Goal: Information Seeking & Learning: Learn about a topic

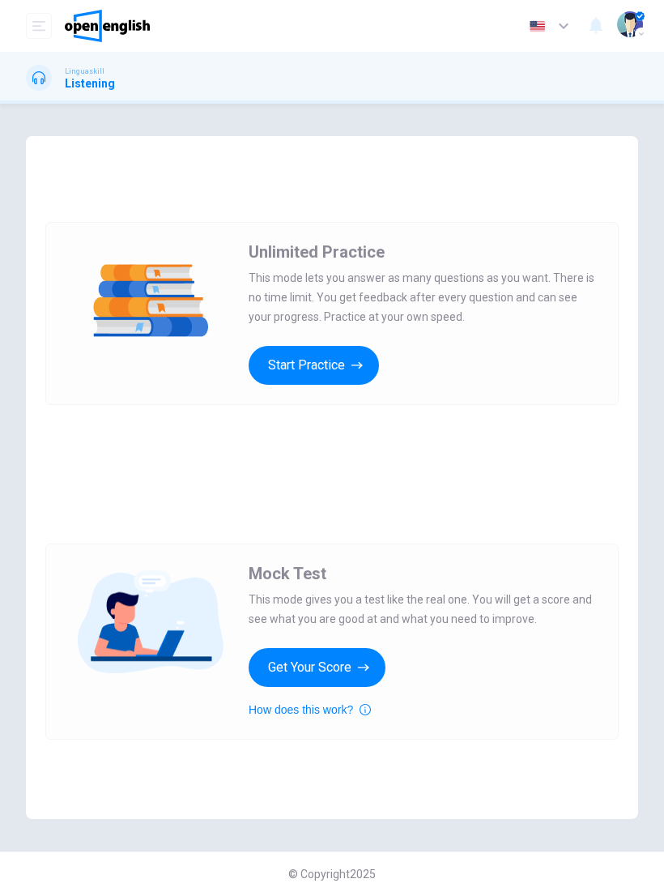
click at [344, 668] on button "Get Your Score" at bounding box center [317, 667] width 137 height 39
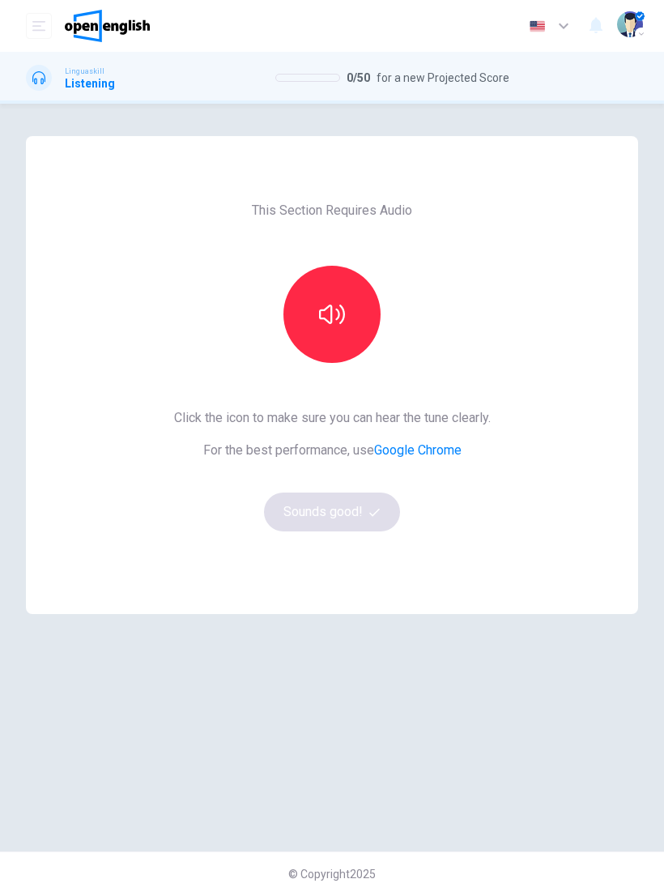
click at [327, 308] on icon "button" at bounding box center [332, 314] width 26 height 19
click at [363, 502] on button "Sounds good!" at bounding box center [332, 512] width 136 height 39
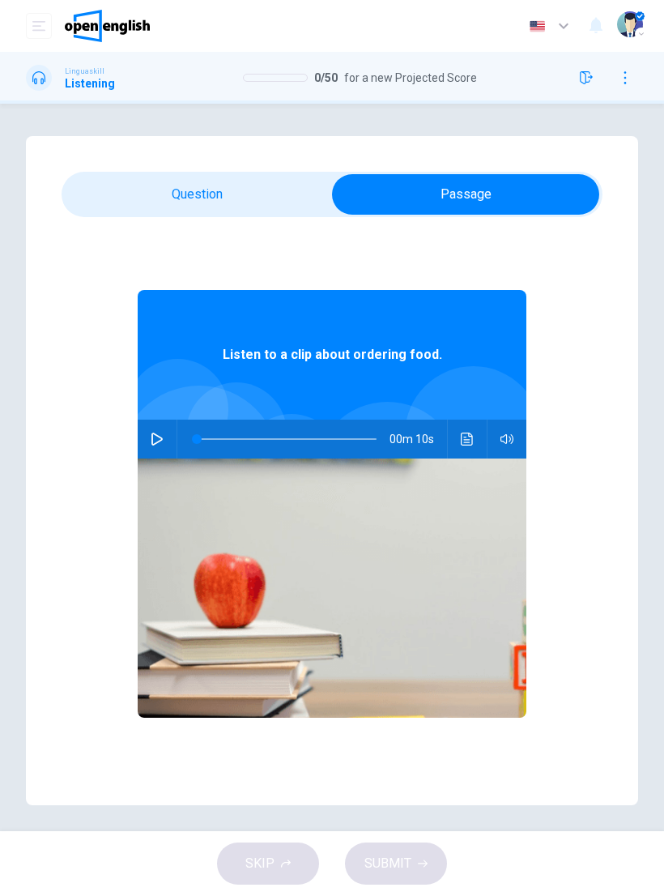
click at [152, 450] on button "button" at bounding box center [157, 439] width 26 height 39
type input "*"
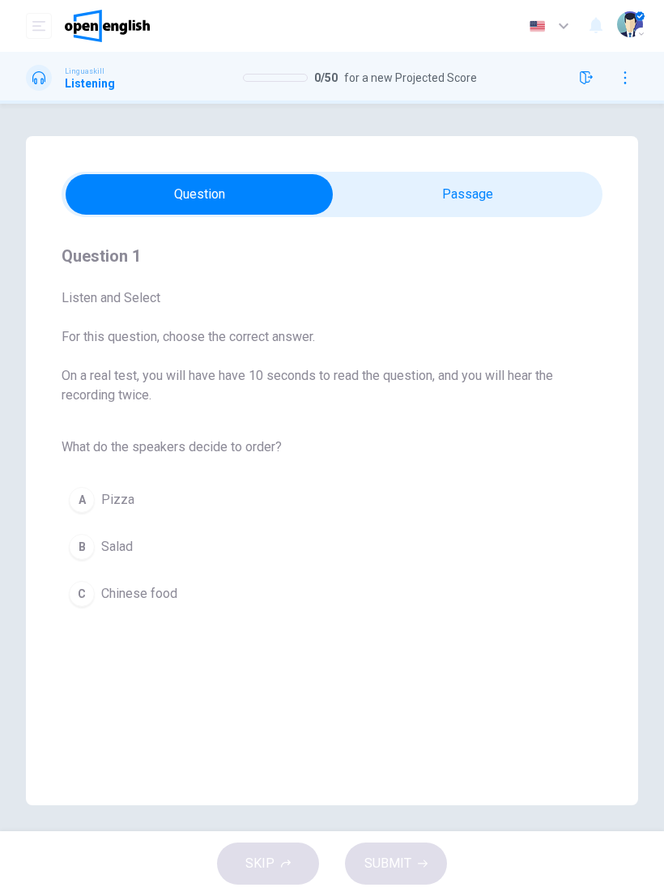
click at [89, 554] on div "B" at bounding box center [82, 547] width 26 height 26
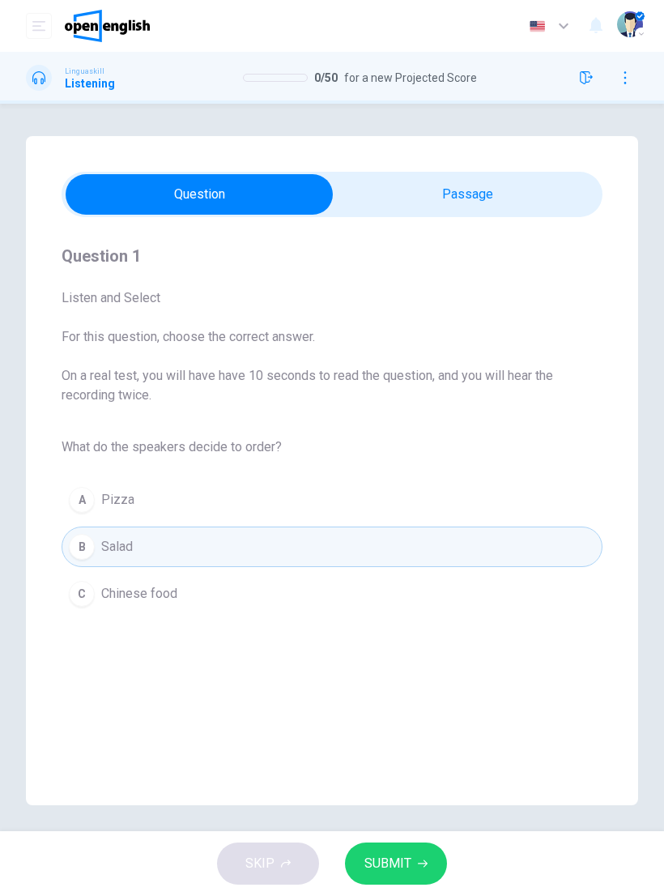
click at [409, 866] on span "SUBMIT" at bounding box center [388, 863] width 47 height 23
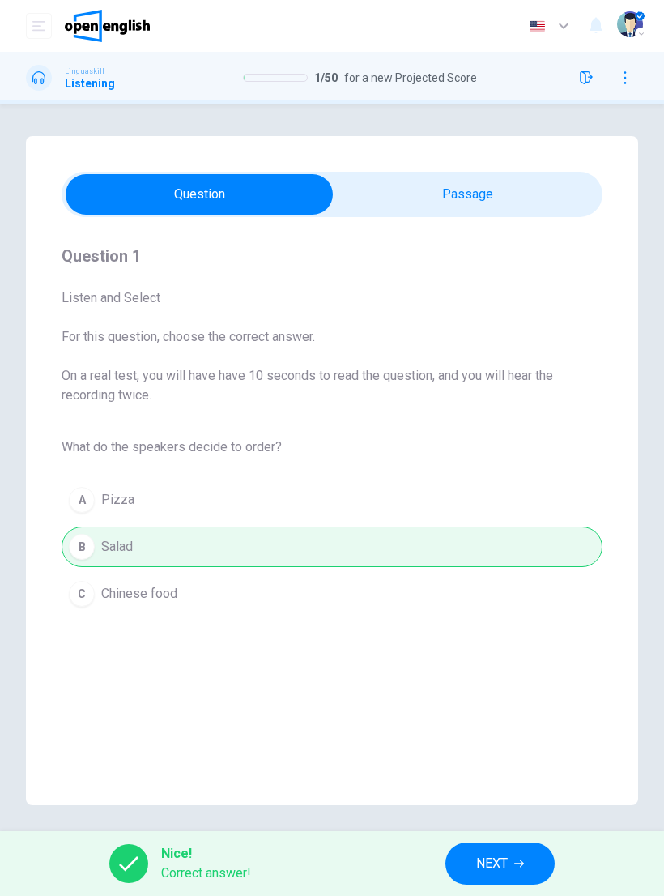
click at [514, 873] on button "NEXT" at bounding box center [500, 864] width 109 height 42
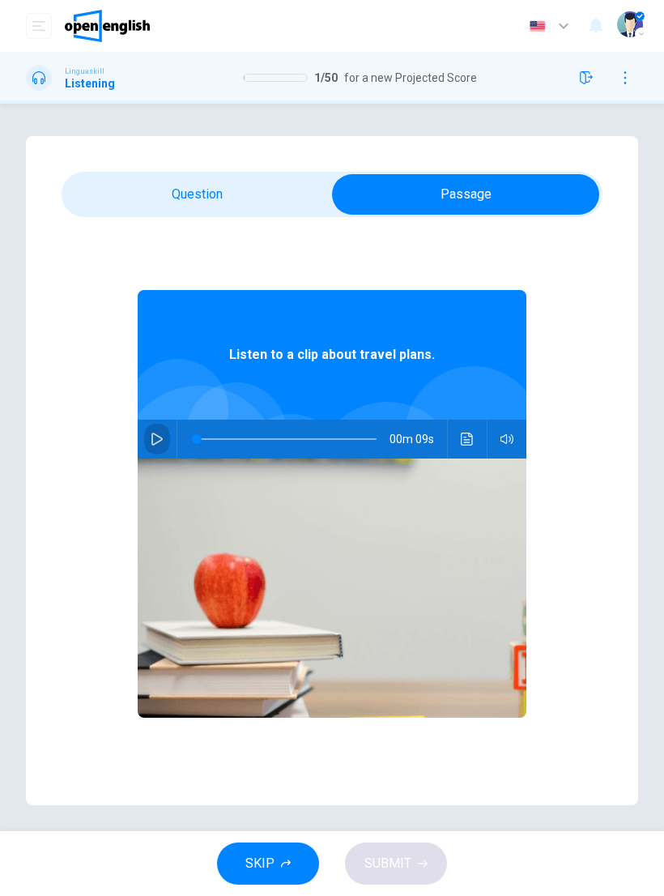
click at [163, 446] on button "button" at bounding box center [157, 439] width 26 height 39
type input "*"
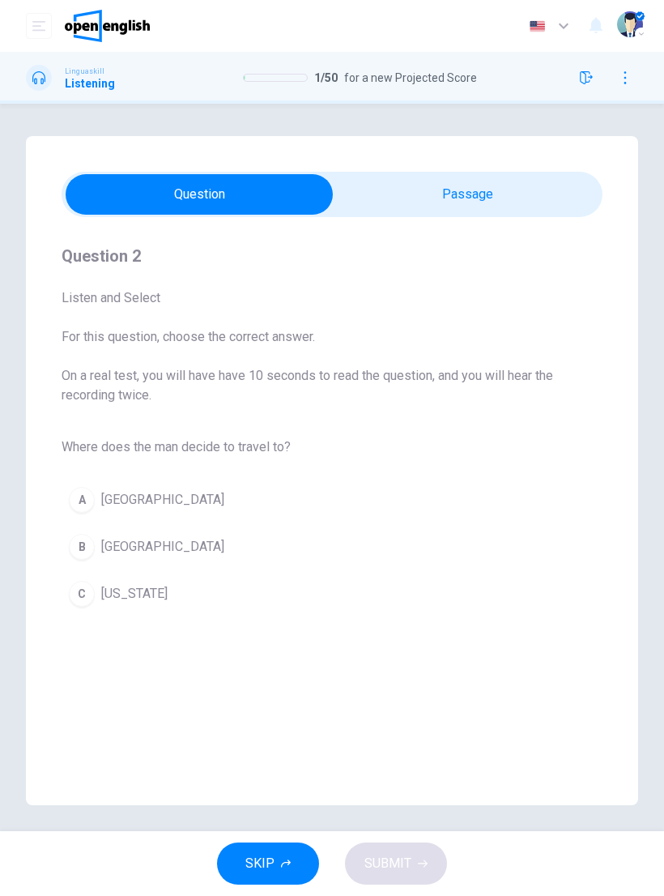
click at [117, 556] on span "[GEOGRAPHIC_DATA]" at bounding box center [162, 546] width 123 height 19
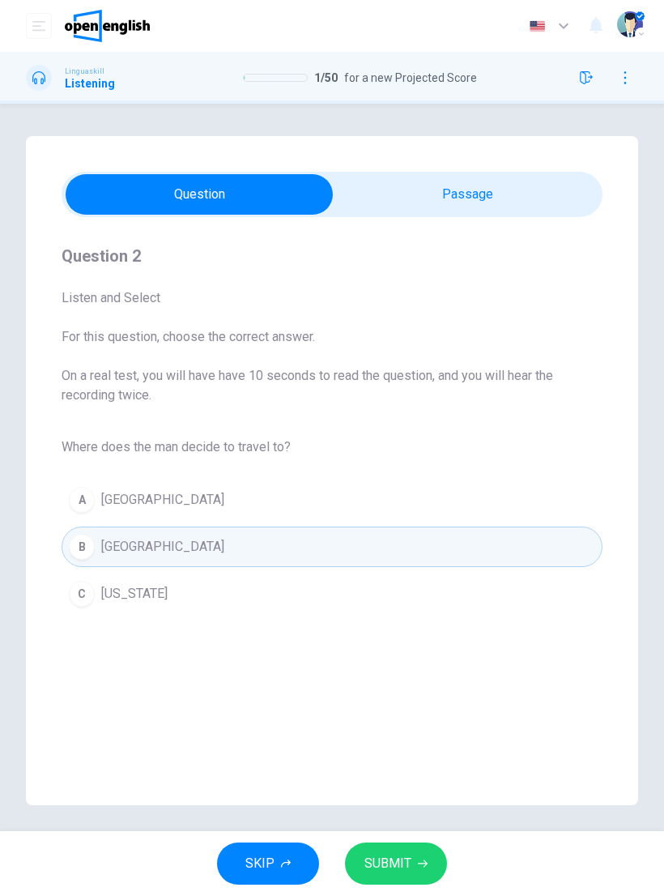
click at [409, 868] on span "SUBMIT" at bounding box center [388, 863] width 47 height 23
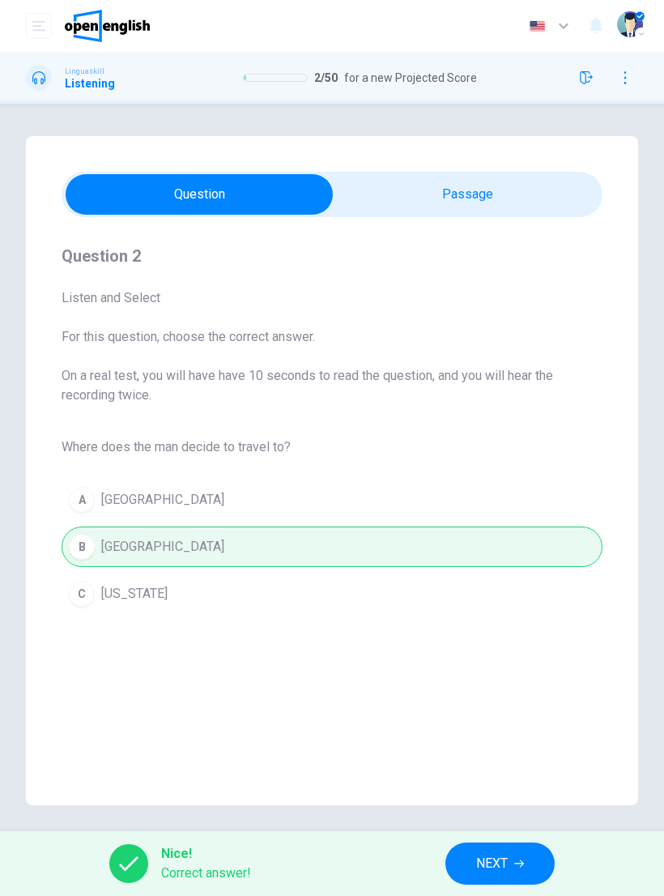
click at [514, 854] on button "NEXT" at bounding box center [500, 864] width 109 height 42
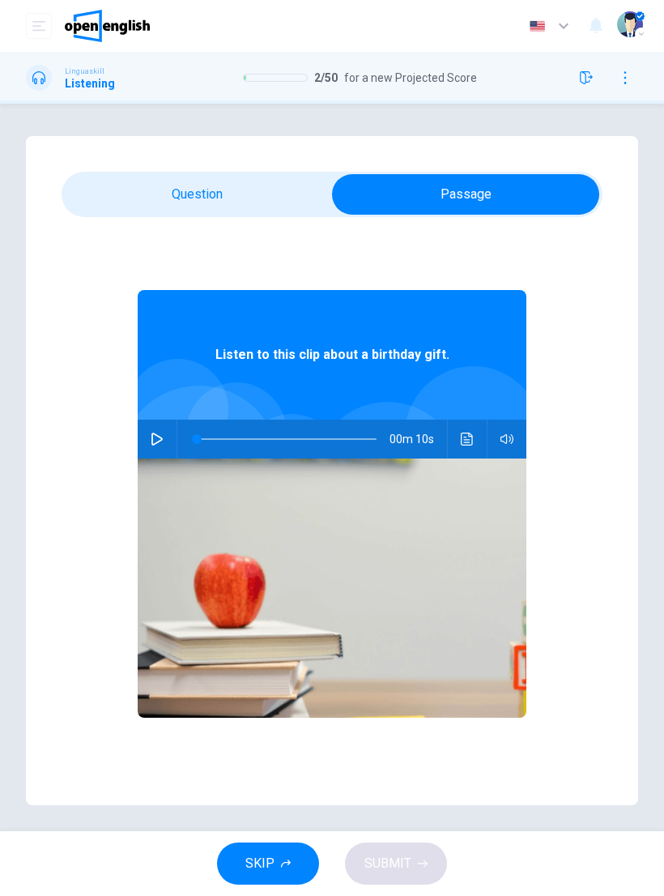
click at [148, 441] on button "button" at bounding box center [157, 439] width 26 height 39
type input "*"
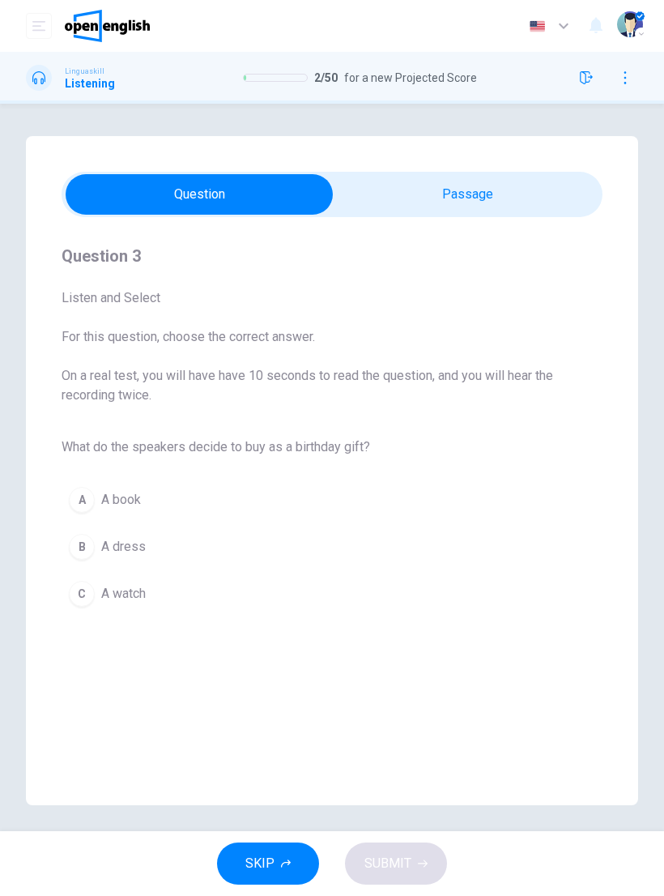
click at [96, 505] on button "A A book" at bounding box center [332, 500] width 541 height 41
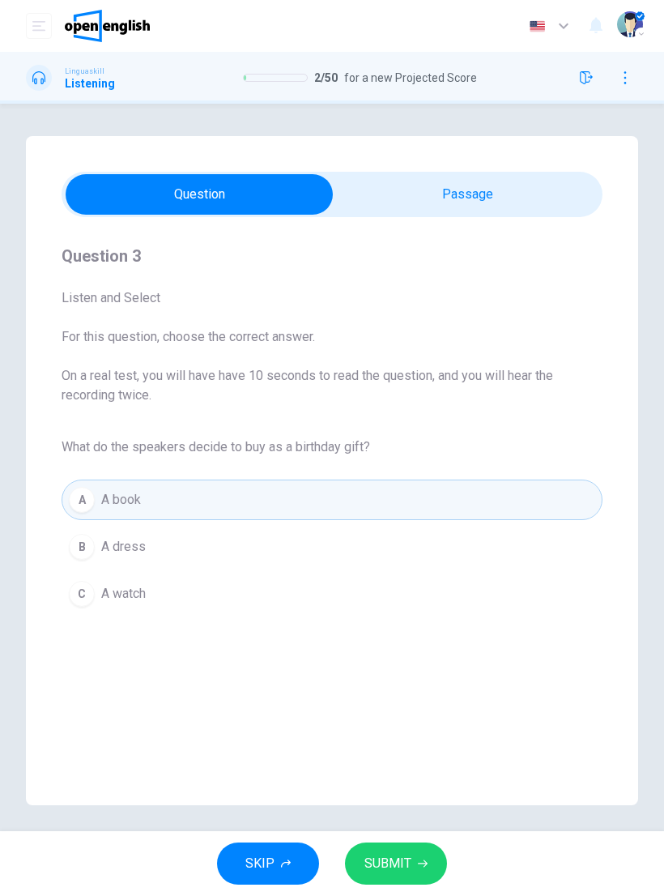
click at [408, 859] on span "SUBMIT" at bounding box center [388, 863] width 47 height 23
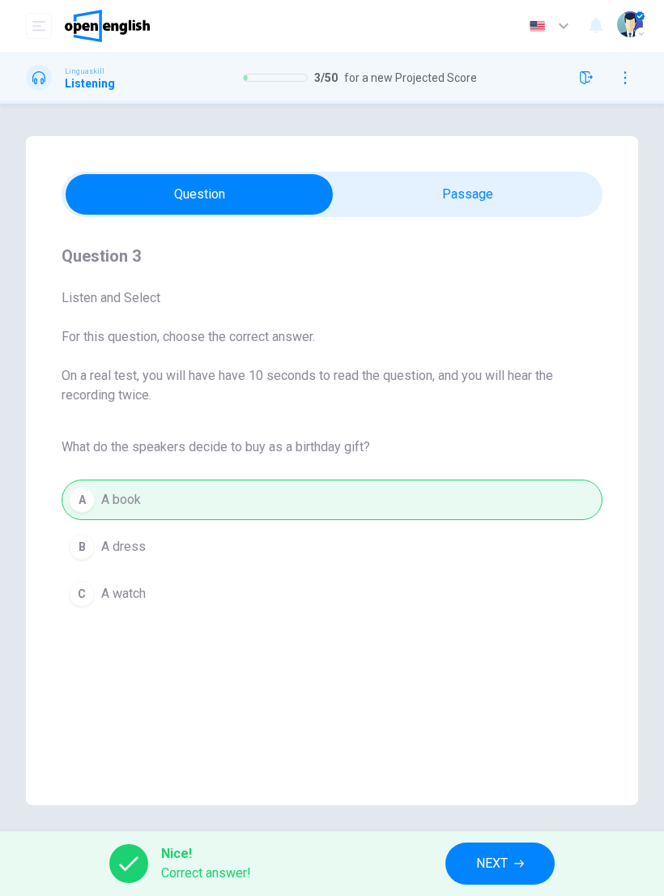
click at [499, 859] on span "NEXT" at bounding box center [492, 863] width 32 height 23
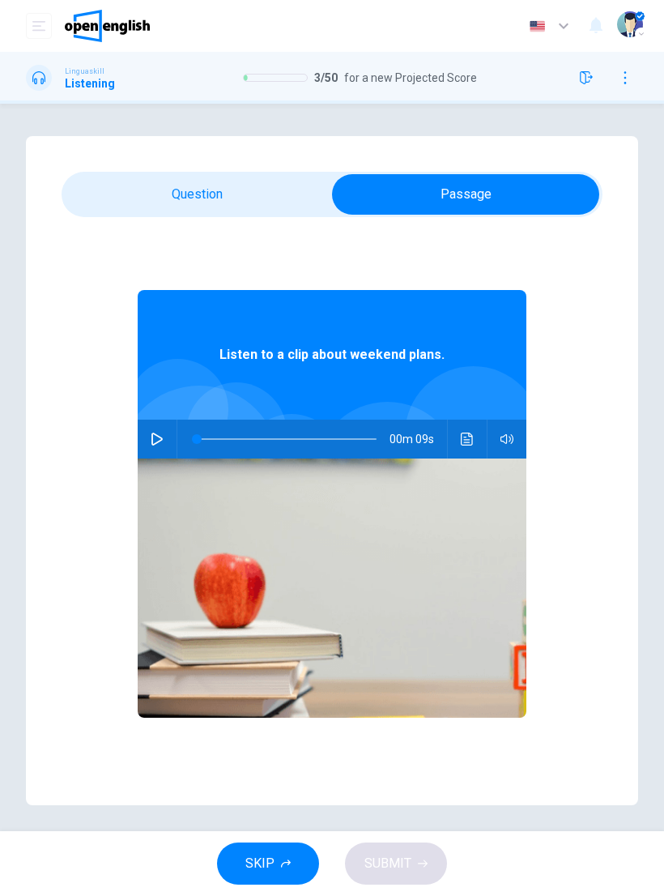
click at [161, 443] on icon "button" at bounding box center [157, 439] width 13 height 13
type input "*"
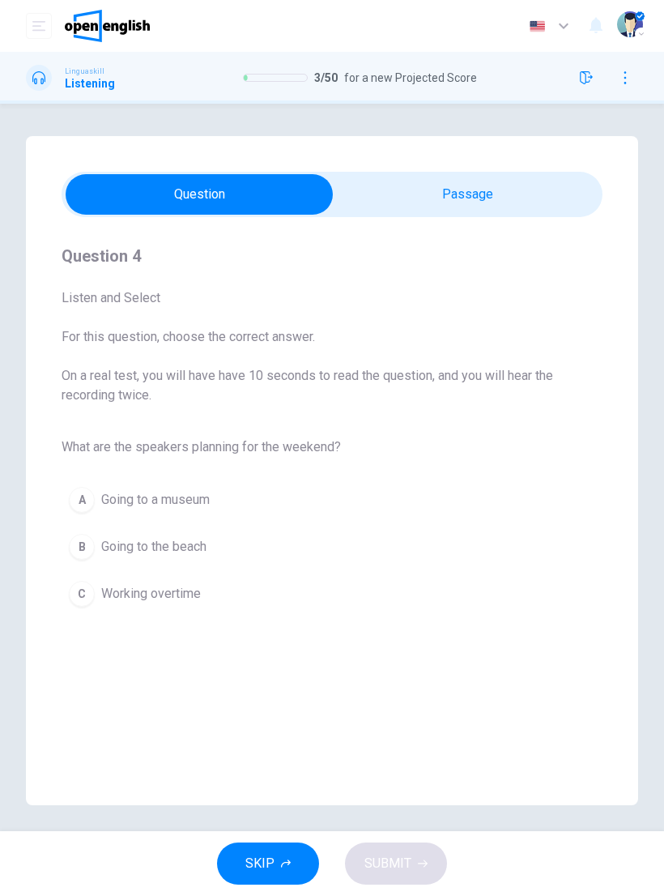
click at [167, 553] on span "Going to the beach" at bounding box center [153, 546] width 105 height 19
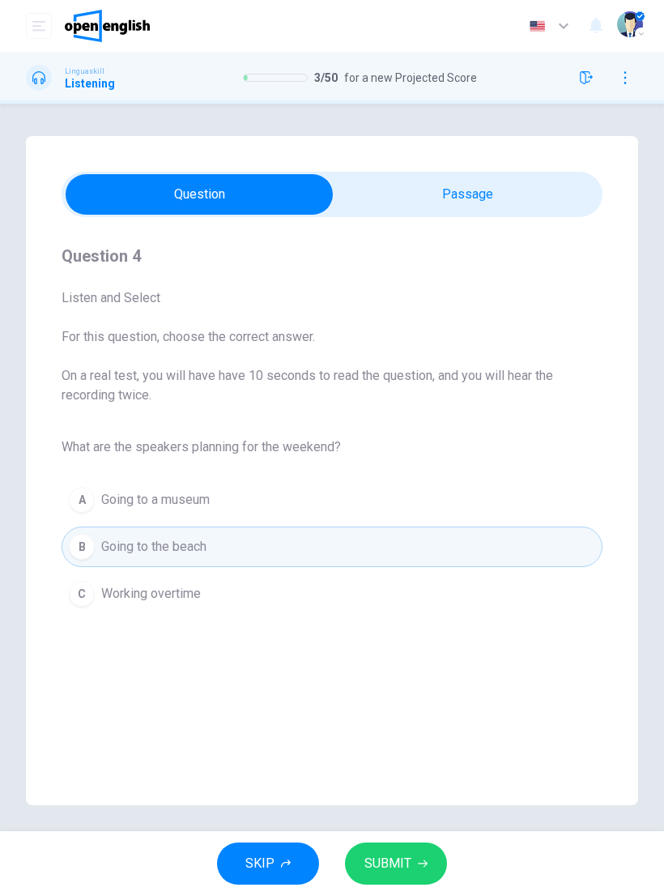
click at [402, 855] on span "SUBMIT" at bounding box center [388, 863] width 47 height 23
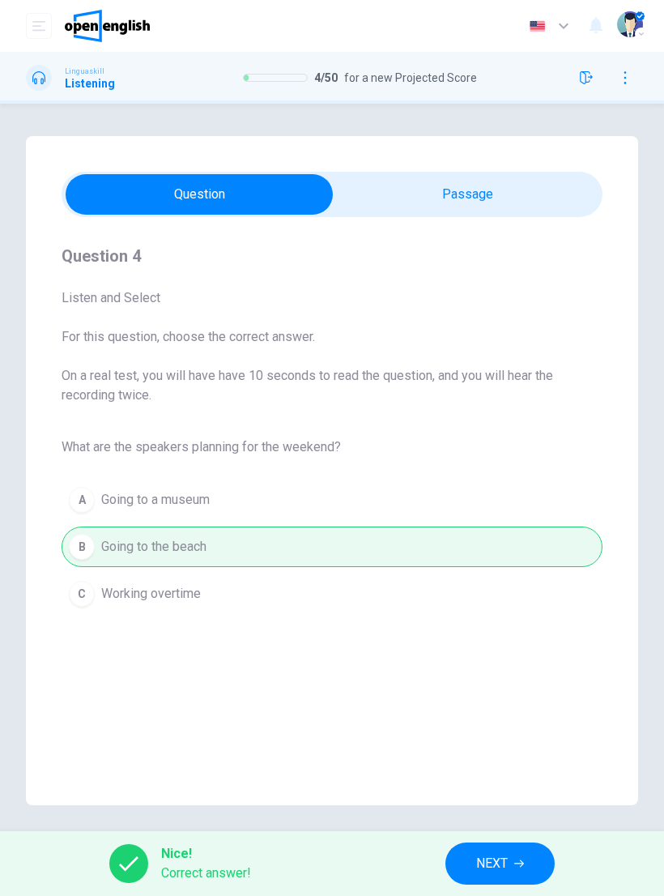
click at [495, 862] on span "NEXT" at bounding box center [492, 863] width 32 height 23
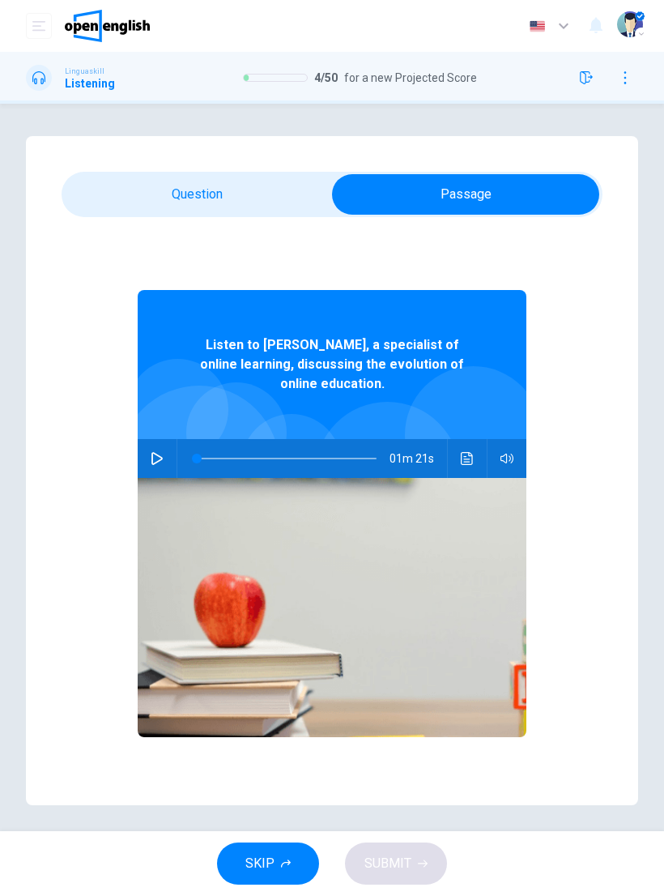
click at [154, 470] on button "button" at bounding box center [157, 458] width 26 height 39
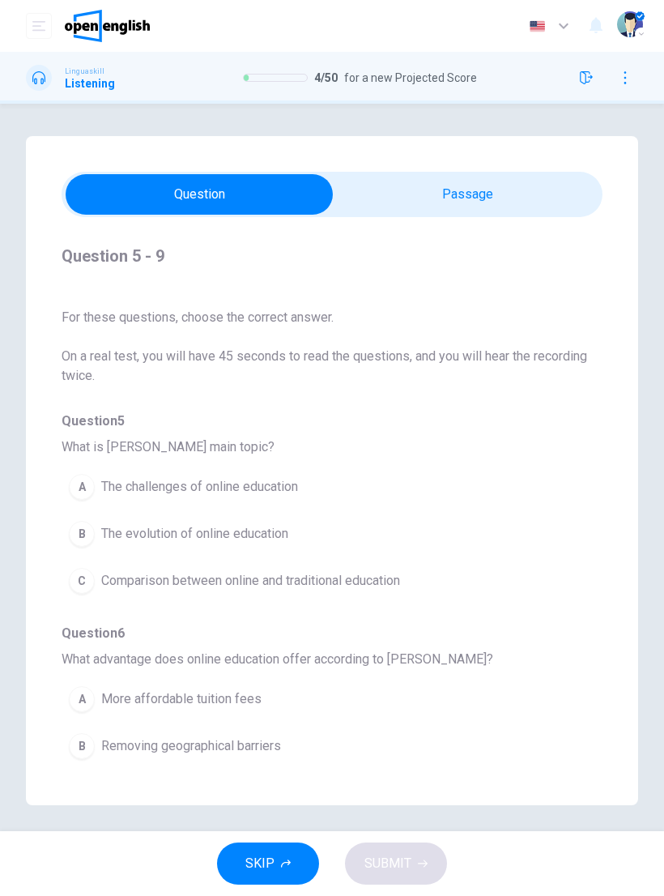
click at [269, 532] on span "The evolution of online education" at bounding box center [194, 533] width 187 height 19
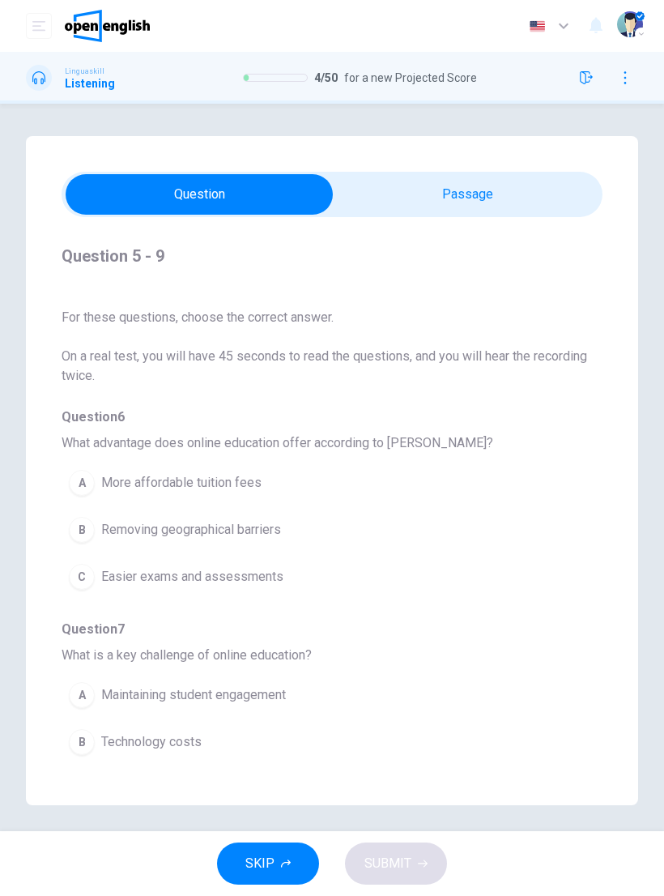
scroll to position [217, 0]
click at [254, 529] on span "Removing geographical barriers" at bounding box center [191, 528] width 180 height 19
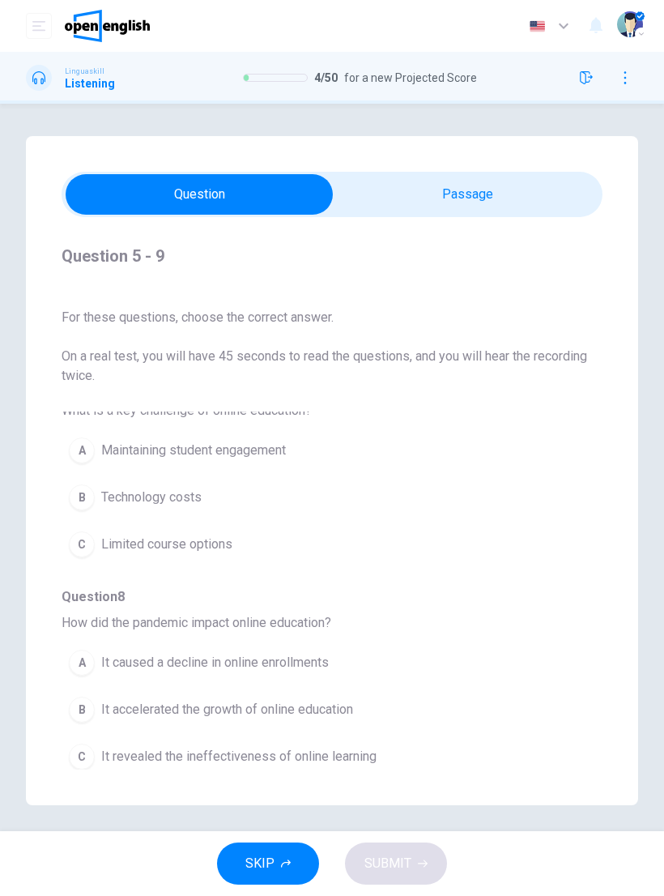
scroll to position [462, 0]
click at [279, 450] on span "Maintaining student engagement" at bounding box center [193, 449] width 185 height 19
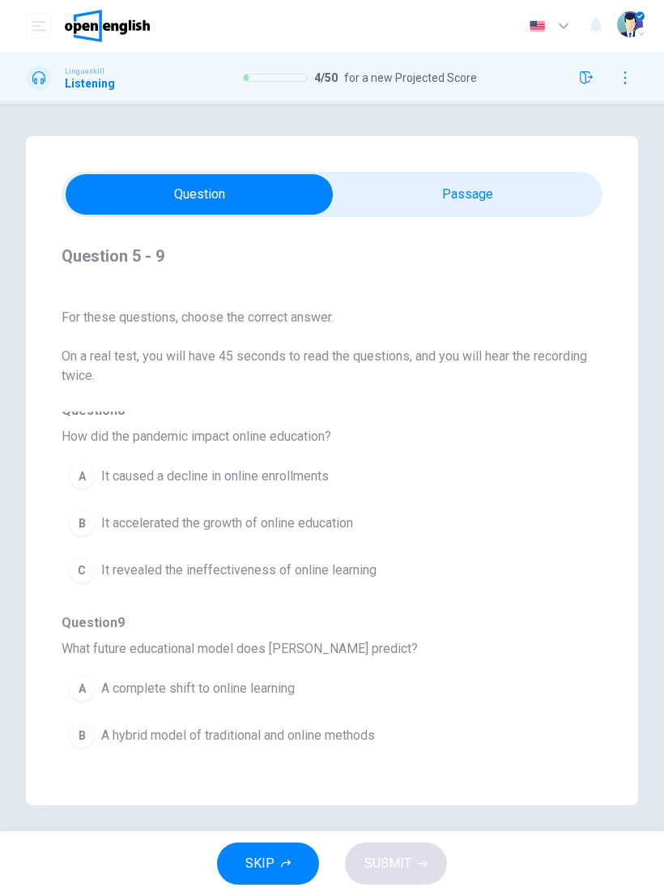
scroll to position [649, 0]
click at [346, 516] on span "It accelerated the growth of online education" at bounding box center [227, 521] width 252 height 19
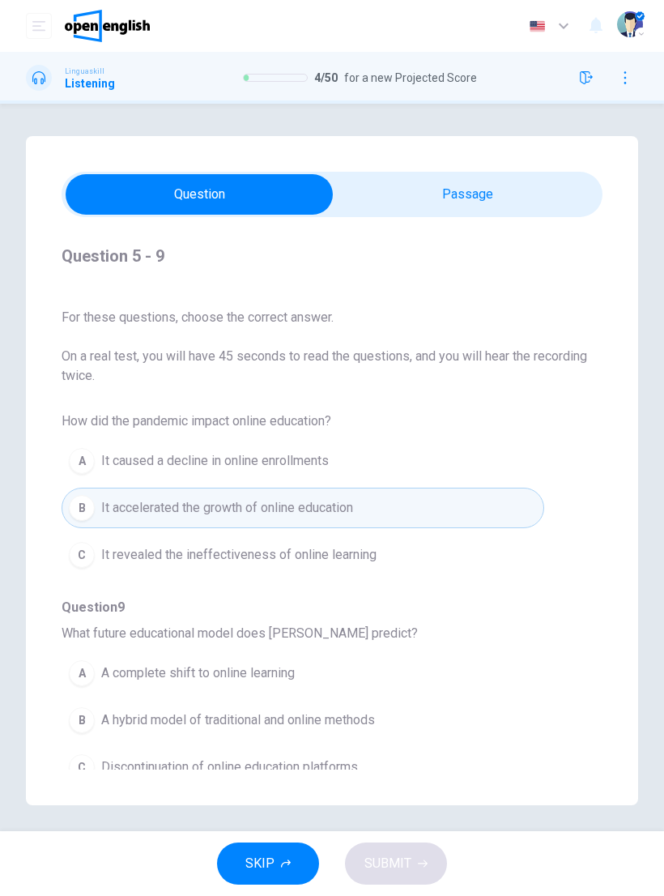
scroll to position [663, 0]
click at [354, 719] on span "A hybrid model of traditional and online methods" at bounding box center [238, 720] width 274 height 19
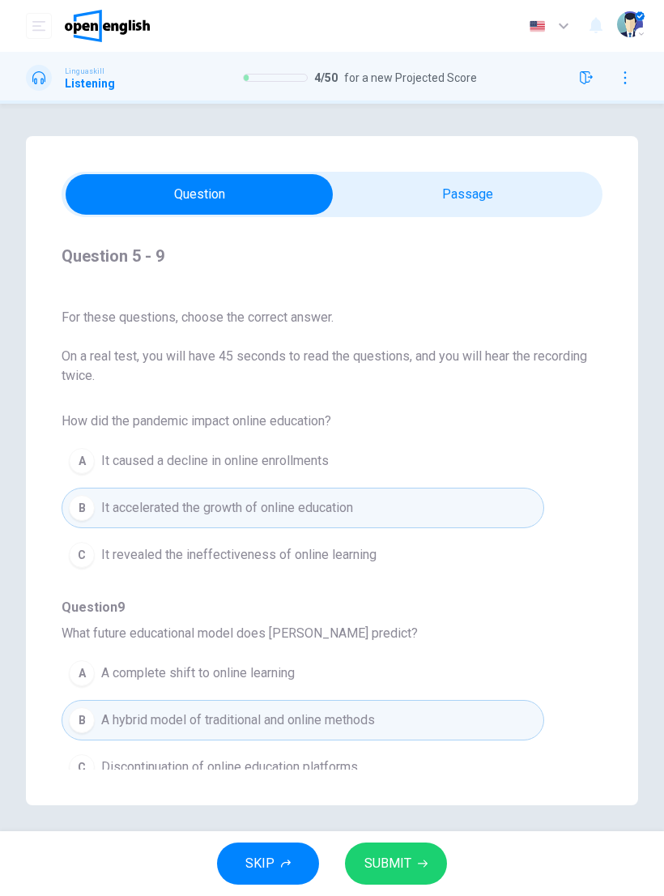
click at [403, 865] on span "SUBMIT" at bounding box center [388, 863] width 47 height 23
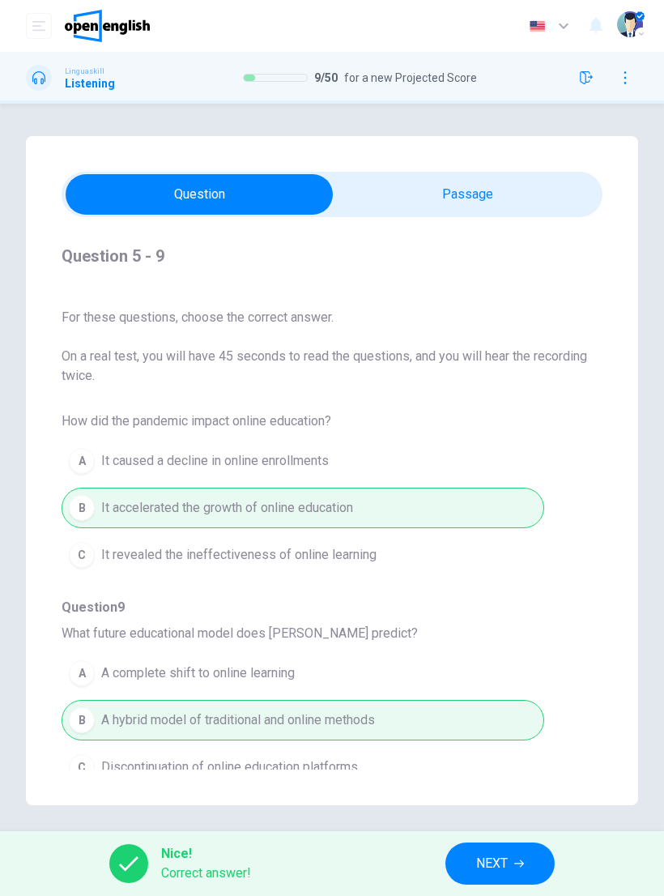
click at [515, 863] on icon "button" at bounding box center [519, 864] width 10 height 10
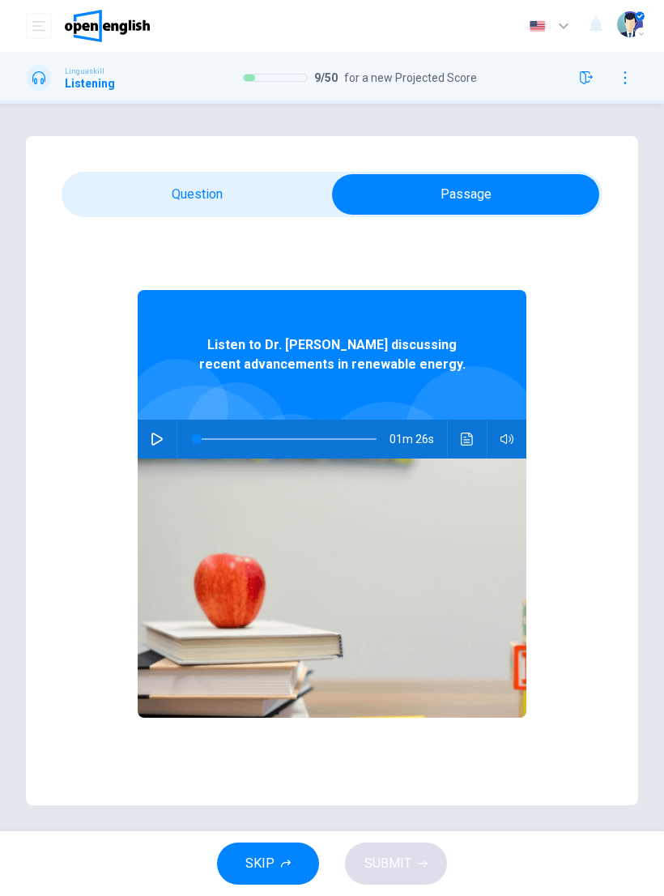
click at [156, 438] on icon "button" at bounding box center [157, 439] width 13 height 13
type input "*"
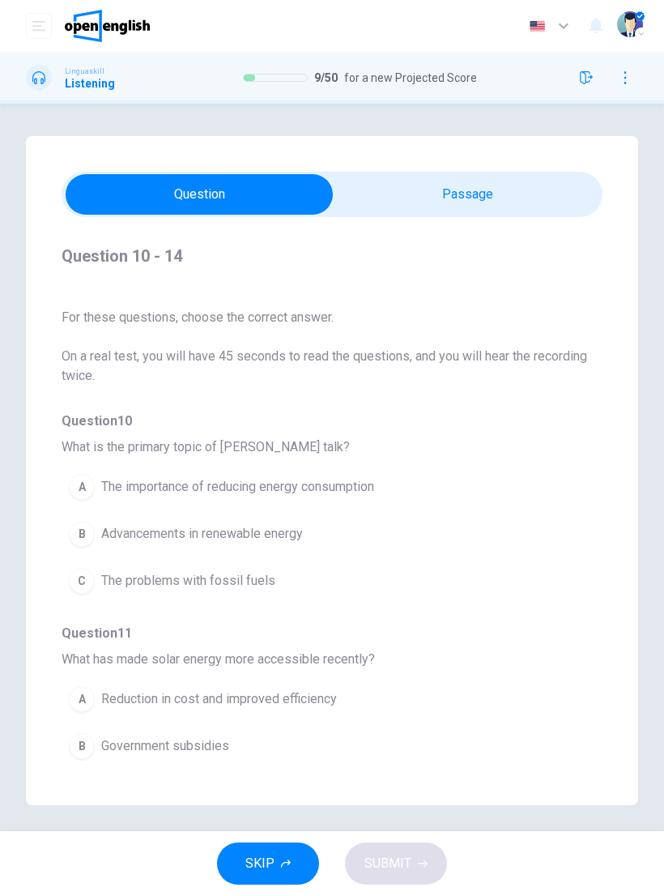
click at [274, 536] on span "Advancements in renewable energy" at bounding box center [202, 533] width 202 height 19
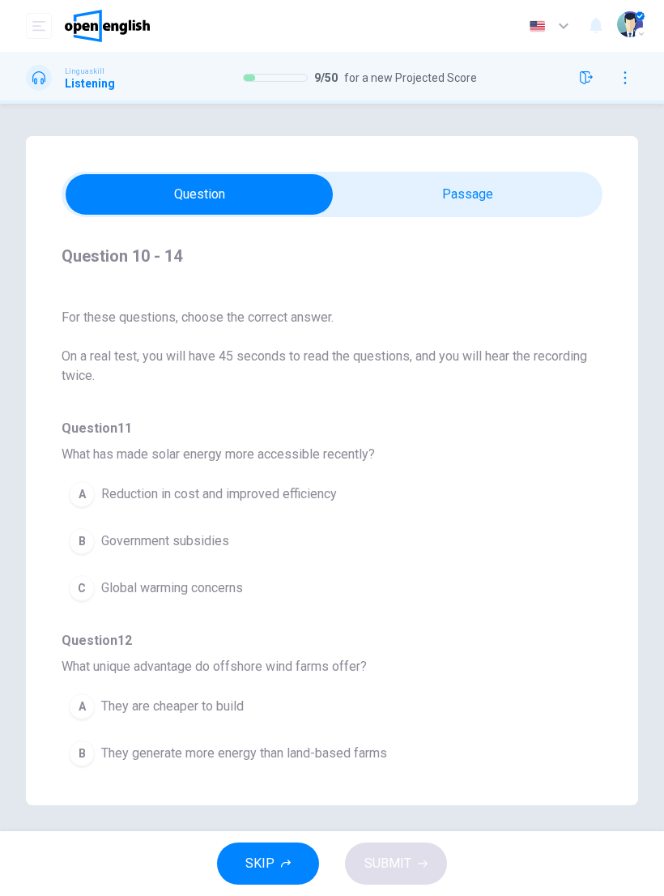
scroll to position [206, 0]
click at [330, 498] on span "Reduction in cost and improved efficiency" at bounding box center [219, 493] width 236 height 19
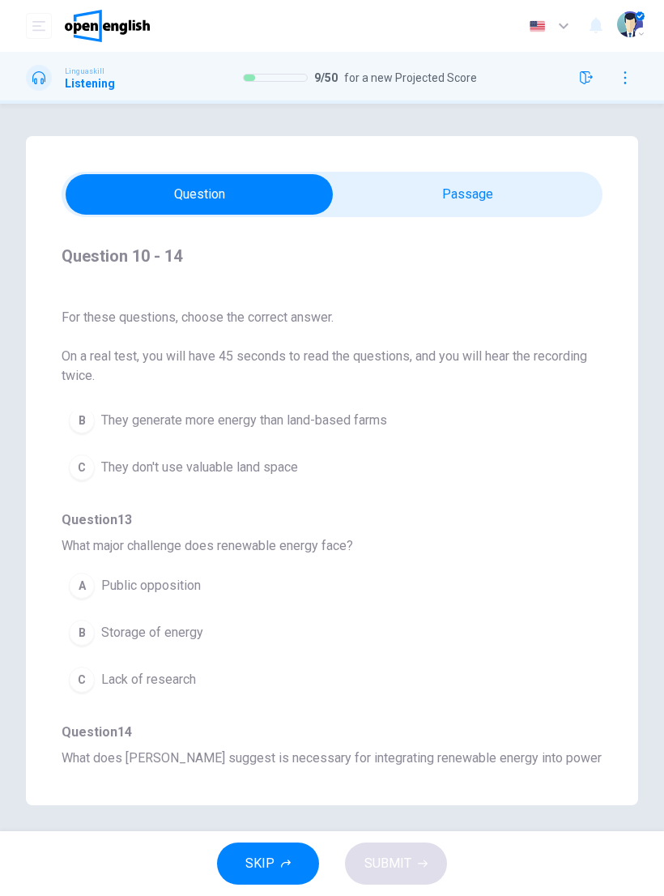
scroll to position [537, 0]
click at [169, 637] on span "Storage of energy" at bounding box center [152, 633] width 102 height 19
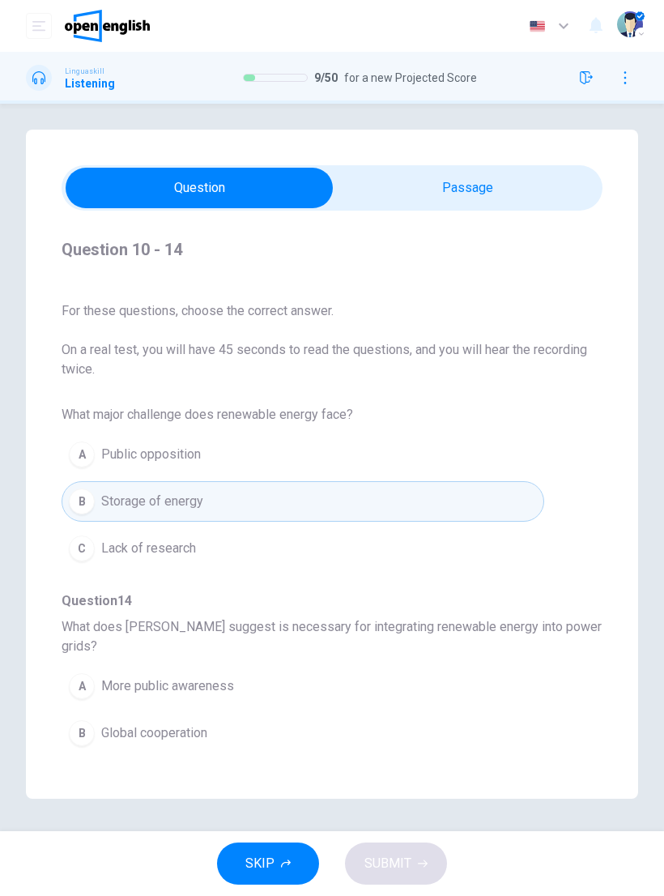
scroll to position [6, 0]
click at [265, 771] on span "Technological and policy changes" at bounding box center [196, 780] width 190 height 19
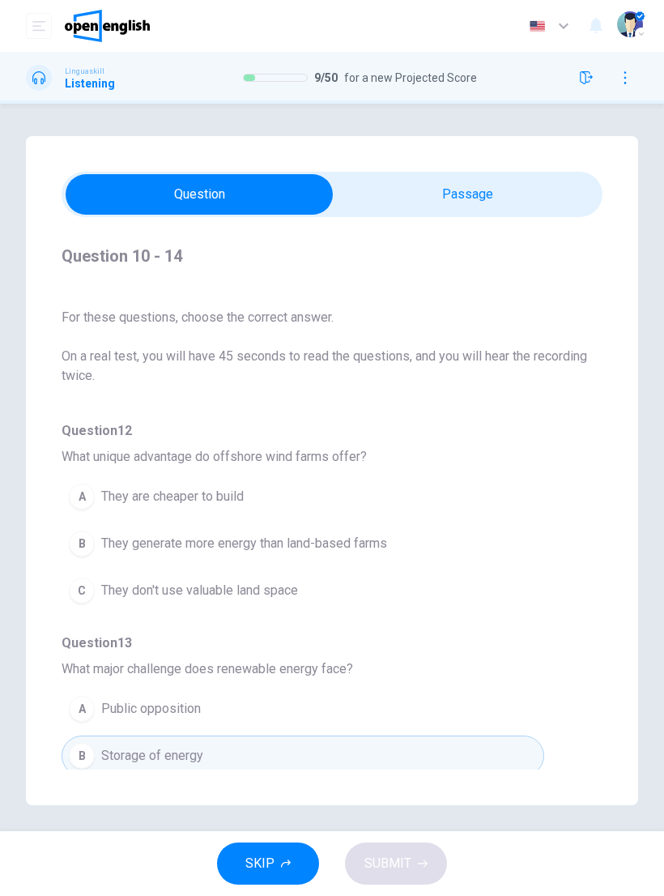
scroll to position [410, 0]
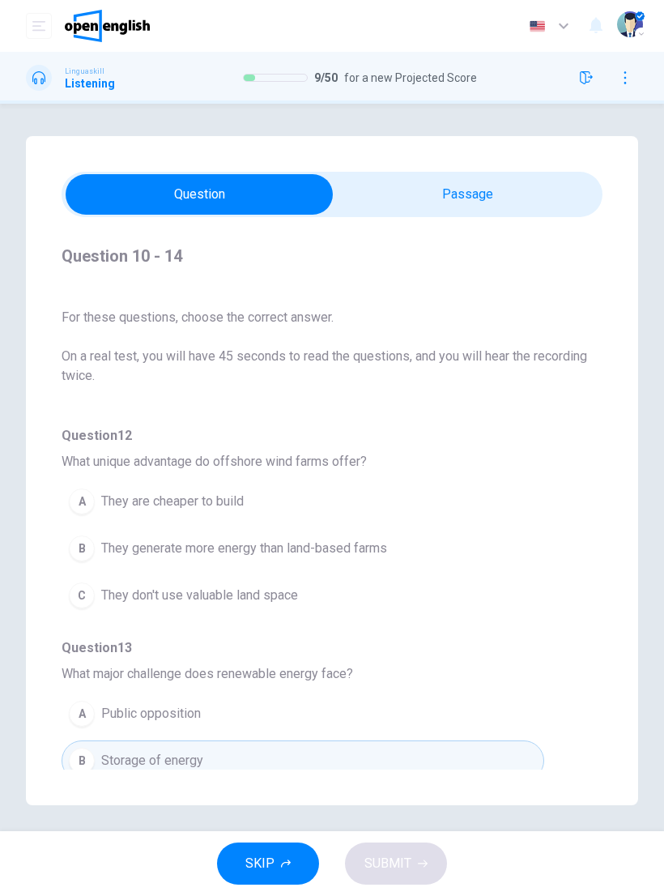
click at [365, 546] on span "They generate more energy than land-based farms" at bounding box center [244, 548] width 286 height 19
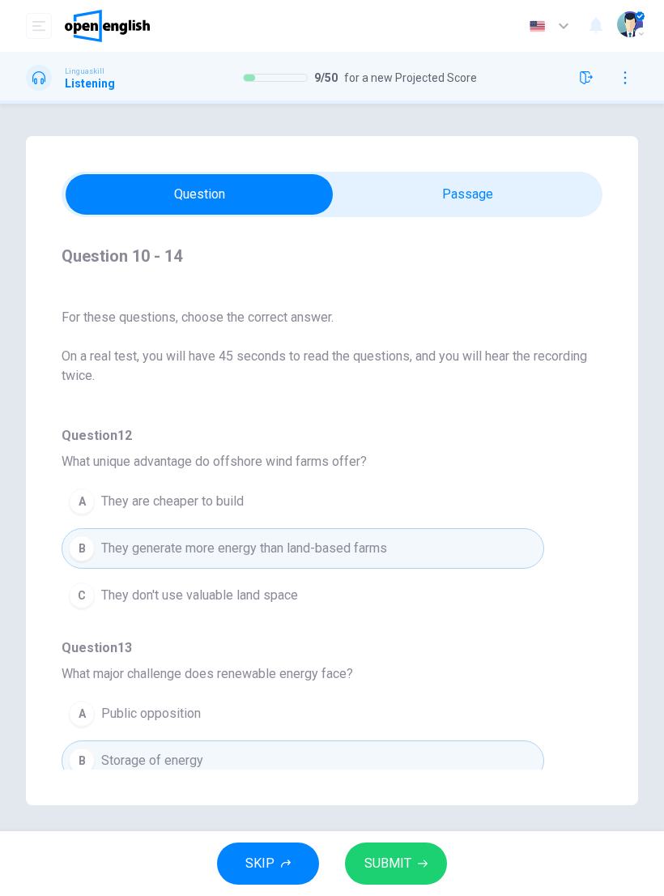
click at [408, 853] on span "SUBMIT" at bounding box center [388, 863] width 47 height 23
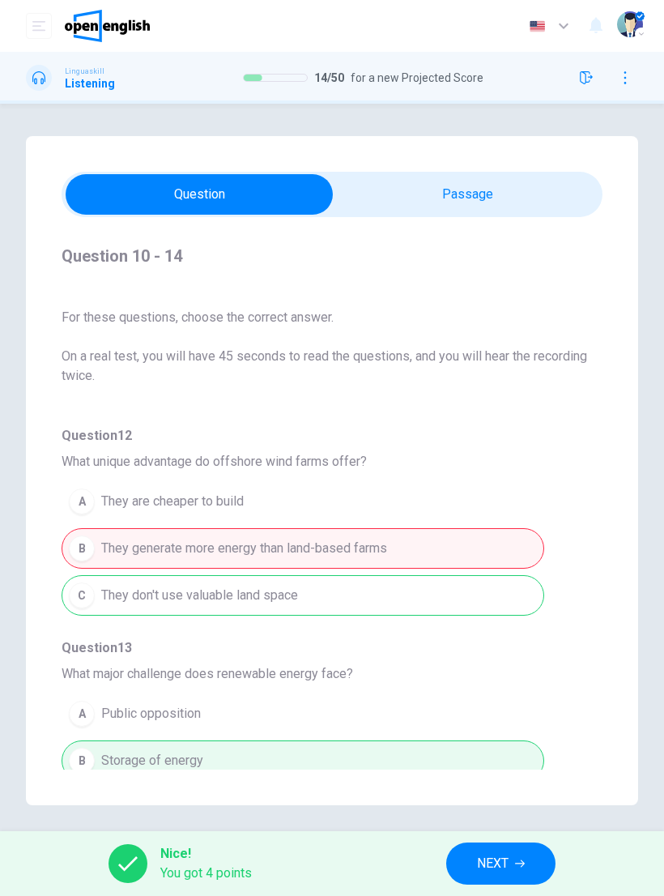
click at [519, 851] on button "NEXT" at bounding box center [500, 864] width 109 height 42
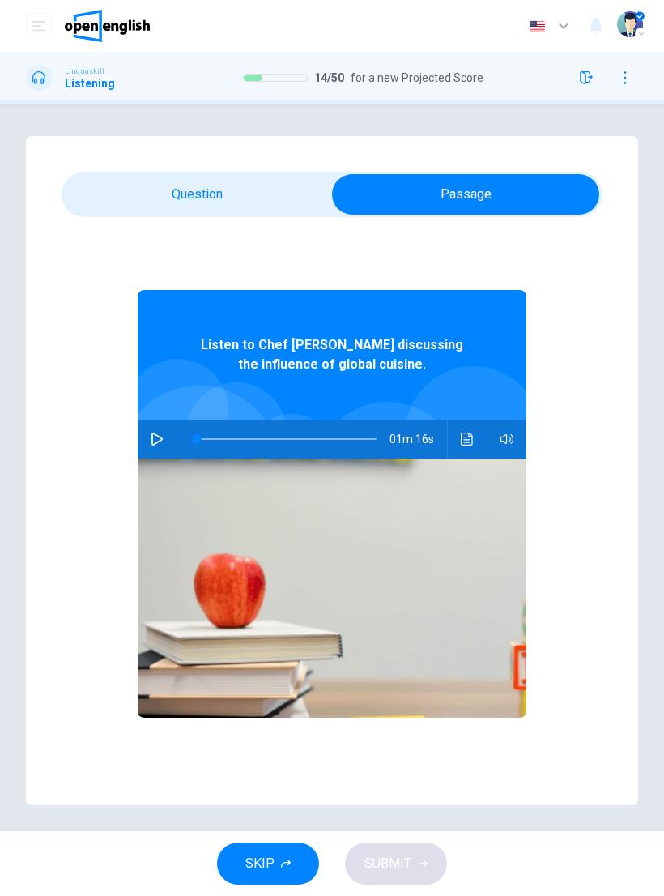
click at [160, 443] on icon "button" at bounding box center [157, 439] width 13 height 13
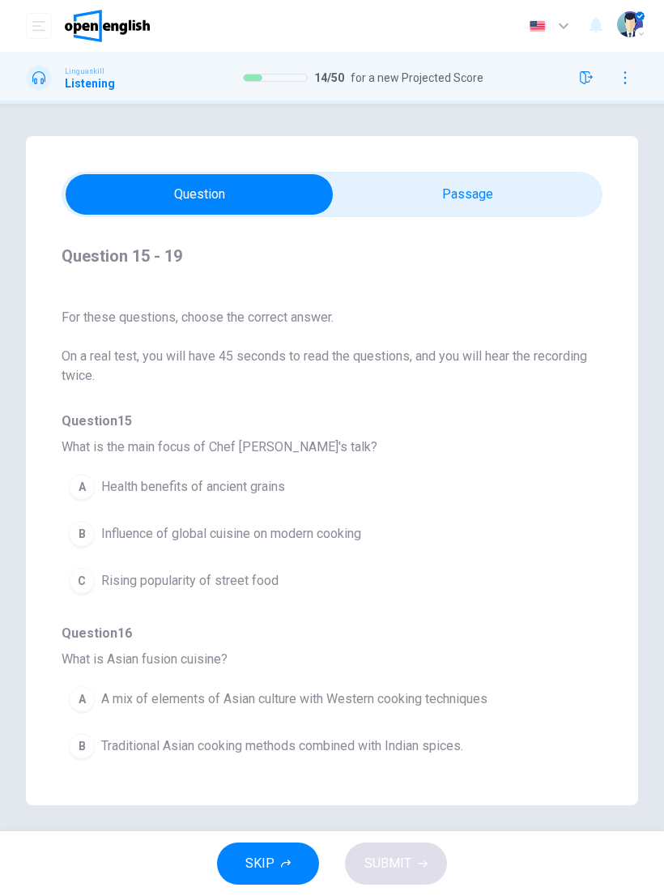
click at [339, 527] on span "Influence of global cuisine on modern cooking" at bounding box center [231, 533] width 260 height 19
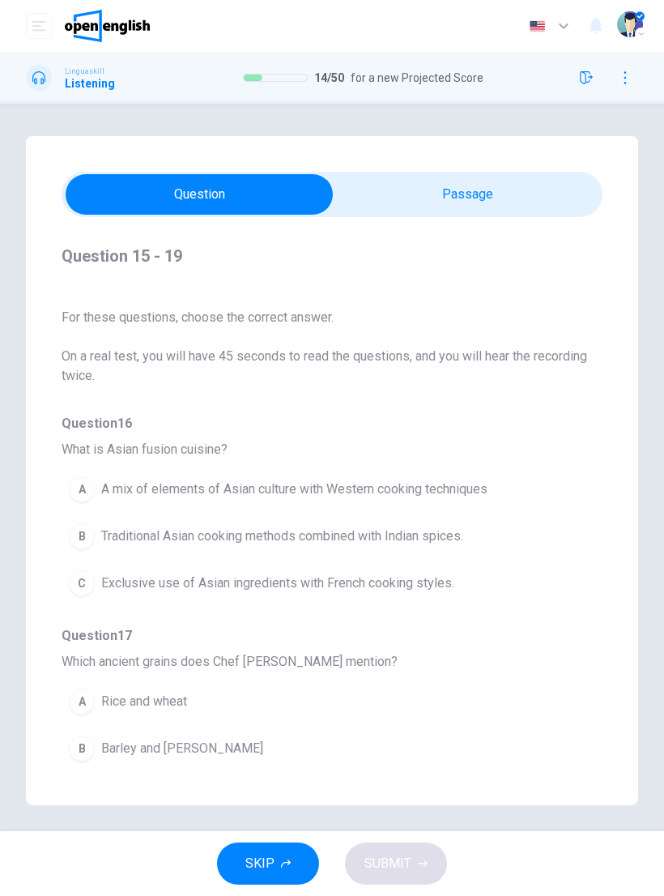
scroll to position [211, 0]
click at [465, 483] on span "A mix of elements of Asian culture with Western cooking techniques" at bounding box center [294, 488] width 386 height 19
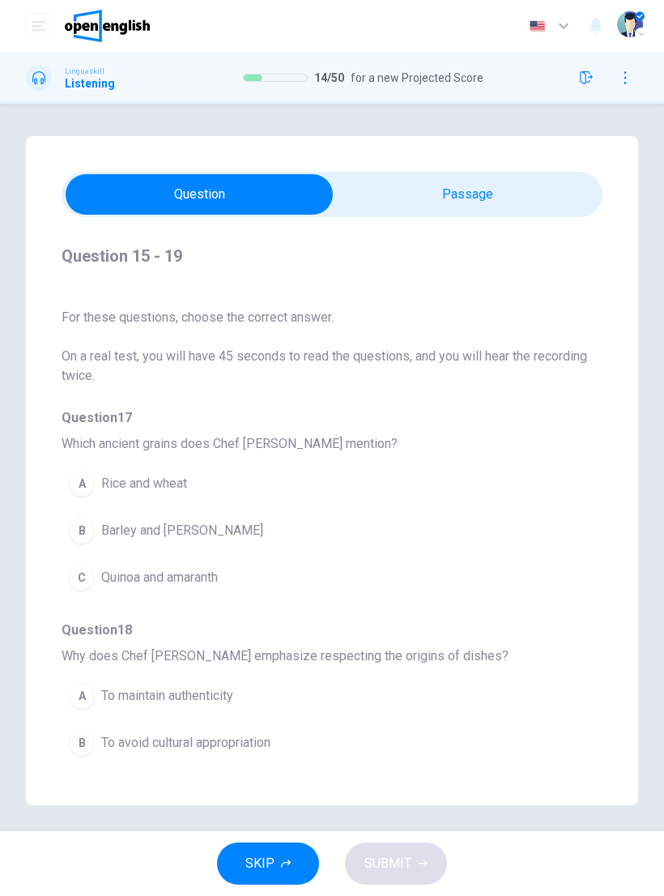
scroll to position [429, 0]
click at [211, 567] on span "Quinoa and amaranth" at bounding box center [159, 575] width 117 height 19
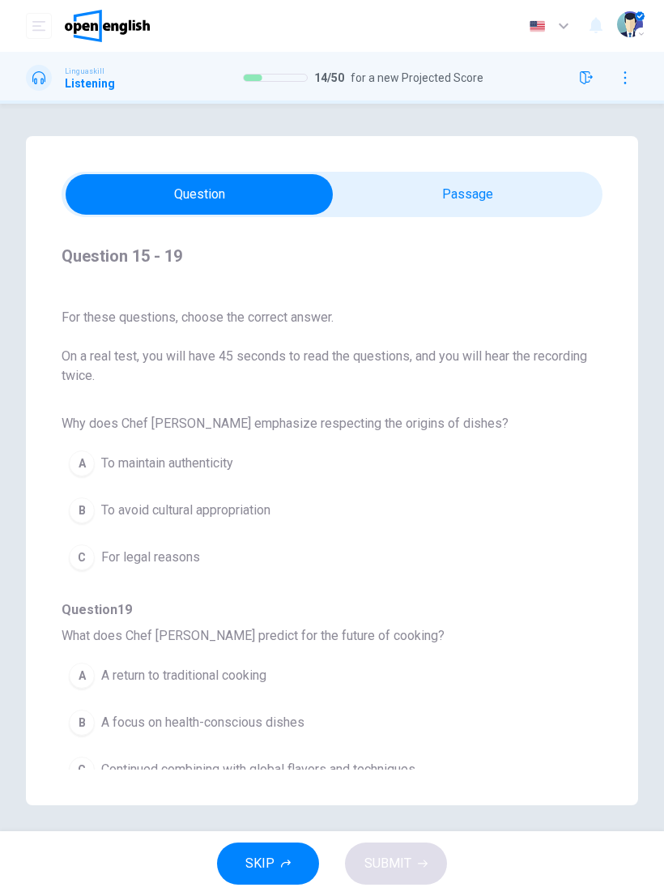
scroll to position [661, 0]
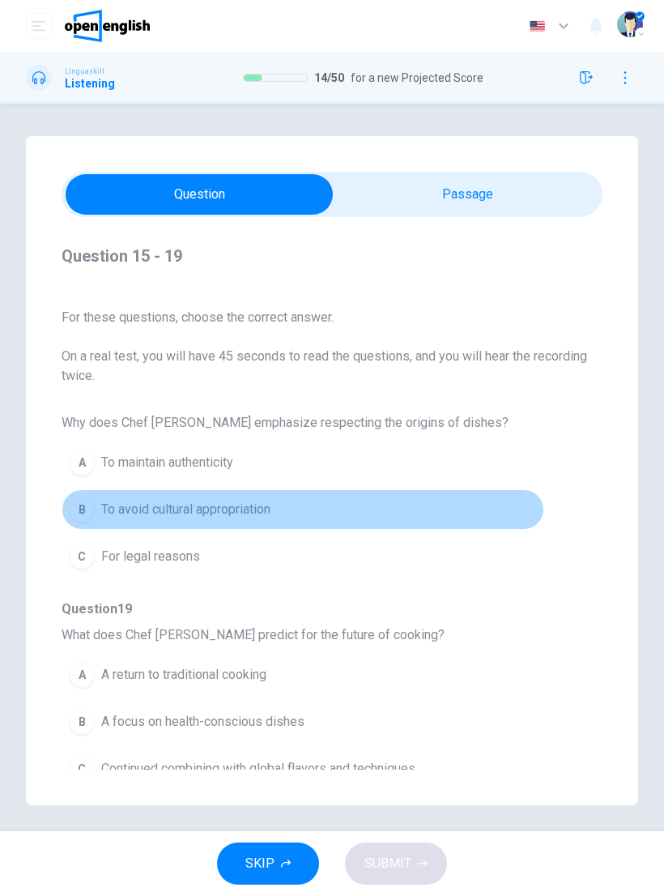
click at [253, 507] on span "To avoid cultural appropriation" at bounding box center [185, 509] width 169 height 19
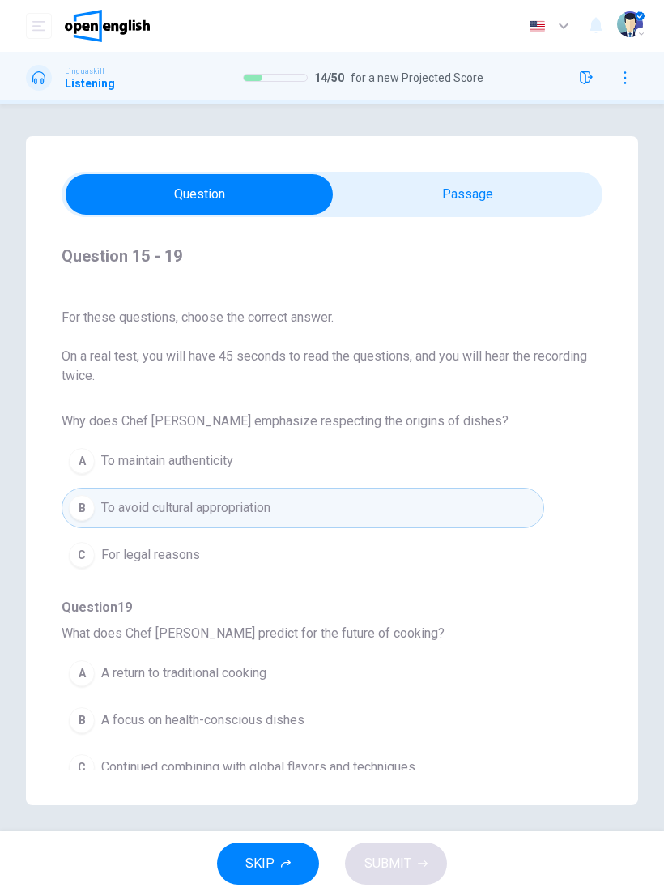
scroll to position [663, 0]
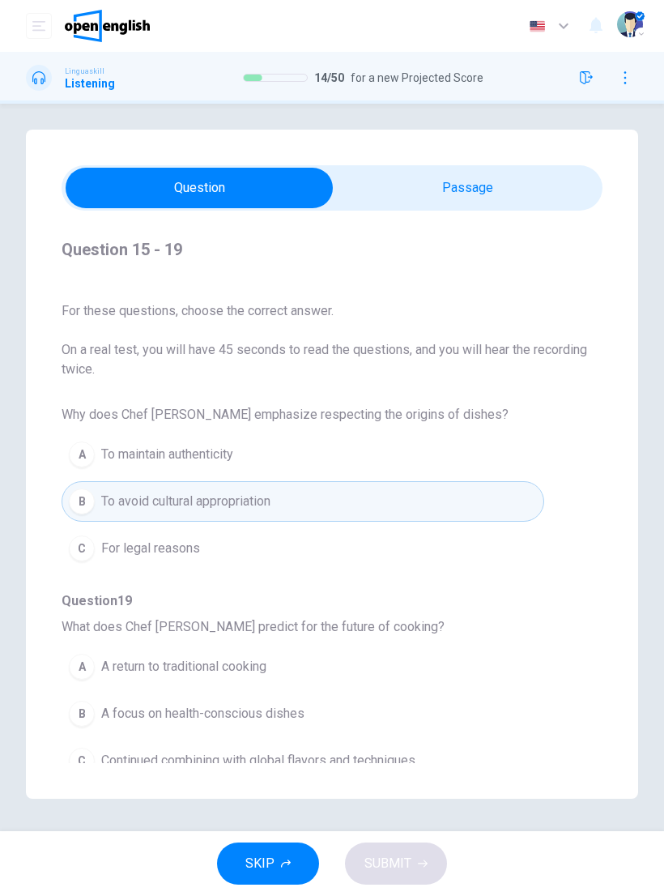
click at [376, 677] on button "A A return to traditional cooking" at bounding box center [303, 667] width 483 height 41
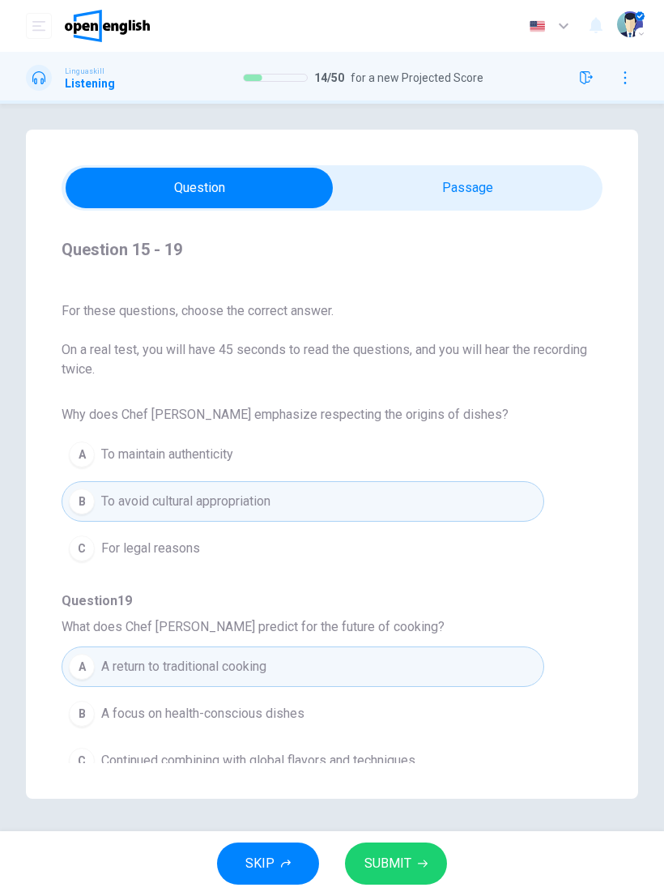
scroll to position [6, 0]
click at [385, 747] on button "C Continued combining with global flavors and techniques" at bounding box center [303, 761] width 483 height 41
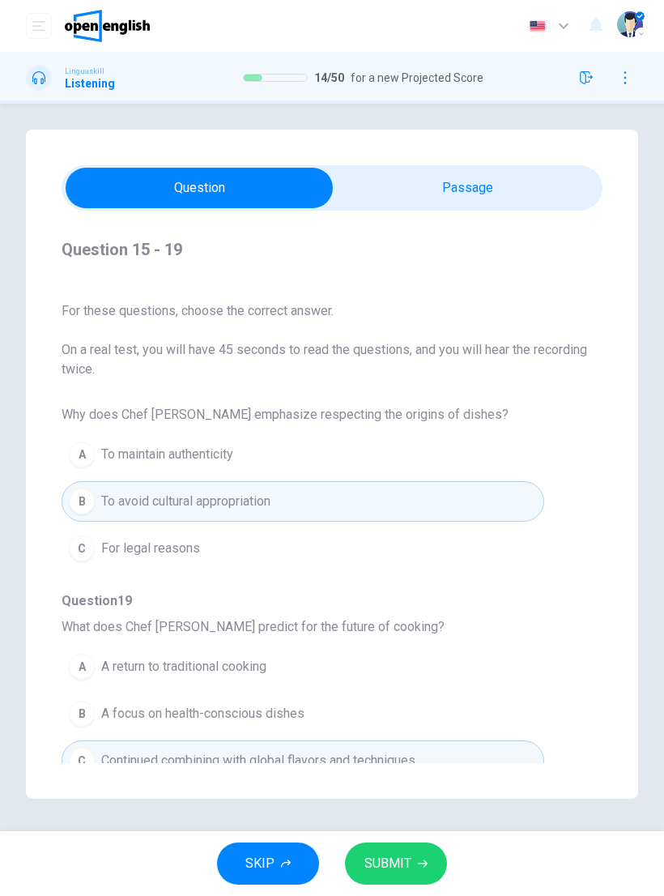
click at [409, 862] on span "SUBMIT" at bounding box center [388, 863] width 47 height 23
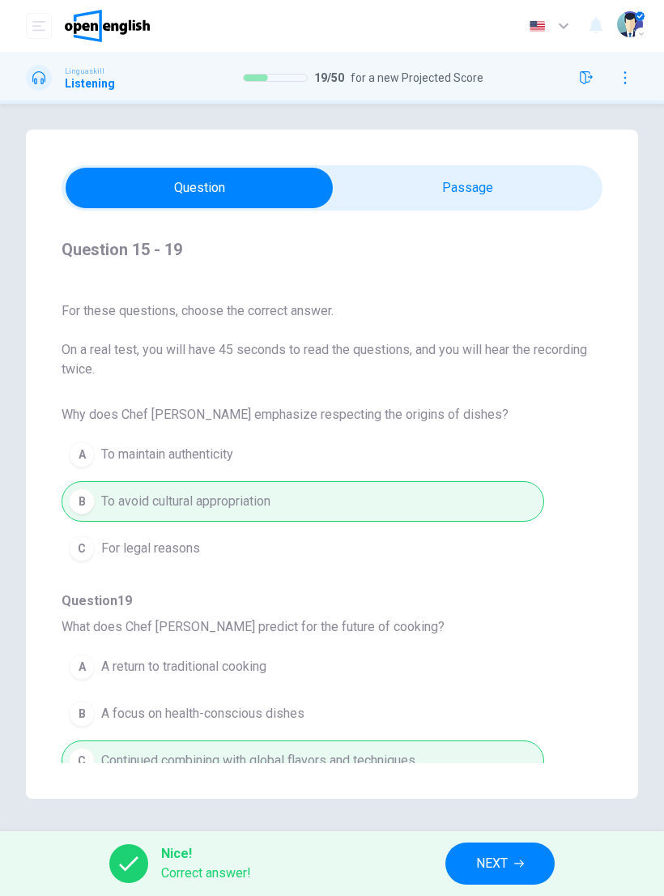
click at [505, 856] on span "NEXT" at bounding box center [492, 863] width 32 height 23
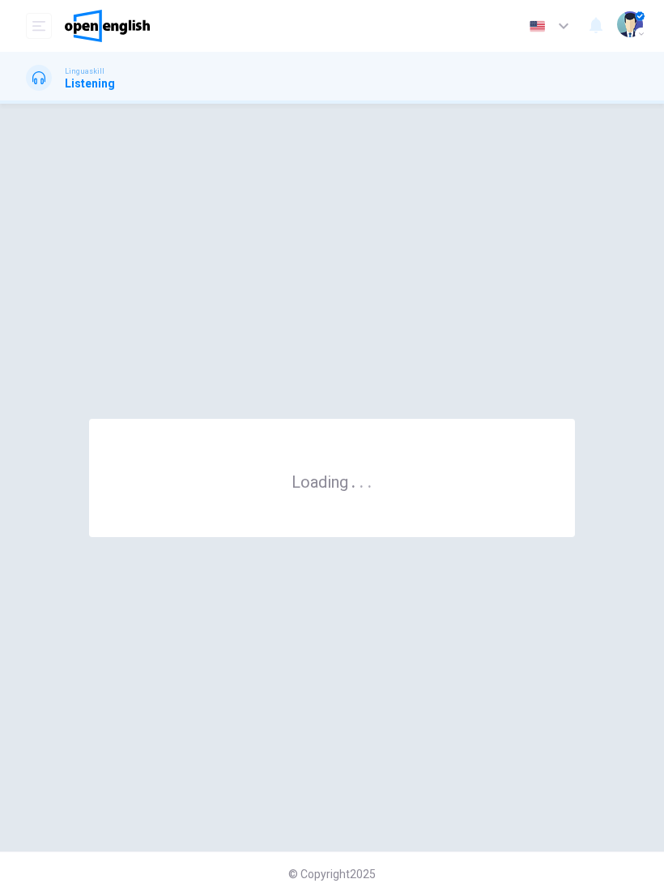
scroll to position [0, 0]
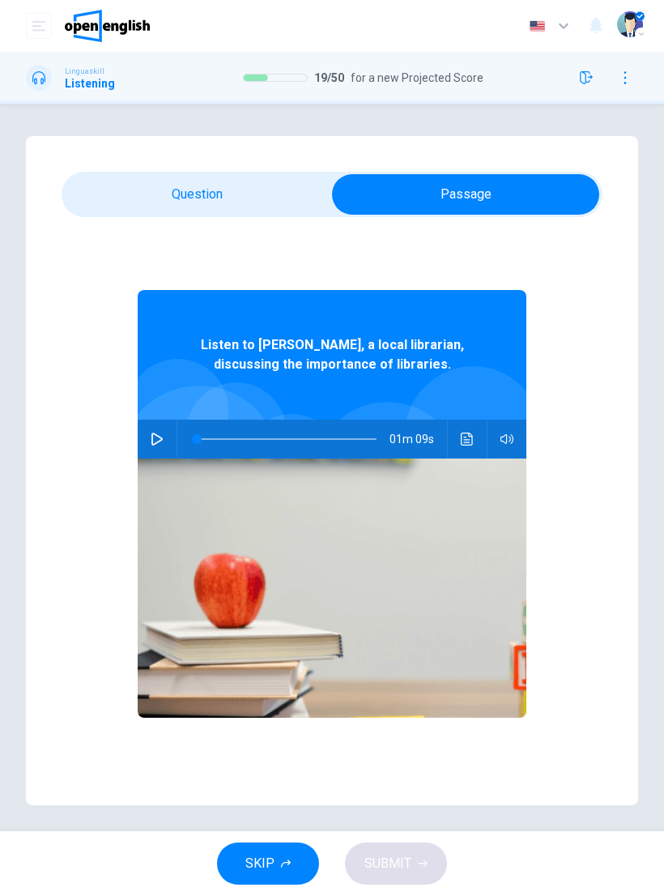
click at [160, 445] on icon "button" at bounding box center [157, 439] width 13 height 13
type input "*"
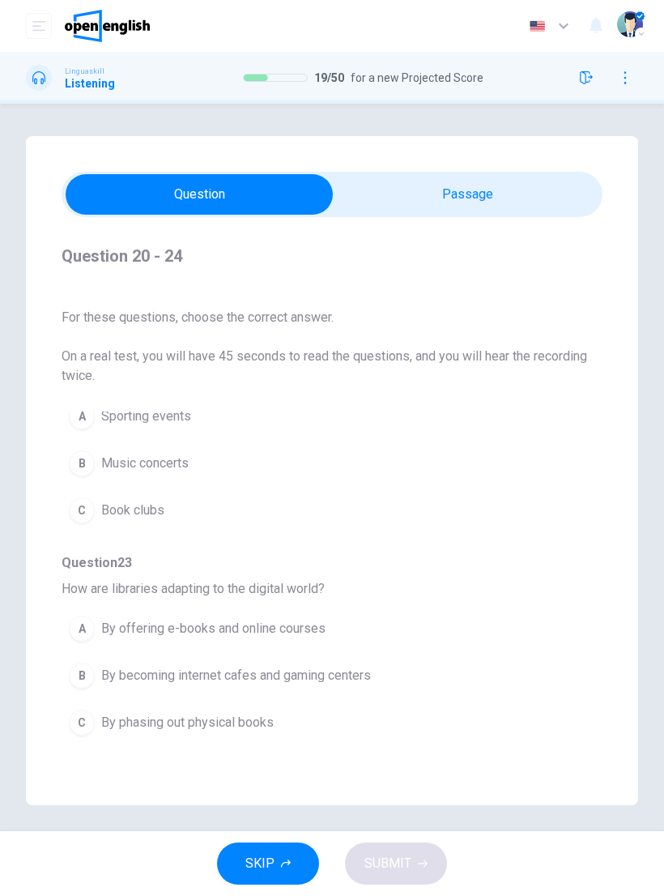
scroll to position [497, 0]
click at [308, 617] on span "By offering e-books and online courses" at bounding box center [213, 626] width 224 height 19
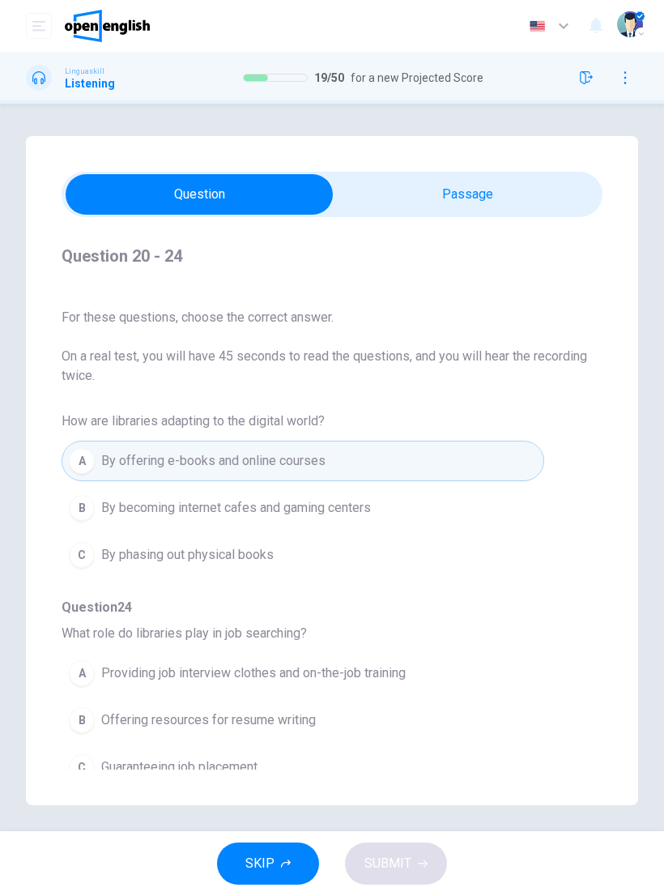
scroll to position [663, 0]
click at [290, 724] on span "Offering resources for resume writing" at bounding box center [208, 720] width 215 height 19
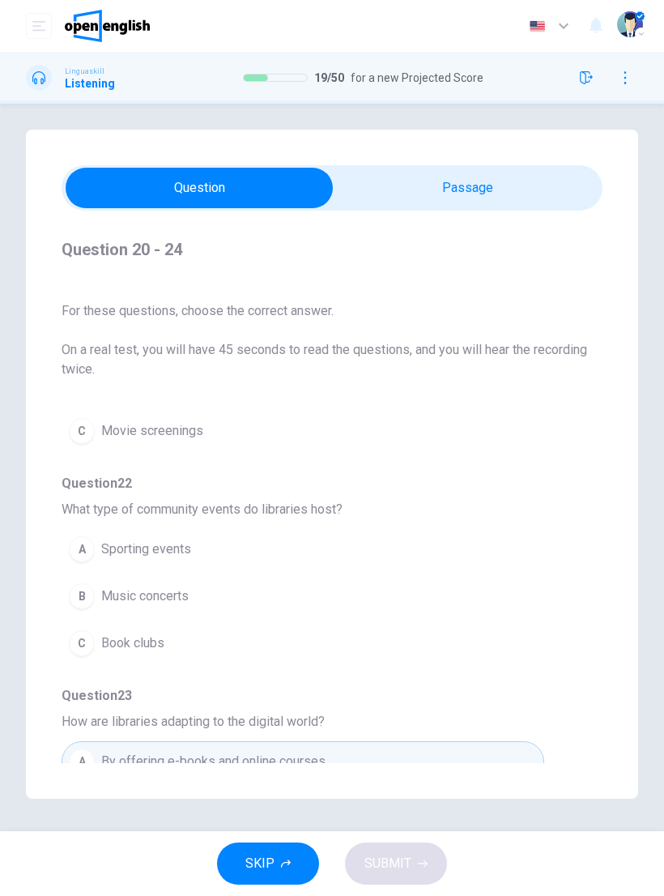
scroll to position [355, 0]
click at [144, 648] on span "Book clubs" at bounding box center [132, 643] width 63 height 19
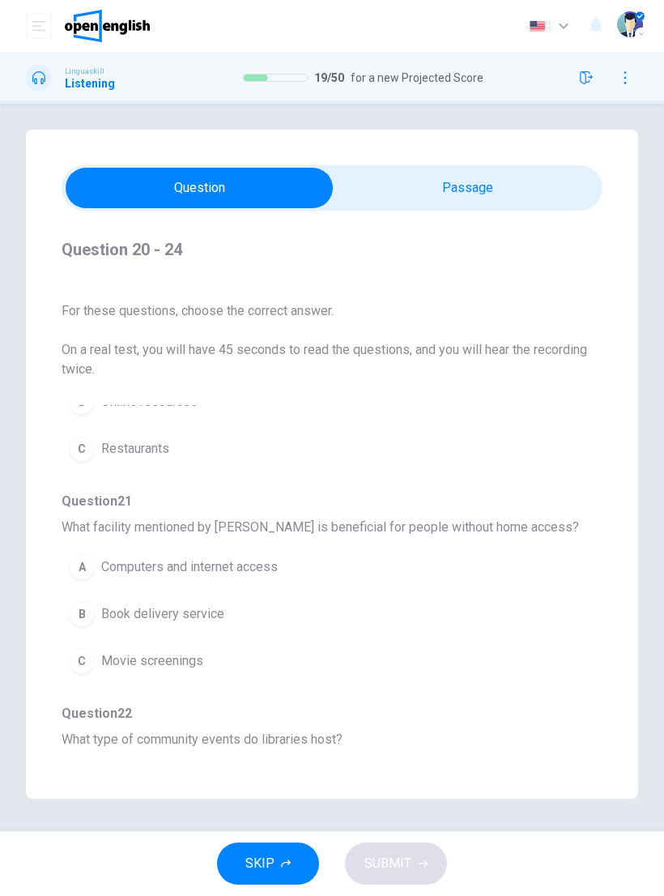
scroll to position [123, 0]
click at [253, 572] on span "Computers and internet access" at bounding box center [189, 569] width 177 height 19
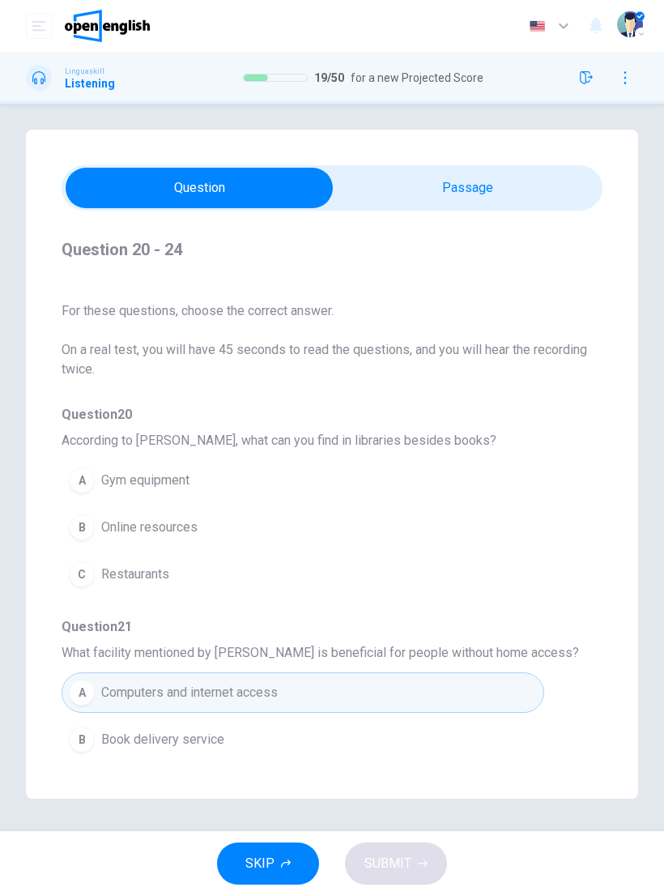
scroll to position [0, 0]
click at [174, 535] on span "Online resources" at bounding box center [149, 527] width 96 height 19
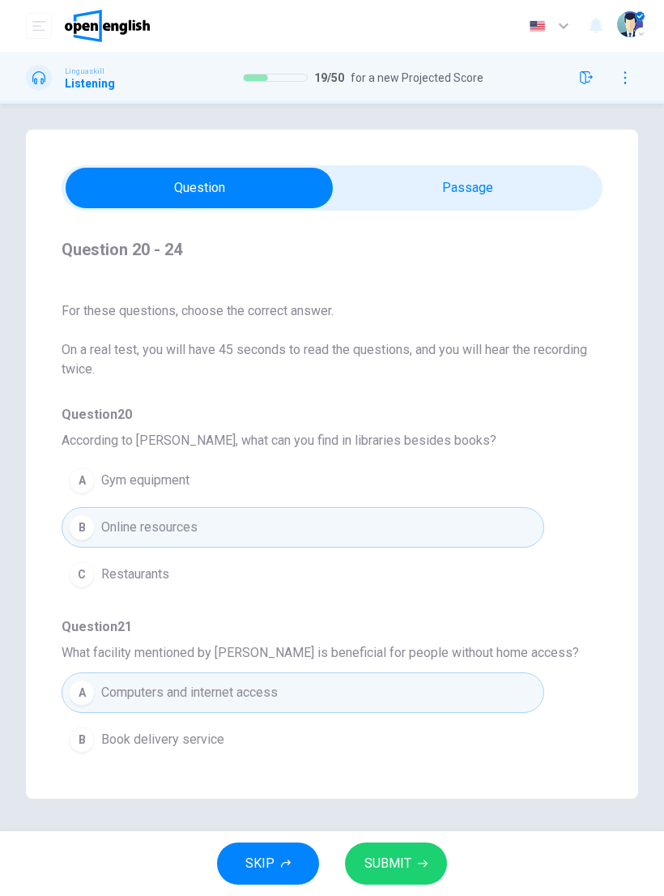
click at [392, 862] on span "SUBMIT" at bounding box center [388, 863] width 47 height 23
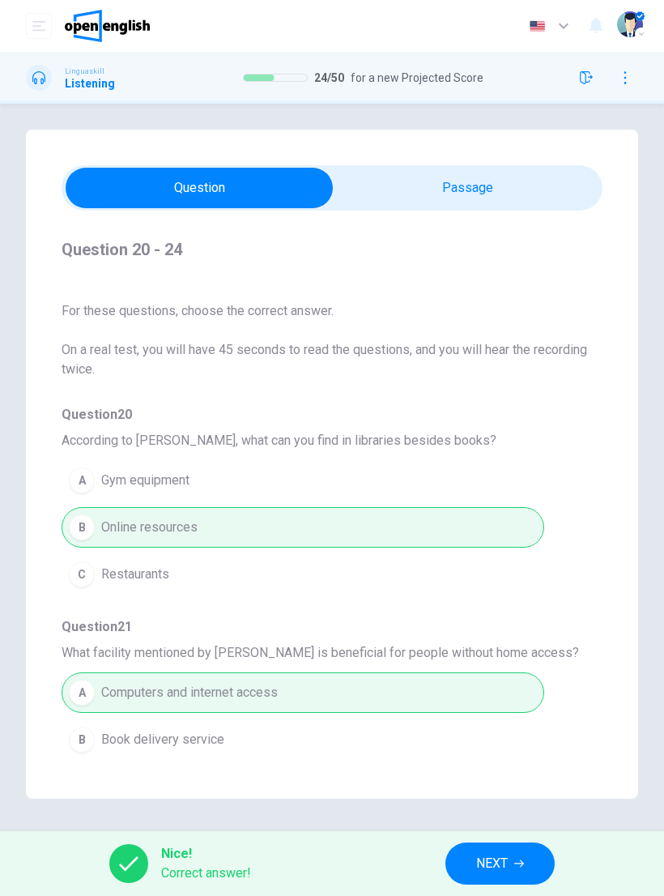
click at [493, 843] on button "NEXT" at bounding box center [500, 864] width 109 height 42
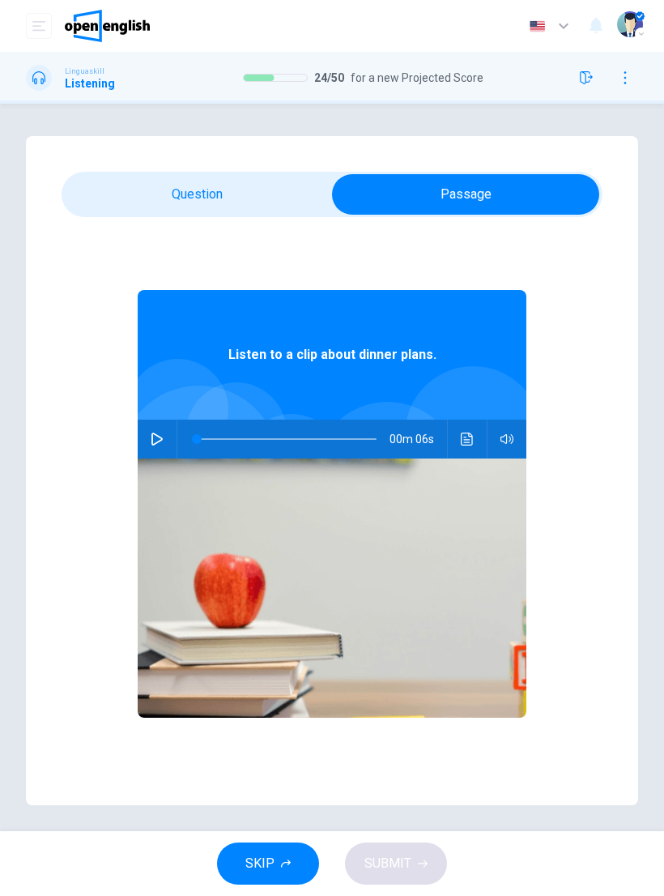
click at [164, 434] on button "button" at bounding box center [157, 439] width 26 height 39
type input "*"
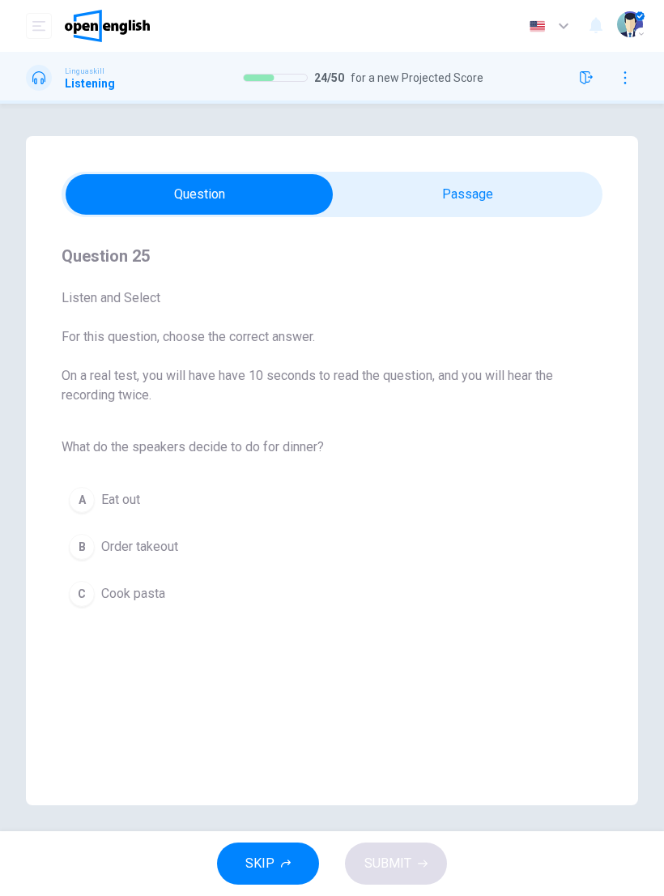
click at [92, 586] on div "C" at bounding box center [82, 594] width 26 height 26
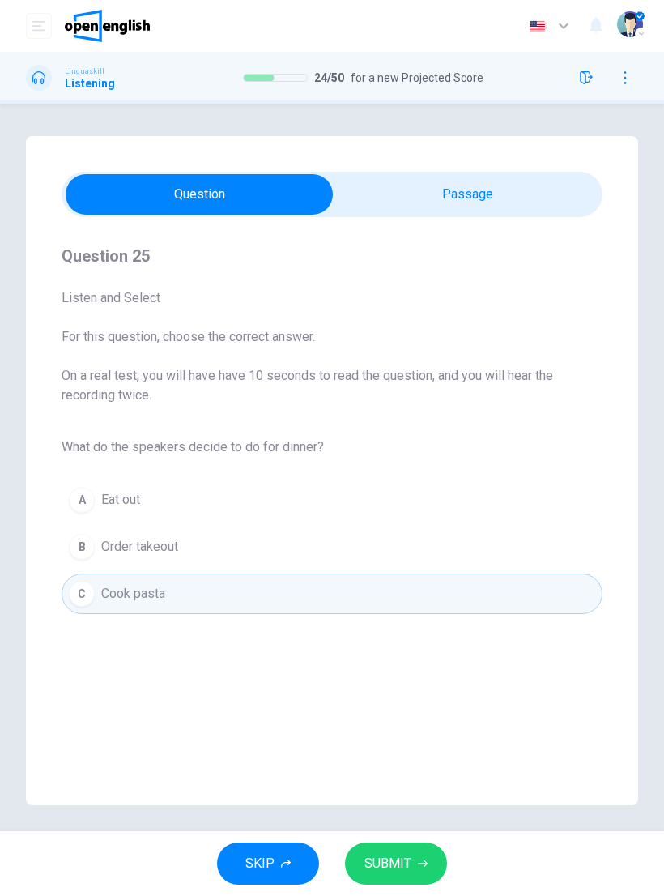
click at [399, 859] on span "SUBMIT" at bounding box center [388, 863] width 47 height 23
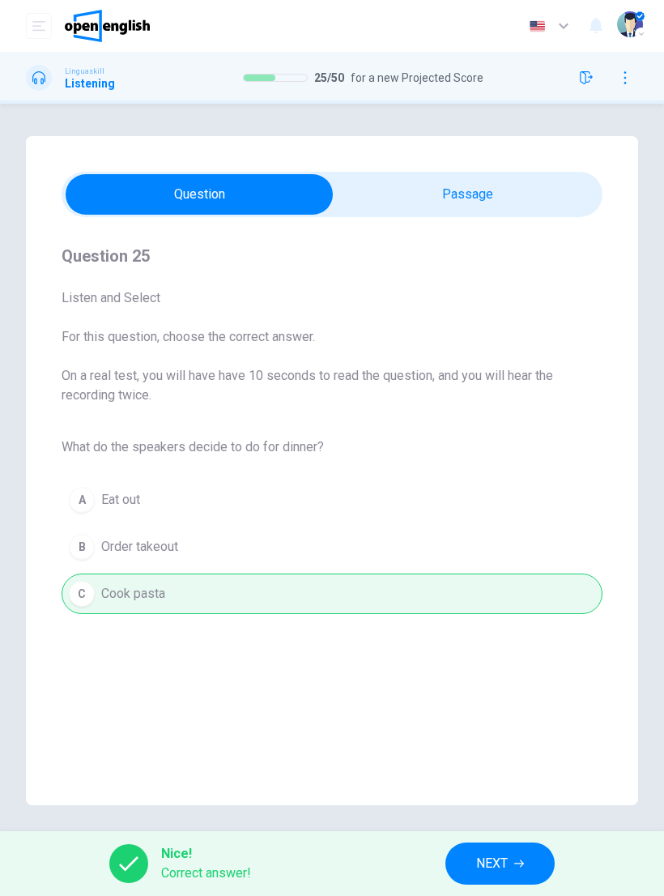
click at [499, 872] on span "NEXT" at bounding box center [492, 863] width 32 height 23
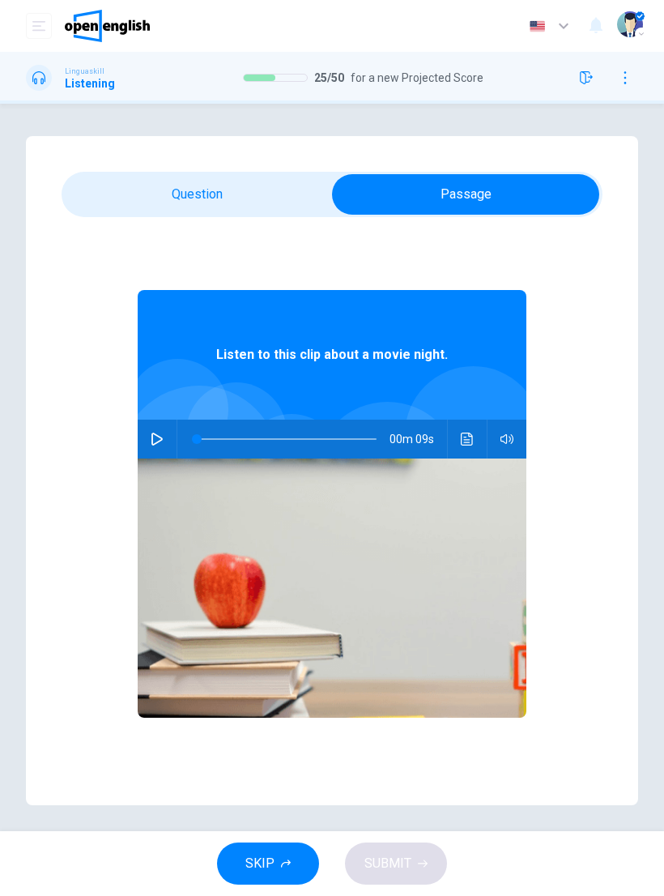
click at [168, 446] on button "button" at bounding box center [157, 439] width 26 height 39
type input "**"
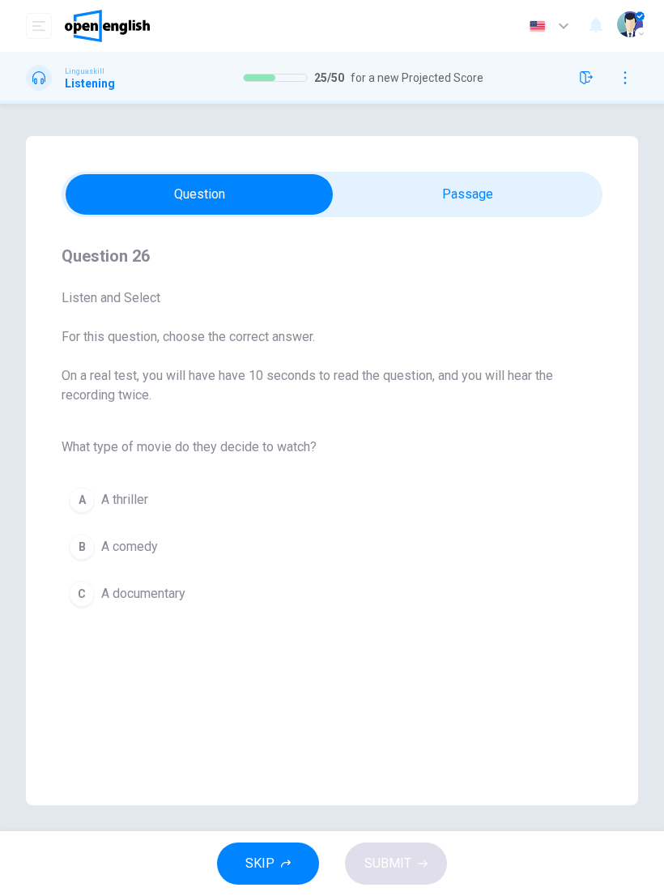
click at [109, 540] on span "A comedy" at bounding box center [129, 546] width 57 height 19
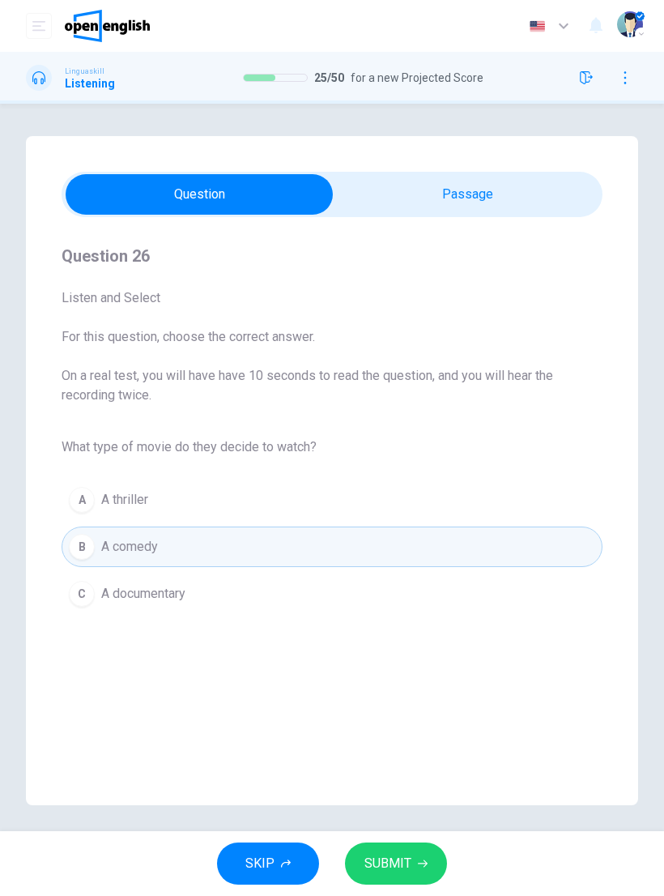
click at [401, 855] on span "SUBMIT" at bounding box center [388, 863] width 47 height 23
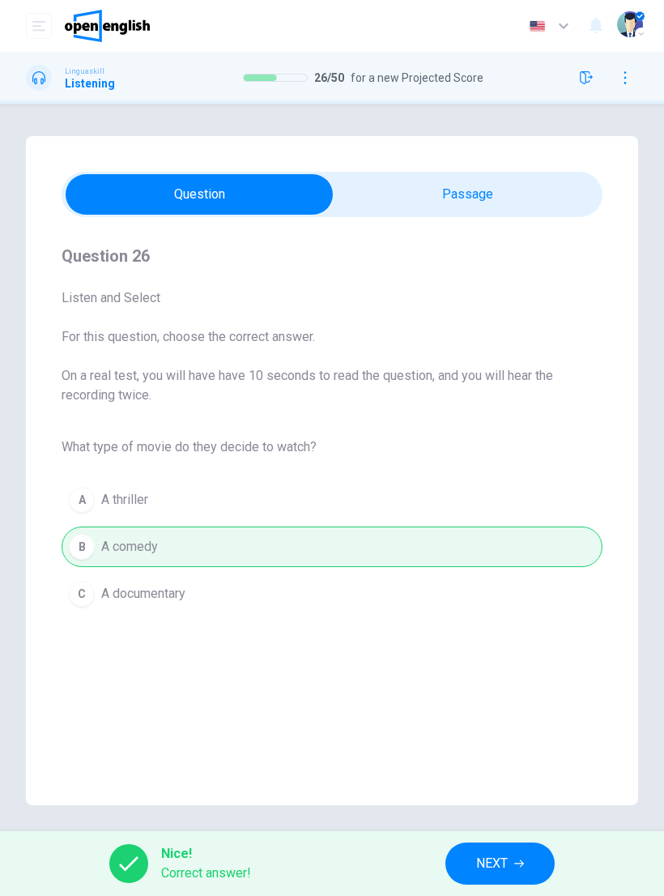
click at [504, 860] on span "NEXT" at bounding box center [492, 863] width 32 height 23
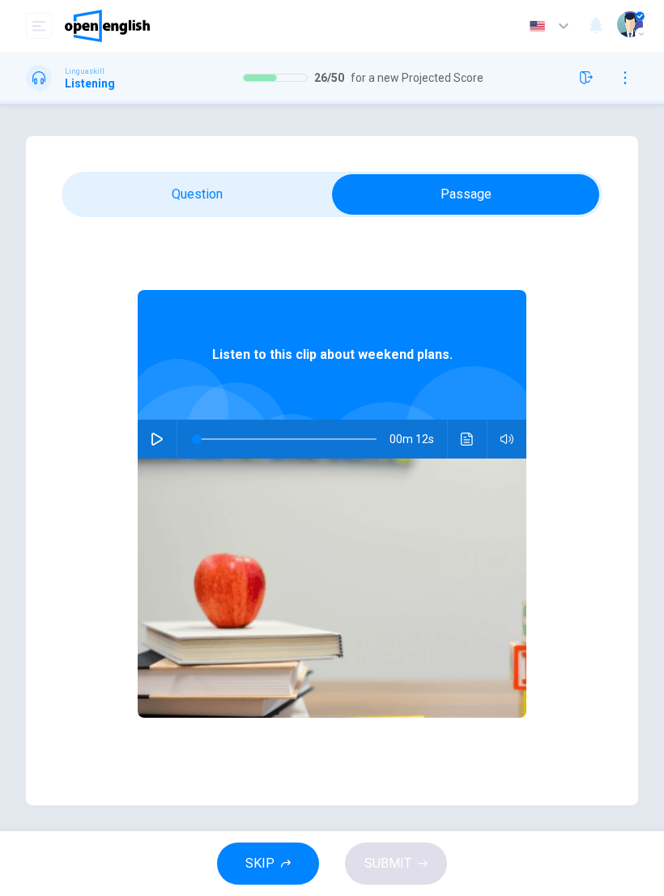
click at [155, 438] on icon "button" at bounding box center [157, 439] width 13 height 13
type input "*"
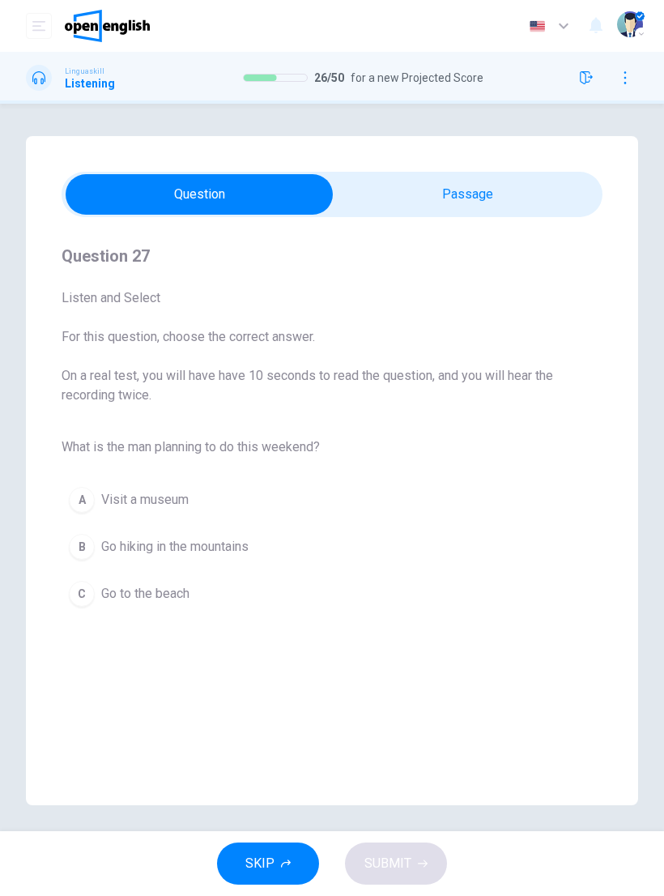
click at [211, 549] on span "Go hiking in the mountains" at bounding box center [174, 546] width 147 height 19
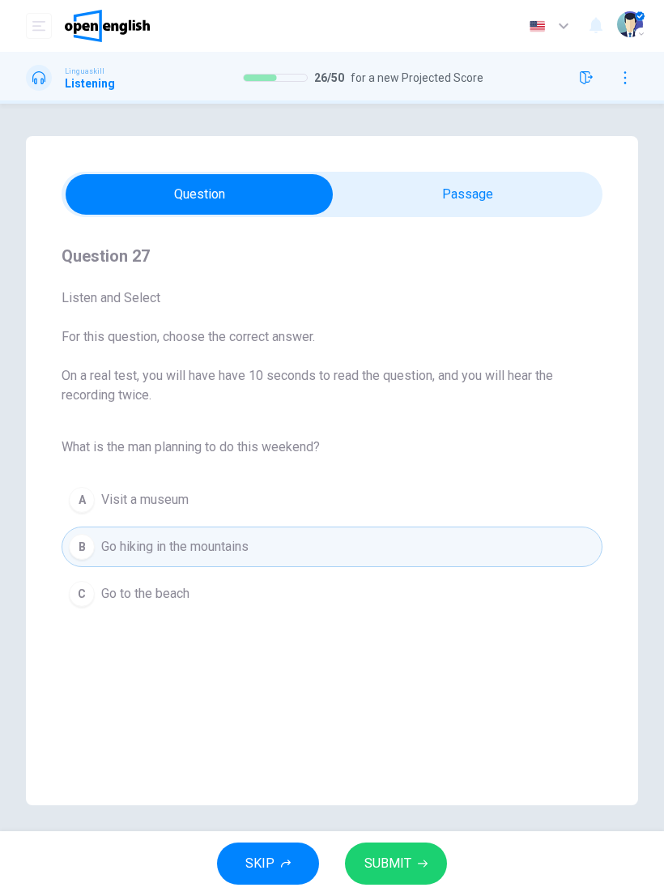
click at [420, 865] on icon "button" at bounding box center [423, 864] width 10 height 10
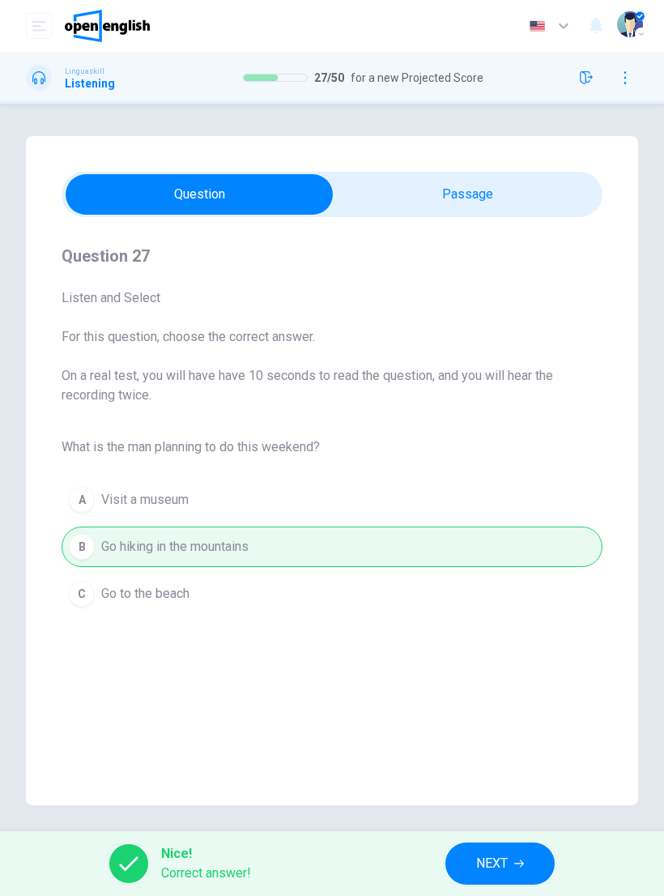
click at [517, 835] on div "Nice! Correct answer! NEXT" at bounding box center [332, 863] width 664 height 65
click at [519, 864] on icon "button" at bounding box center [519, 863] width 10 height 7
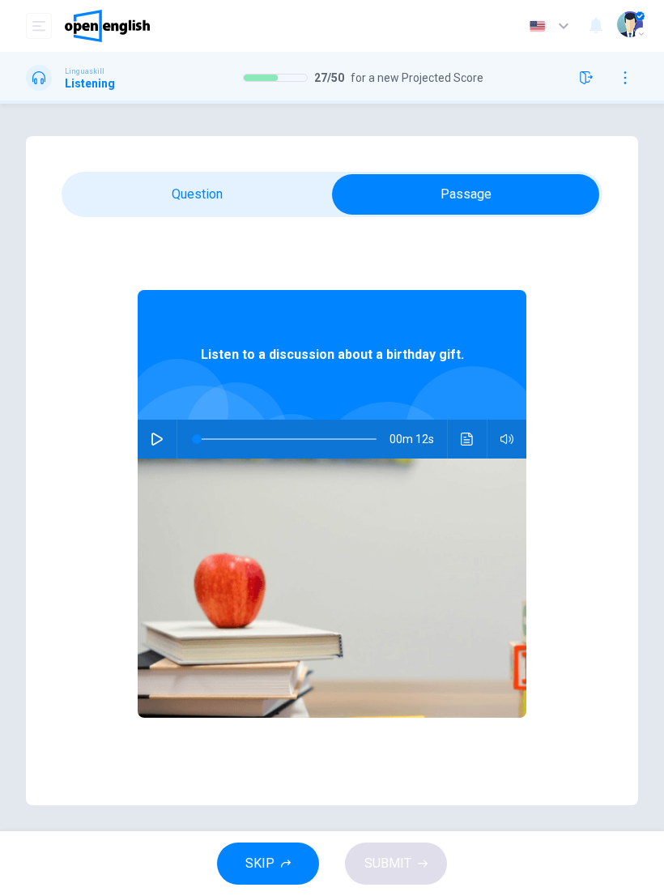
click at [159, 446] on button "button" at bounding box center [157, 439] width 26 height 39
type input "*"
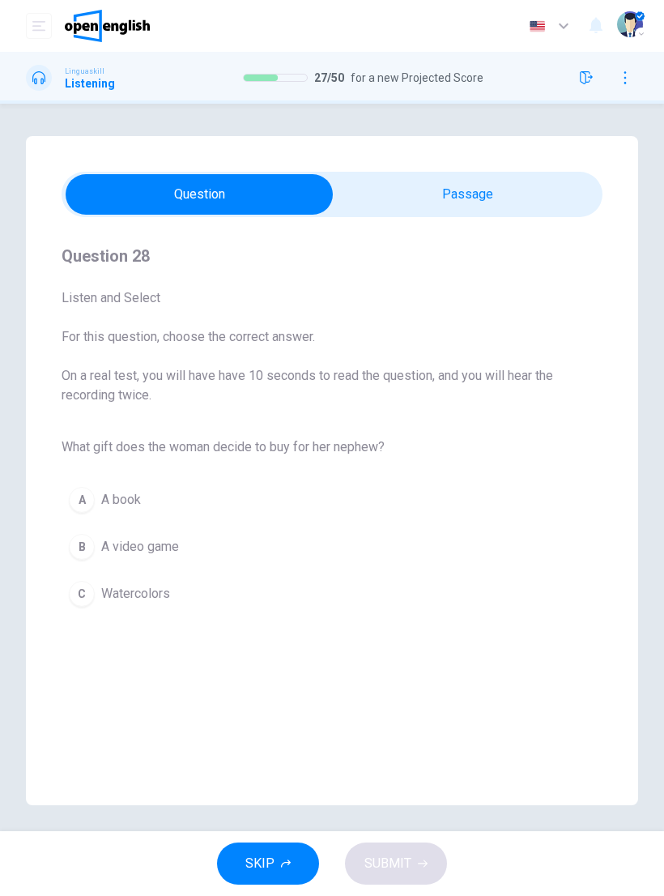
click at [137, 601] on span "Watercolors" at bounding box center [135, 593] width 69 height 19
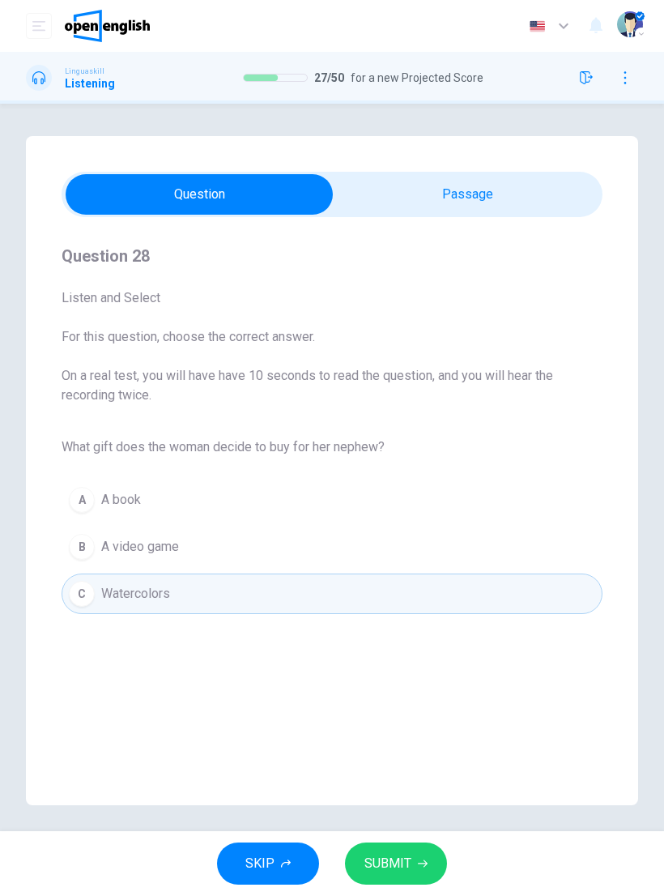
click at [406, 869] on span "SUBMIT" at bounding box center [388, 863] width 47 height 23
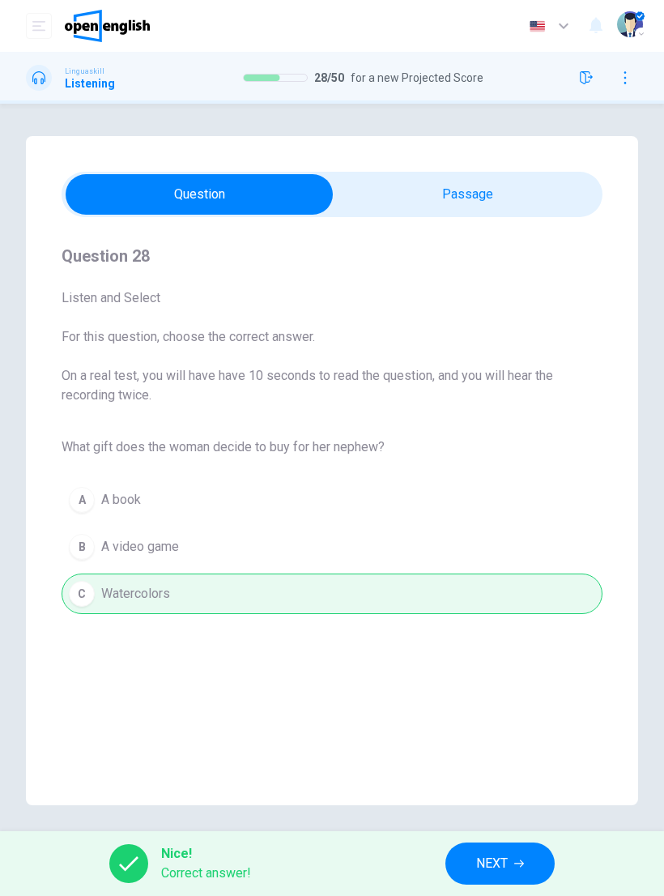
click at [506, 866] on span "NEXT" at bounding box center [492, 863] width 32 height 23
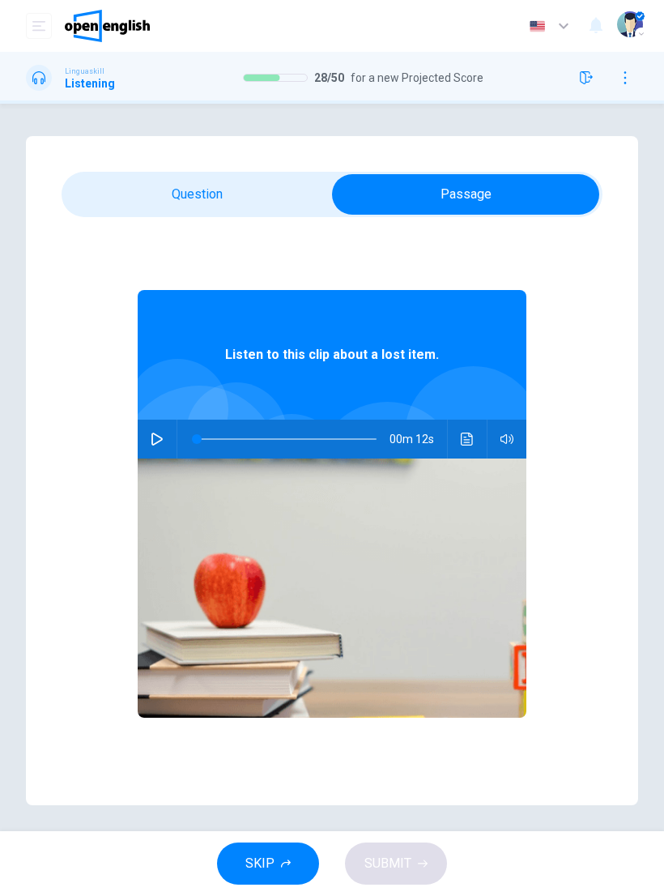
click at [149, 438] on button "button" at bounding box center [157, 439] width 26 height 39
type input "*"
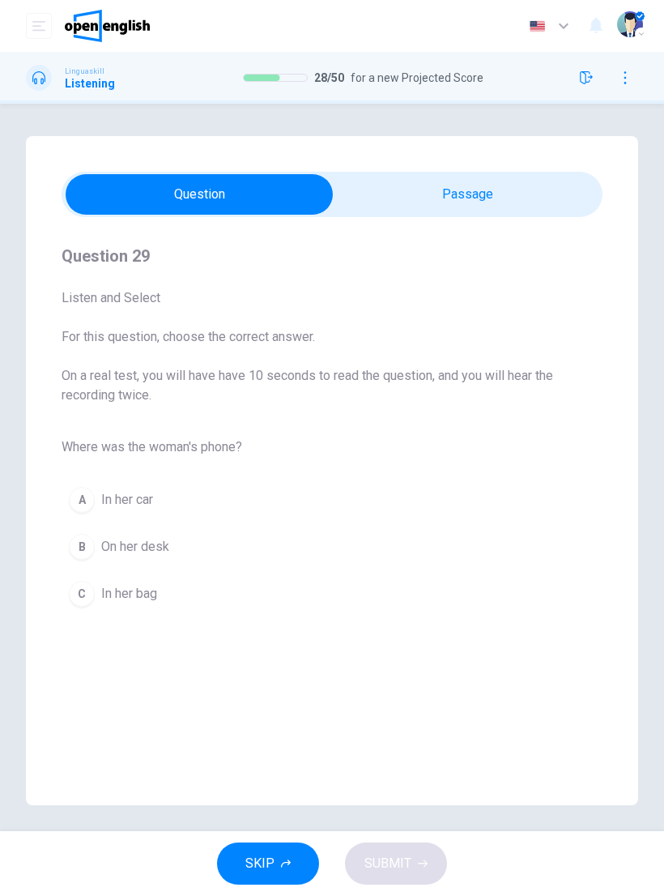
click at [160, 591] on button "C In her bag" at bounding box center [332, 594] width 541 height 41
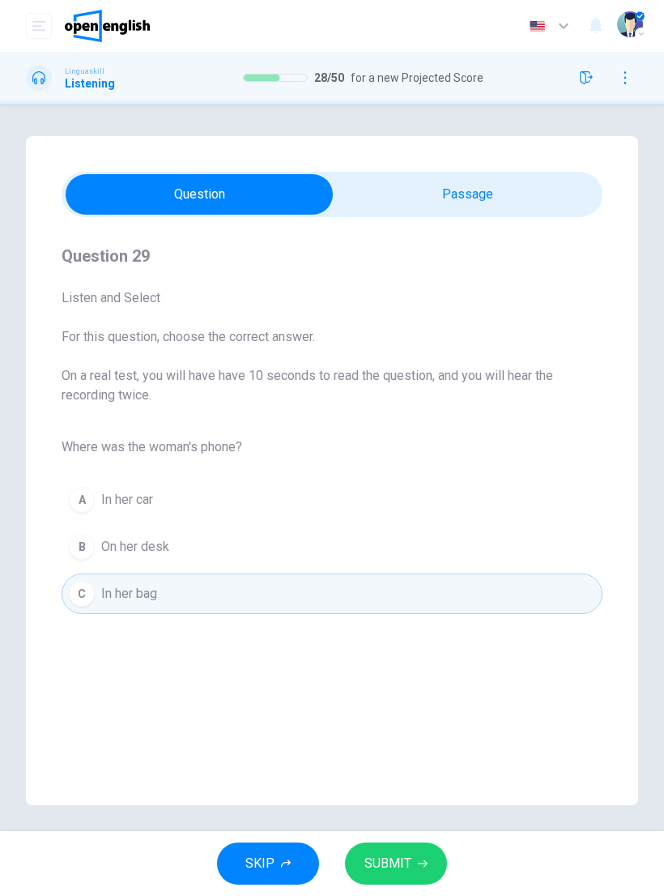
click at [413, 865] on button "SUBMIT" at bounding box center [396, 864] width 102 height 42
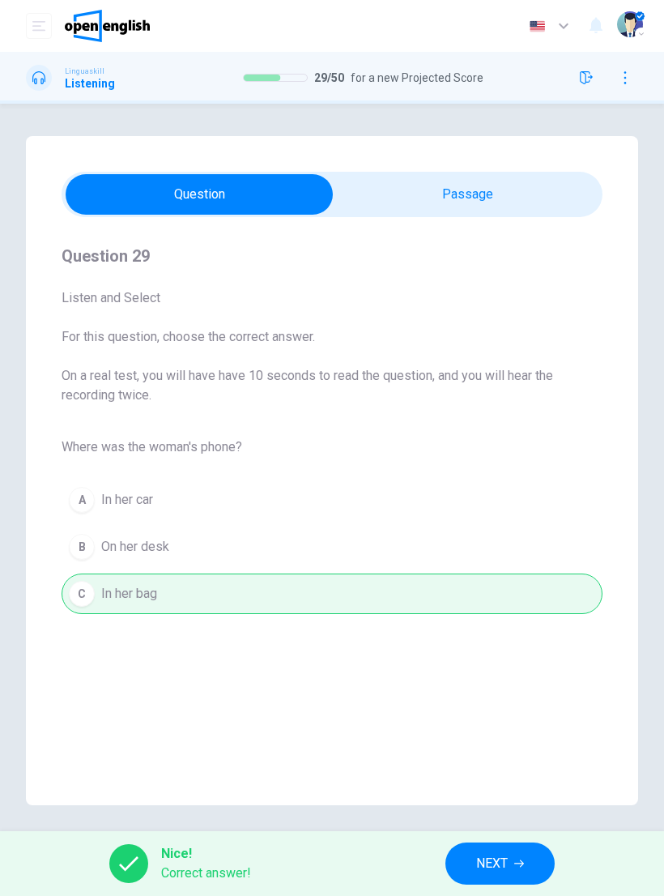
click at [512, 856] on button "NEXT" at bounding box center [500, 864] width 109 height 42
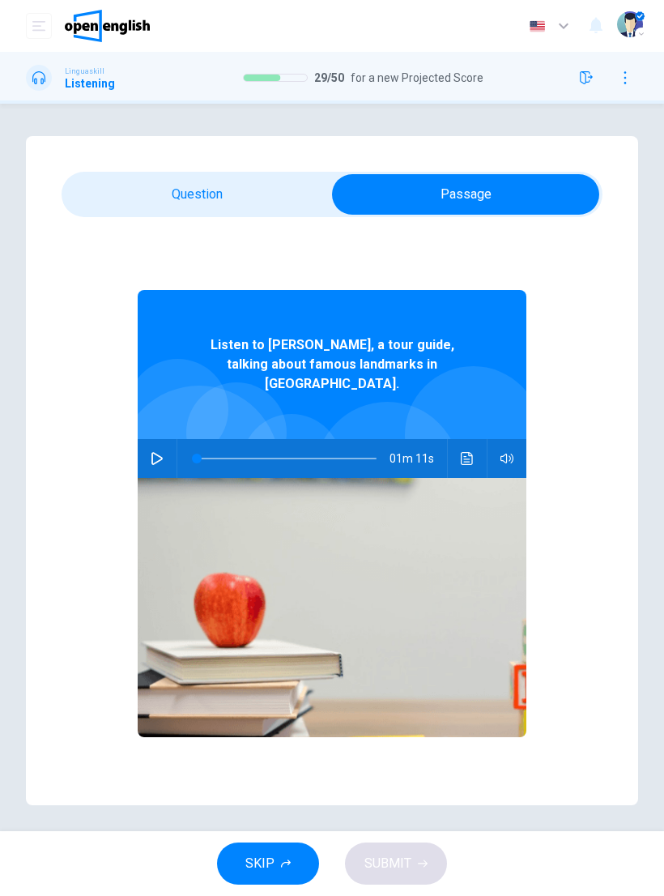
click at [154, 452] on icon "button" at bounding box center [157, 458] width 13 height 13
type input "*"
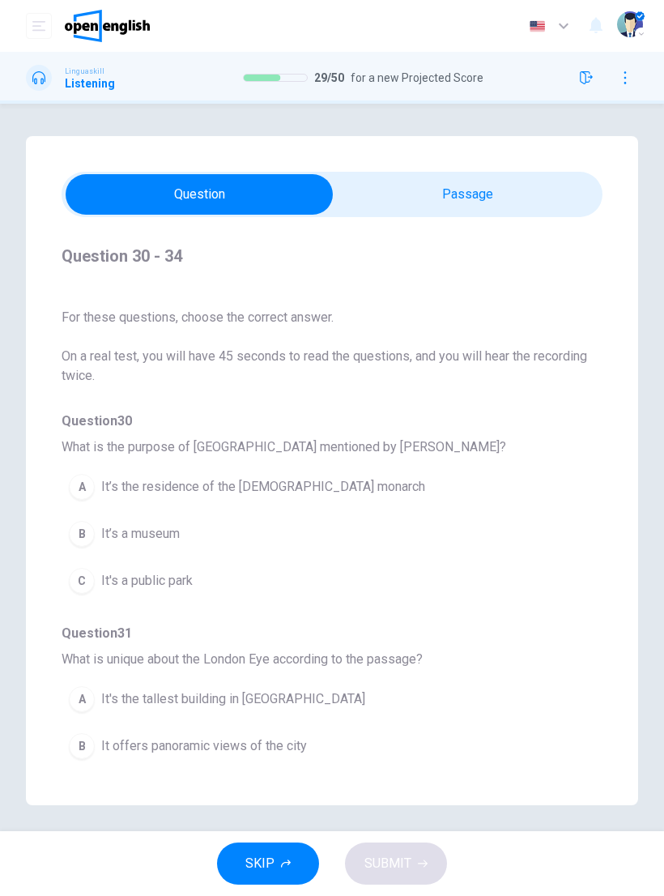
click at [301, 489] on span "It’s the residence of the [DEMOGRAPHIC_DATA] monarch" at bounding box center [263, 486] width 324 height 19
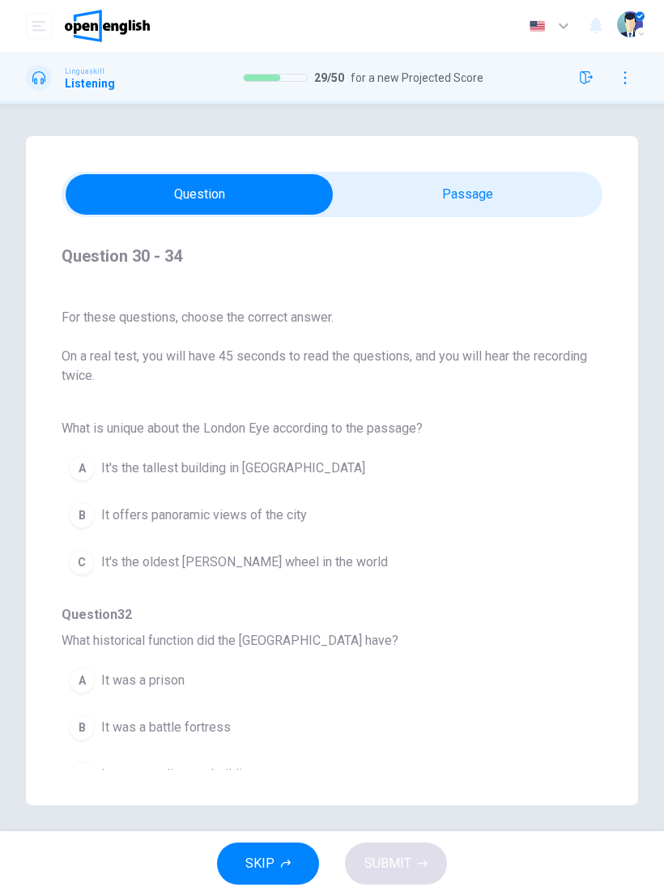
scroll to position [232, 0]
click at [291, 521] on span "It offers panoramic views of the city" at bounding box center [204, 514] width 206 height 19
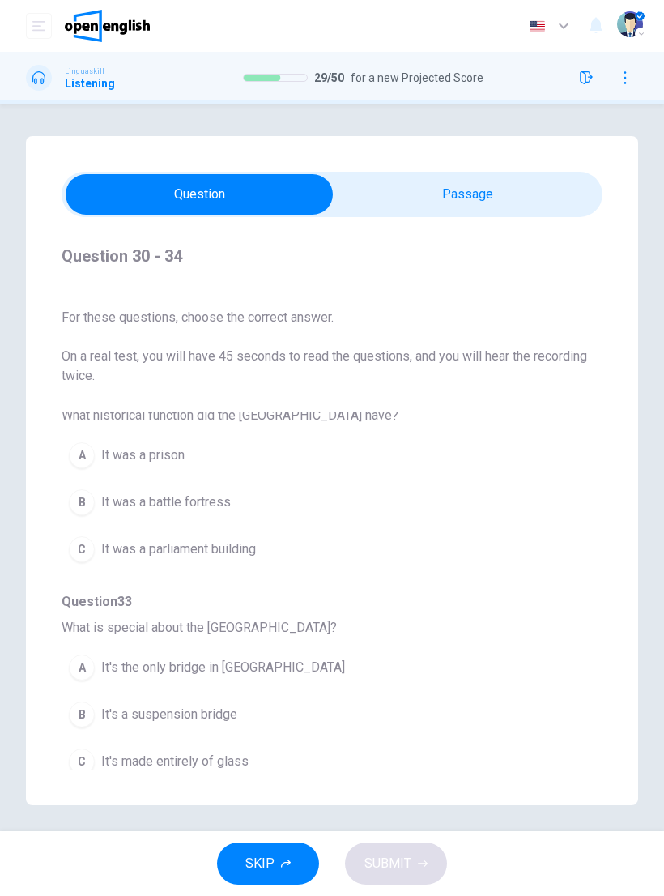
scroll to position [458, 0]
click at [156, 450] on span "It was a prison" at bounding box center [142, 453] width 83 height 19
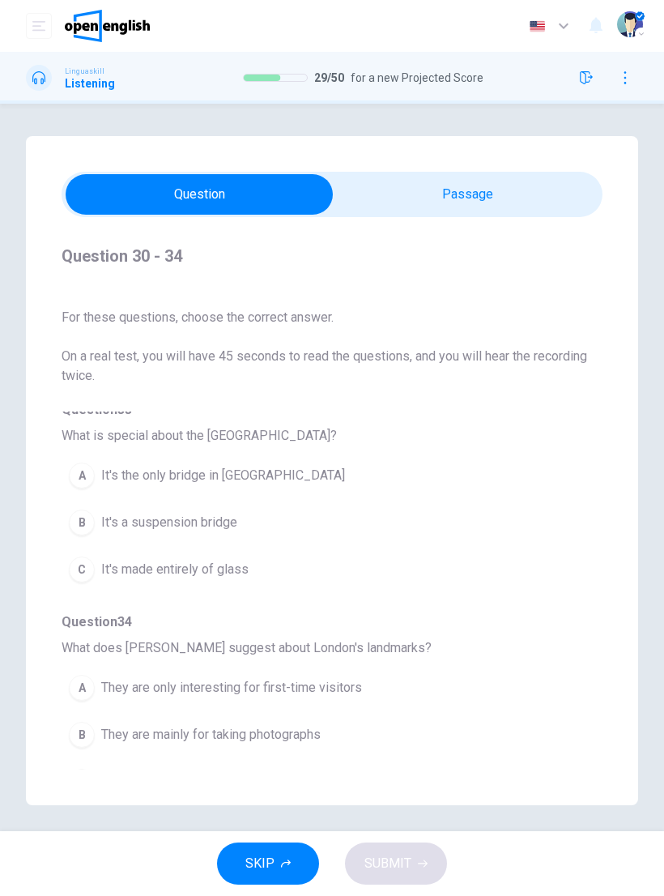
scroll to position [652, 0]
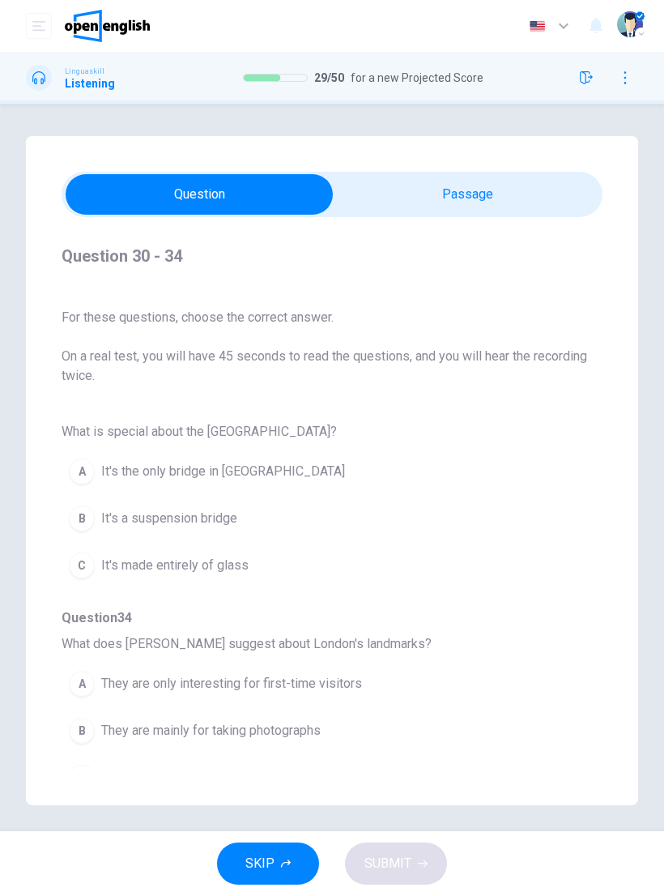
click at [209, 521] on span "It's a suspension bridge" at bounding box center [169, 518] width 136 height 19
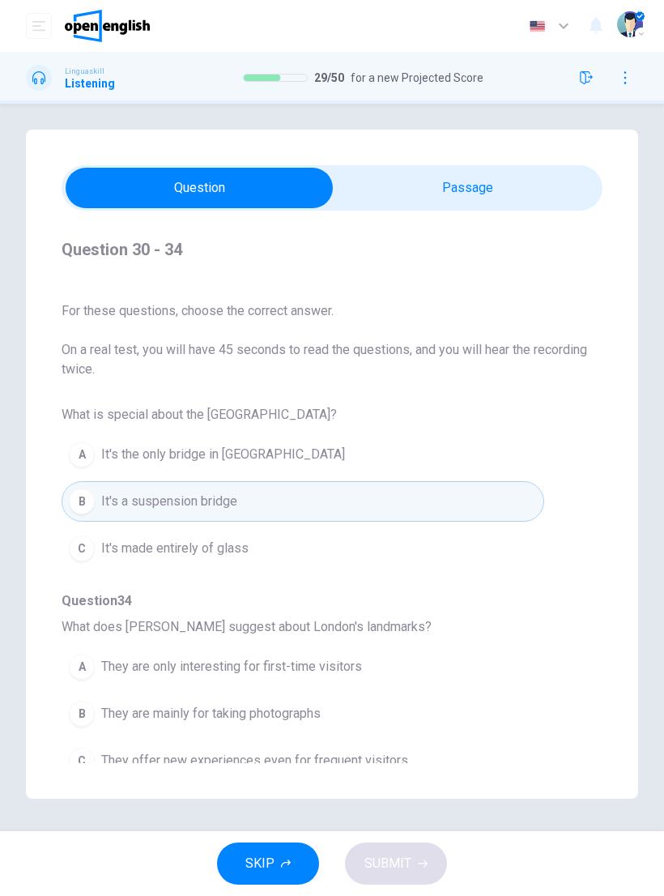
scroll to position [663, 0]
click at [330, 753] on span "They offer new experiences even for frequent visitors" at bounding box center [254, 760] width 307 height 19
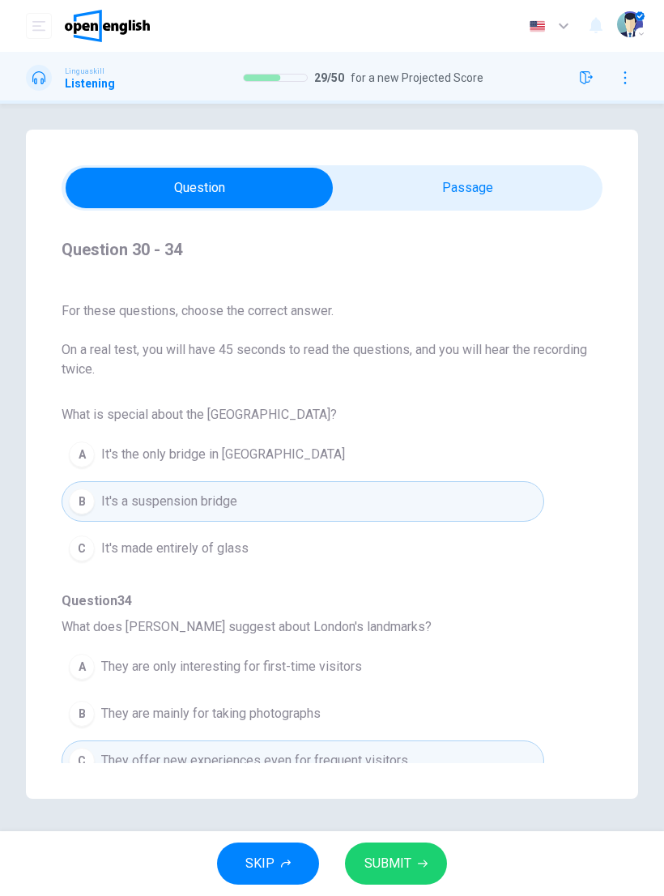
click at [395, 865] on span "SUBMIT" at bounding box center [388, 863] width 47 height 23
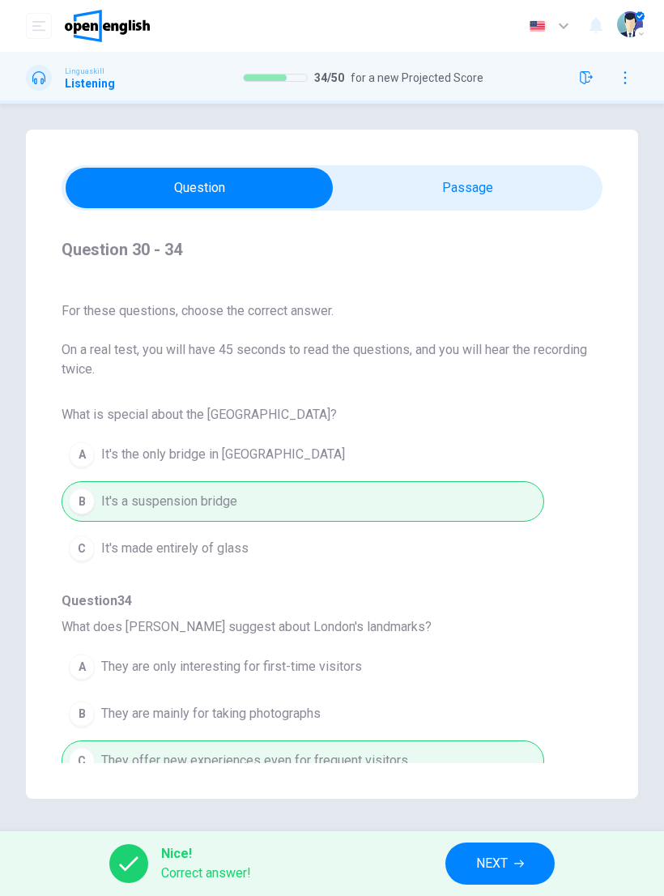
click at [507, 864] on span "NEXT" at bounding box center [492, 863] width 32 height 23
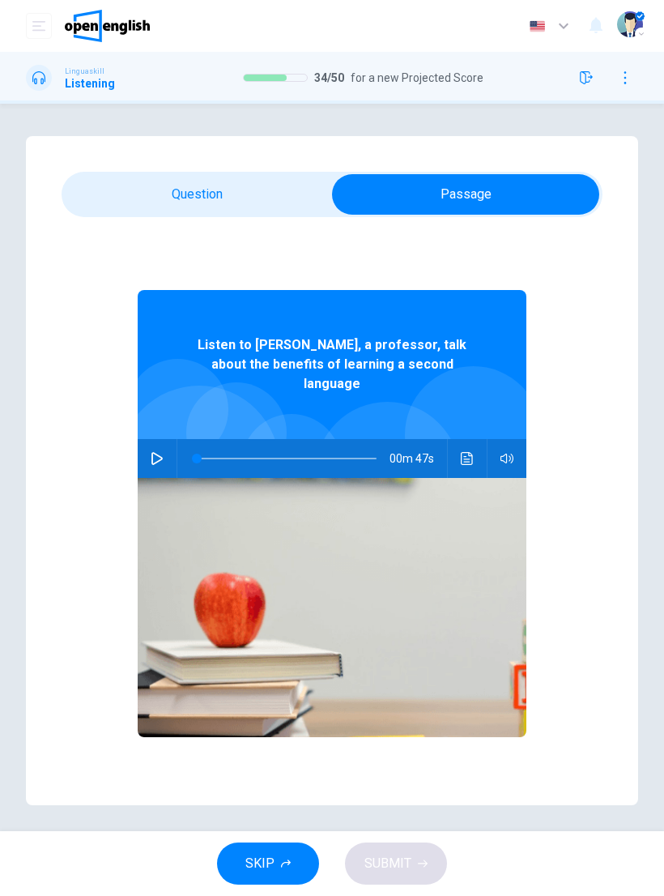
click at [155, 452] on icon "button" at bounding box center [157, 458] width 13 height 13
type input "*"
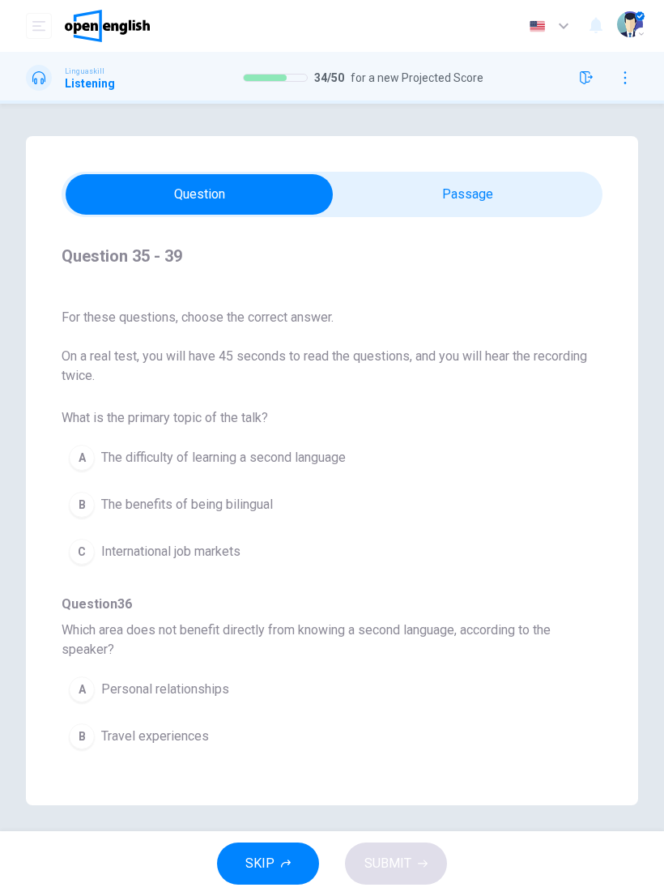
scroll to position [56, 0]
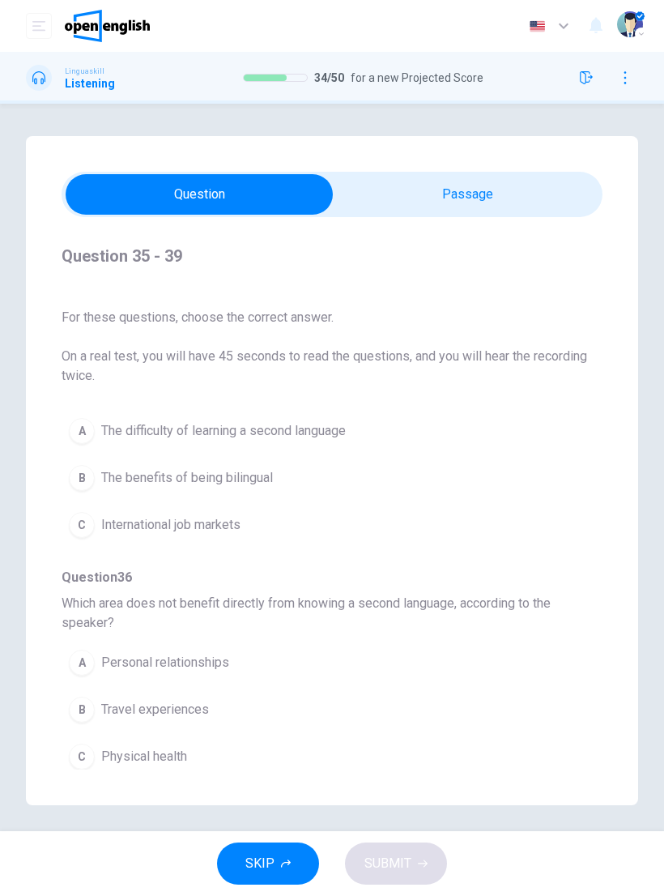
click at [261, 472] on span "The benefits of being bilingual" at bounding box center [187, 477] width 172 height 19
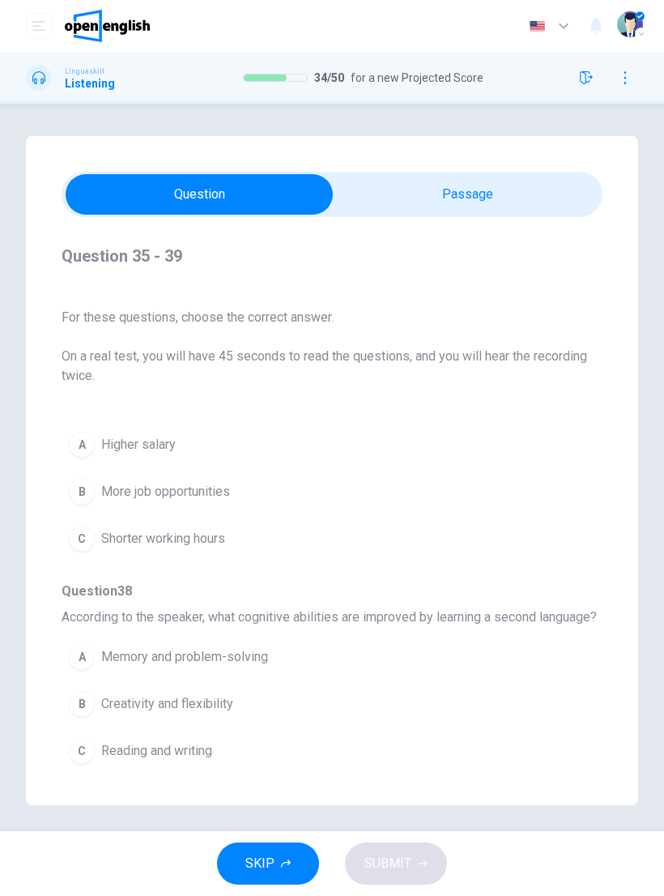
scroll to position [487, 0]
click at [211, 491] on span "More job opportunities" at bounding box center [165, 490] width 129 height 19
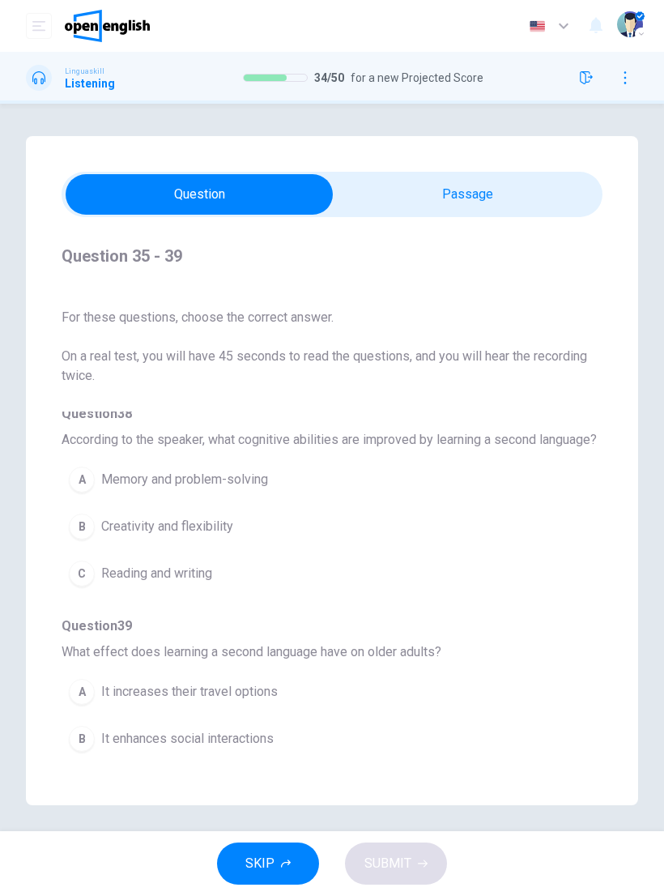
scroll to position [662, 0]
click at [248, 491] on span "Memory and problem-solving" at bounding box center [184, 481] width 167 height 19
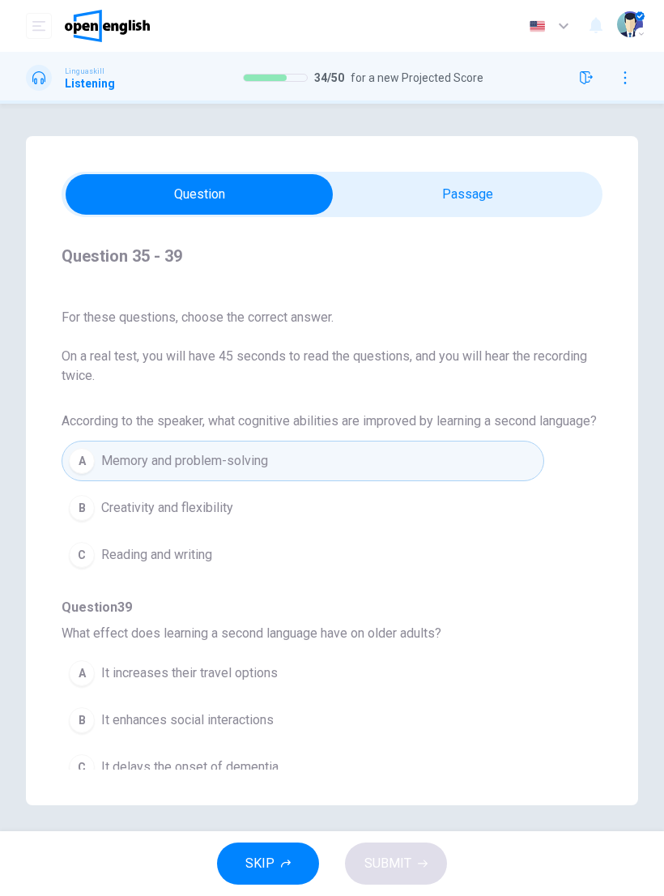
scroll to position [702, 0]
click at [256, 767] on span "It delays the onset of dementia" at bounding box center [189, 767] width 177 height 19
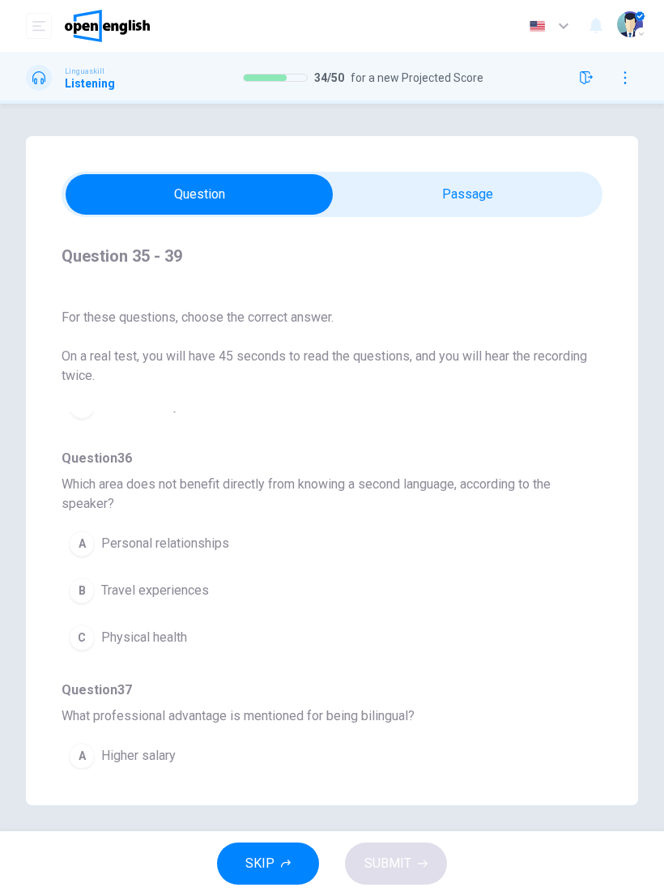
scroll to position [174, 0]
click at [176, 638] on span "Physical health" at bounding box center [144, 638] width 86 height 19
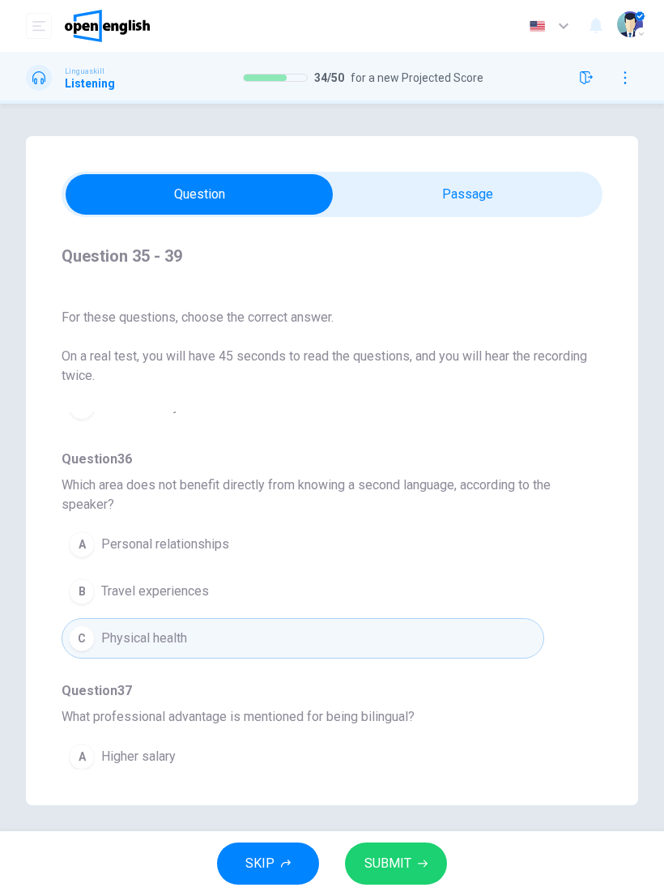
click at [406, 848] on button "SUBMIT" at bounding box center [396, 864] width 102 height 42
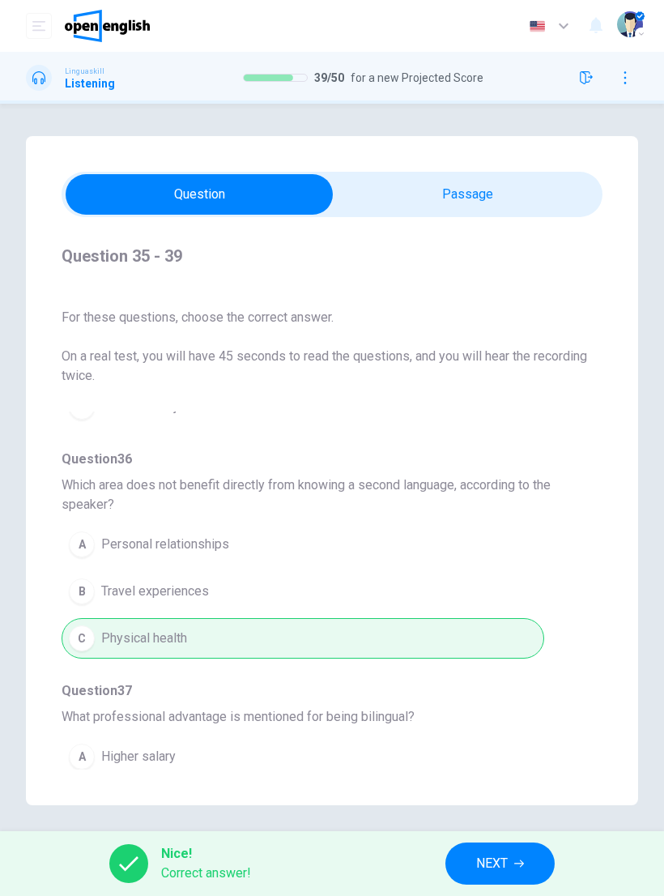
click at [510, 862] on button "NEXT" at bounding box center [500, 864] width 109 height 42
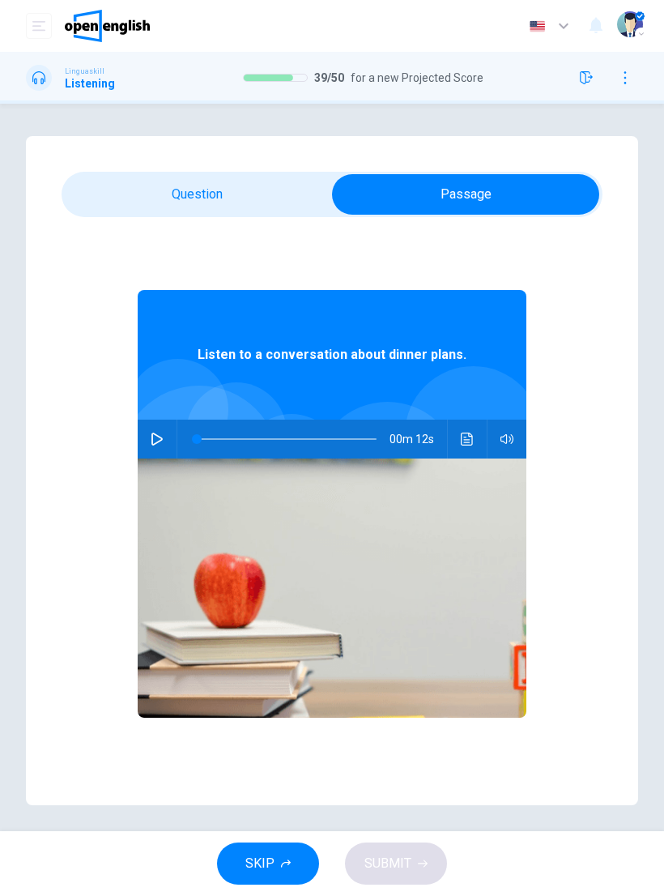
click at [161, 439] on icon "button" at bounding box center [157, 439] width 13 height 13
type input "*"
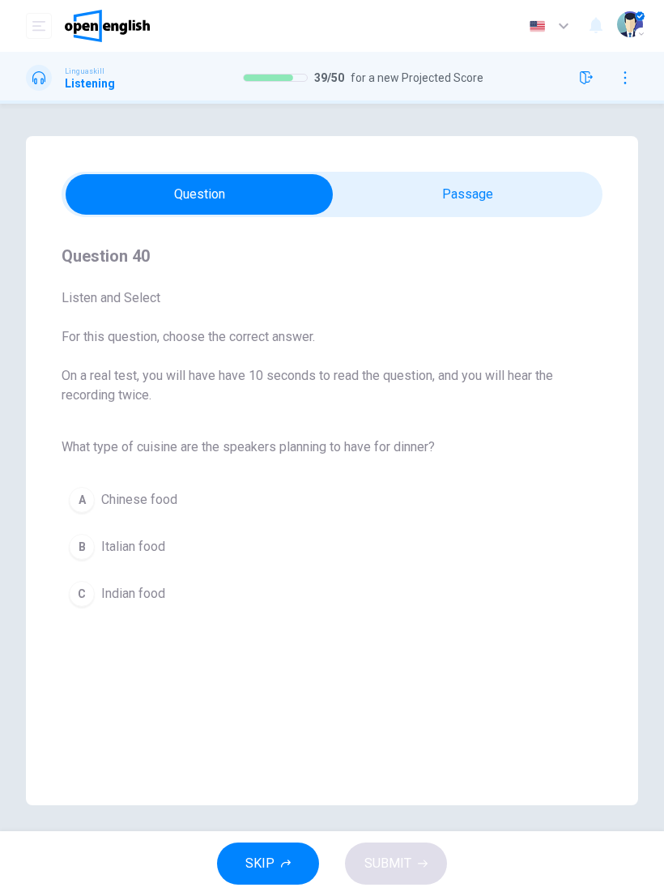
click at [169, 540] on button "B Italian food" at bounding box center [332, 547] width 541 height 41
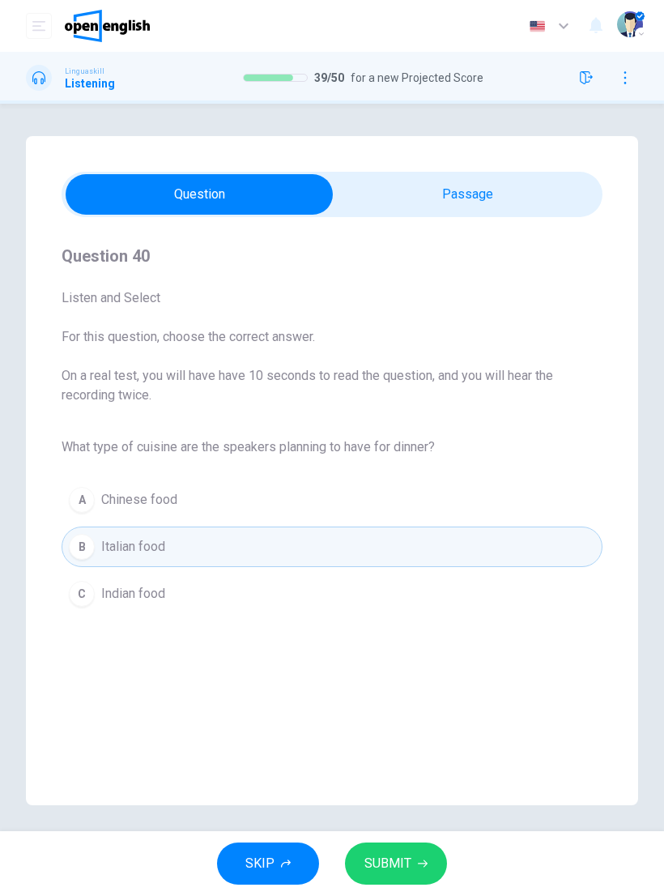
click at [400, 849] on button "SUBMIT" at bounding box center [396, 864] width 102 height 42
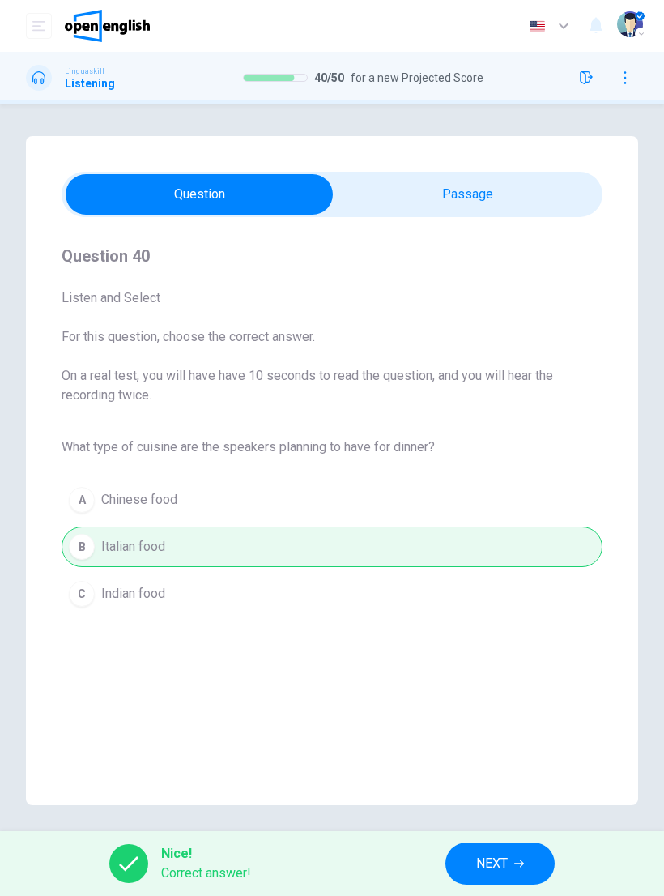
click at [496, 866] on span "NEXT" at bounding box center [492, 863] width 32 height 23
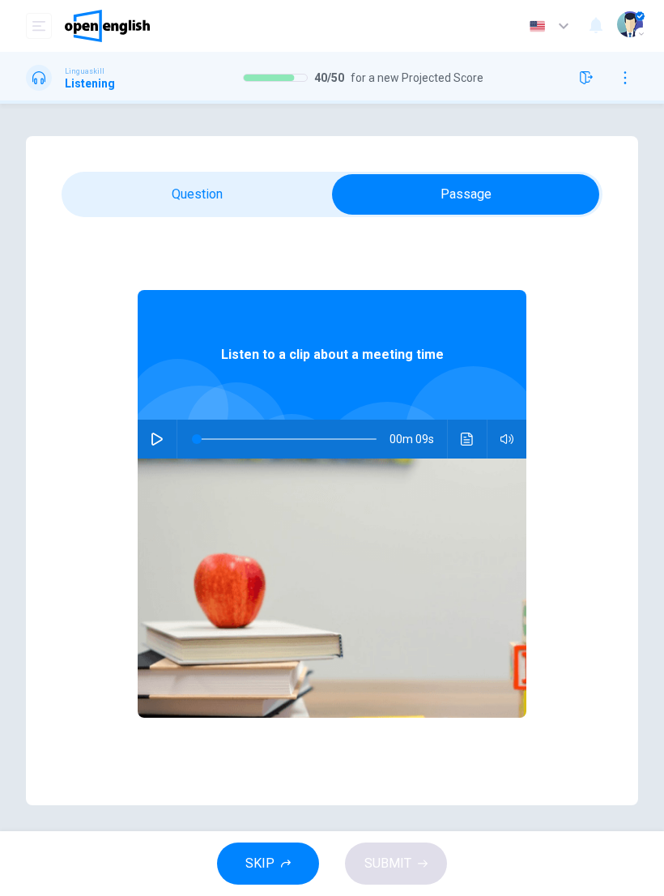
click at [150, 442] on button "button" at bounding box center [157, 439] width 26 height 39
type input "*"
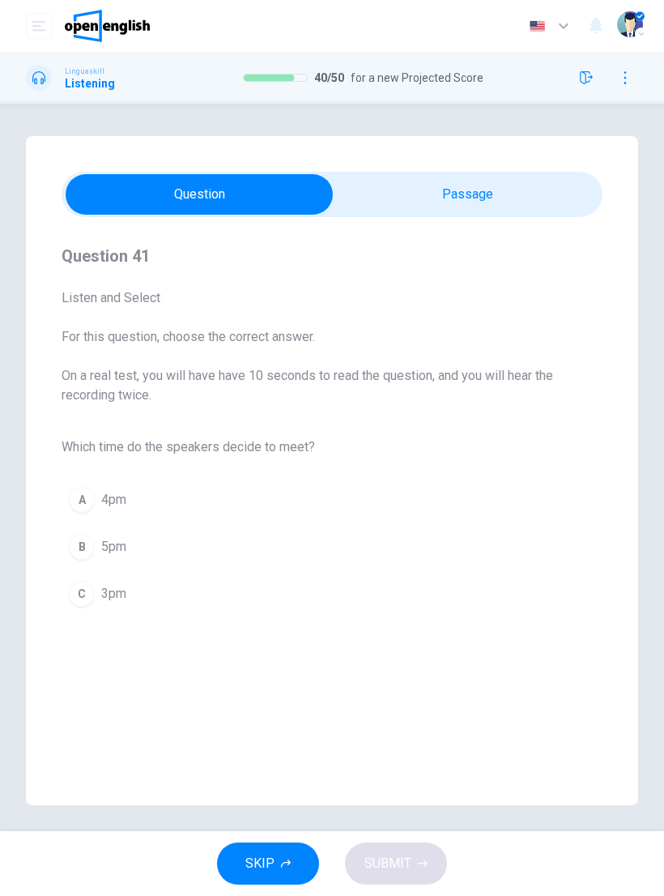
click at [120, 587] on span "3pm" at bounding box center [113, 593] width 25 height 19
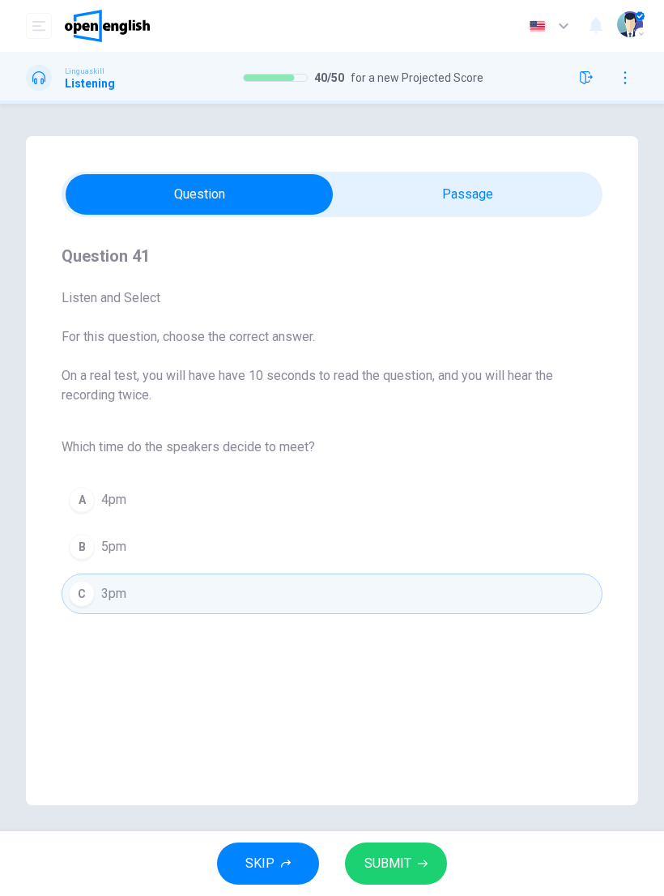
click at [425, 858] on button "SUBMIT" at bounding box center [396, 864] width 102 height 42
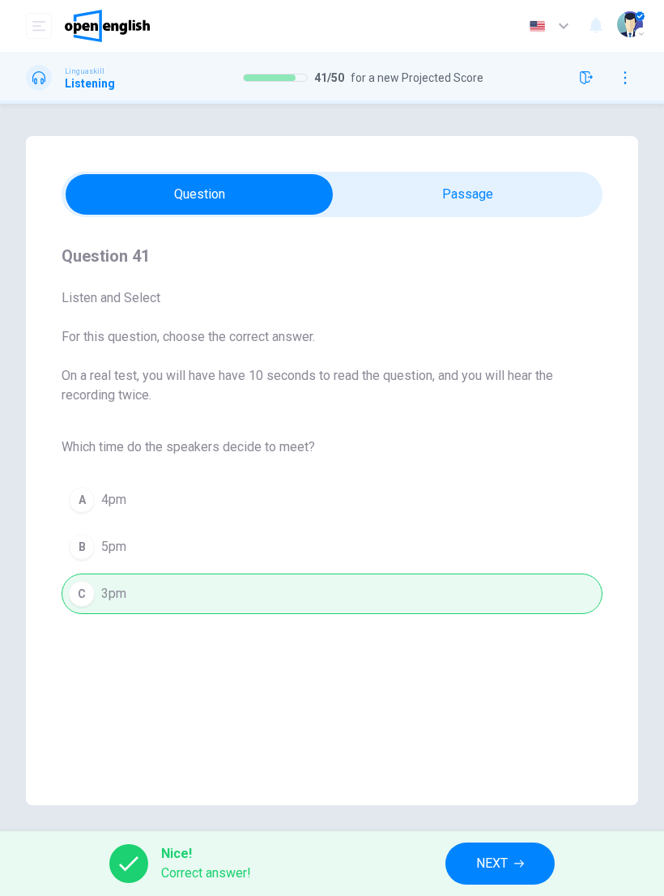
click at [523, 843] on button "NEXT" at bounding box center [500, 864] width 109 height 42
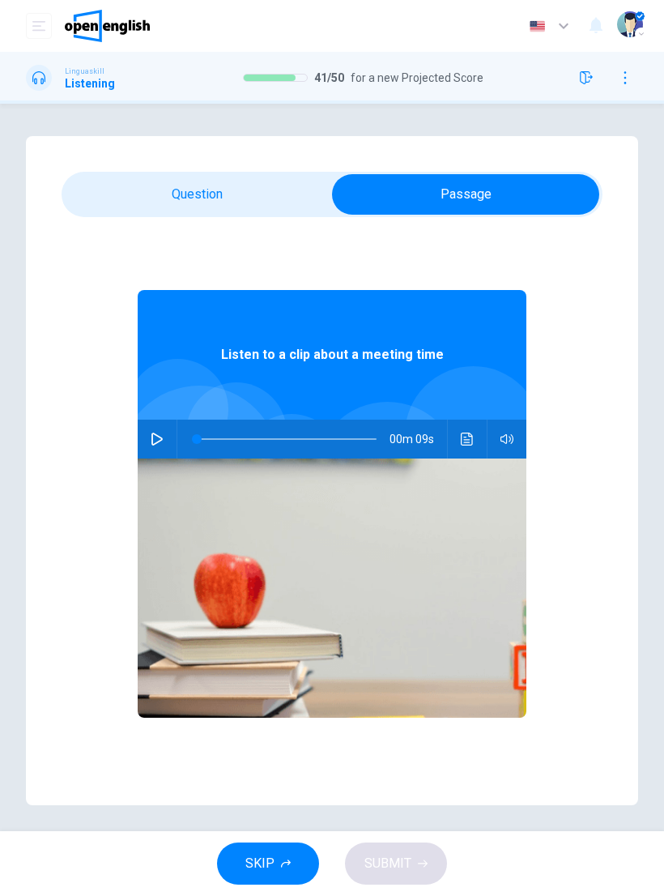
click at [163, 420] on div "00m 09s" at bounding box center [332, 439] width 389 height 39
click at [145, 443] on button "button" at bounding box center [157, 439] width 26 height 39
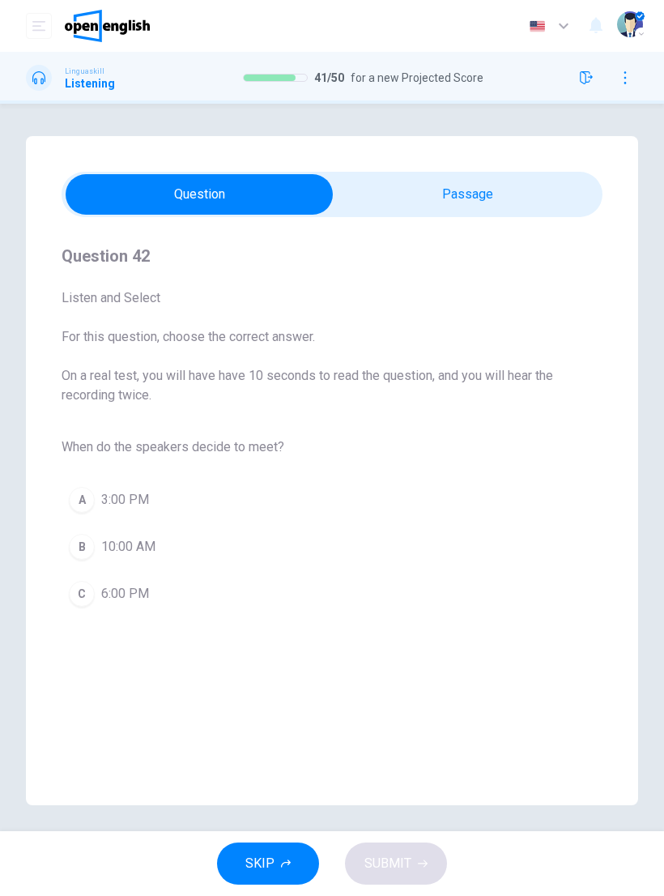
click at [160, 499] on button "A 3:00 PM" at bounding box center [332, 500] width 541 height 41
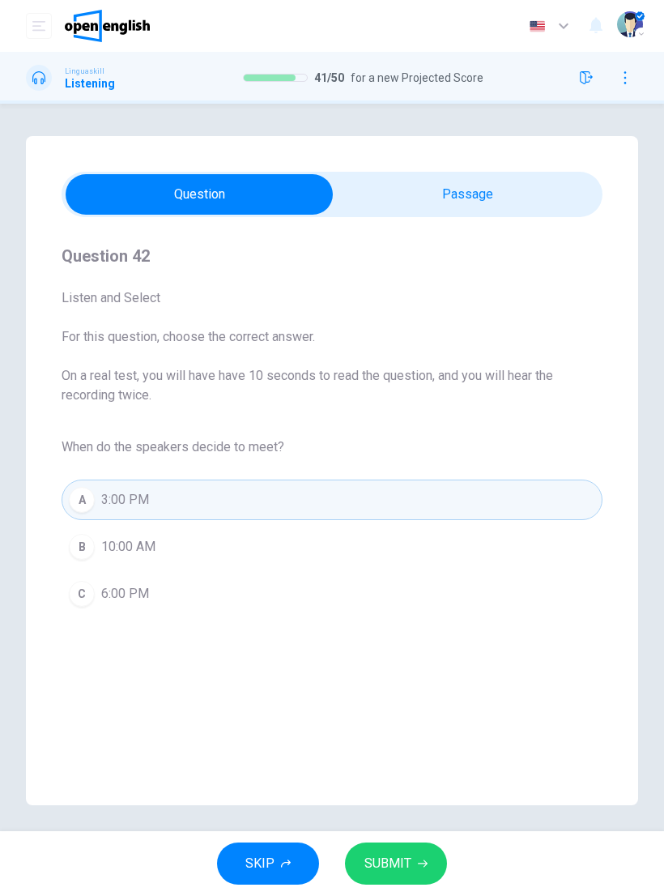
click at [409, 851] on button "SUBMIT" at bounding box center [396, 864] width 102 height 42
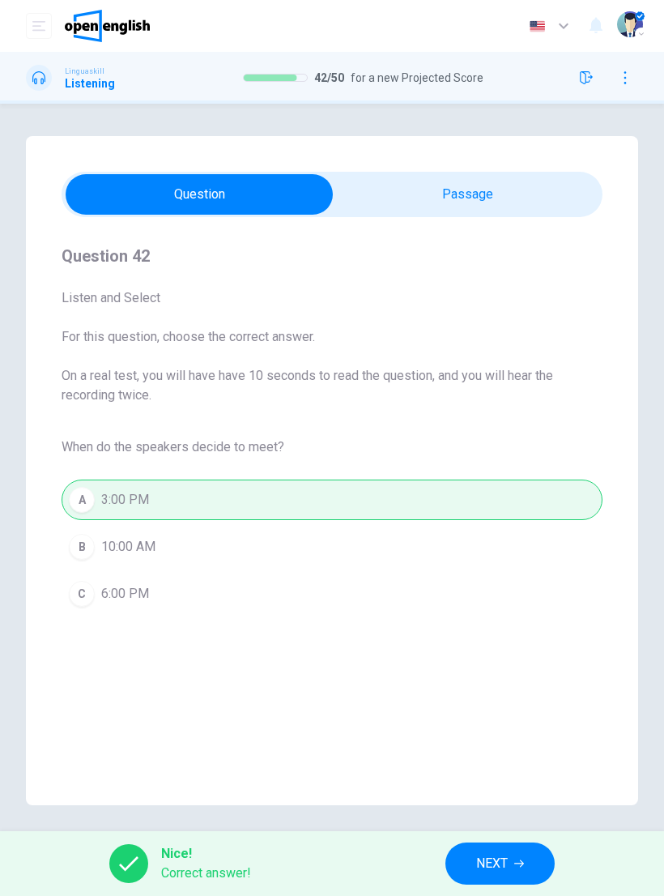
click at [517, 852] on button "NEXT" at bounding box center [500, 864] width 109 height 42
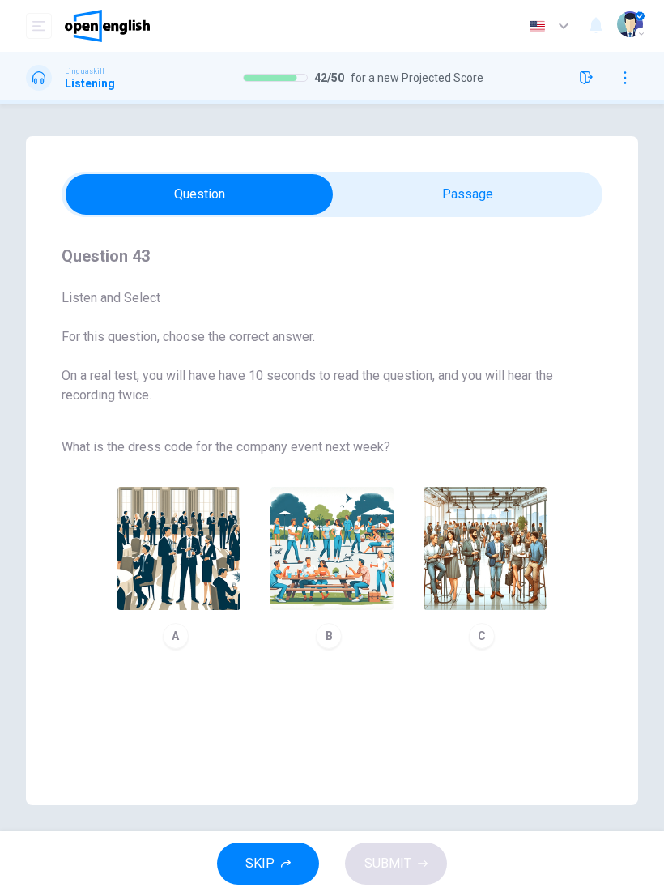
click at [359, 563] on img "button" at bounding box center [332, 548] width 123 height 123
click at [404, 860] on span "SUBMIT" at bounding box center [388, 863] width 47 height 23
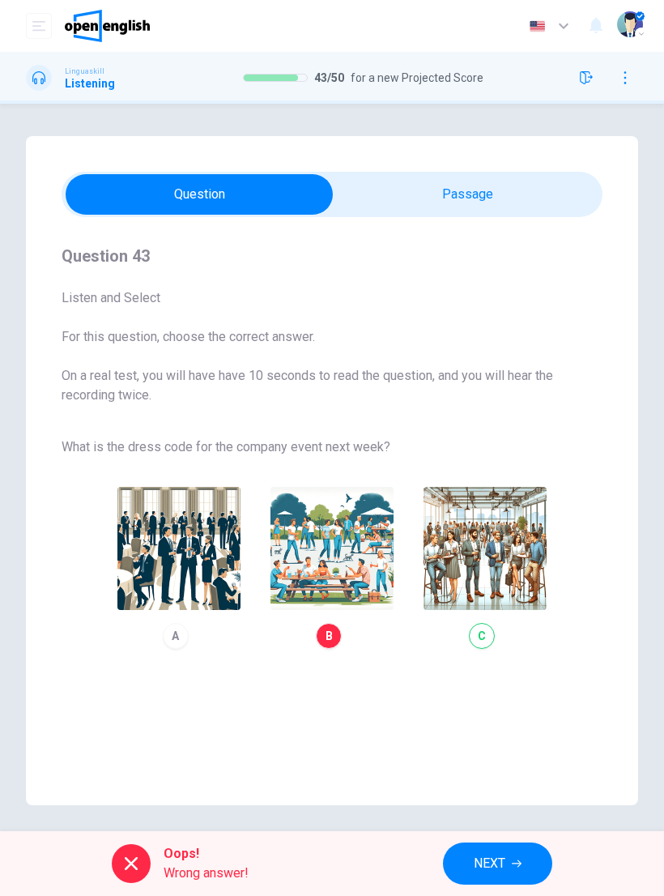
click at [510, 596] on div "A B C" at bounding box center [332, 567] width 541 height 183
click at [510, 858] on button "NEXT" at bounding box center [497, 864] width 109 height 42
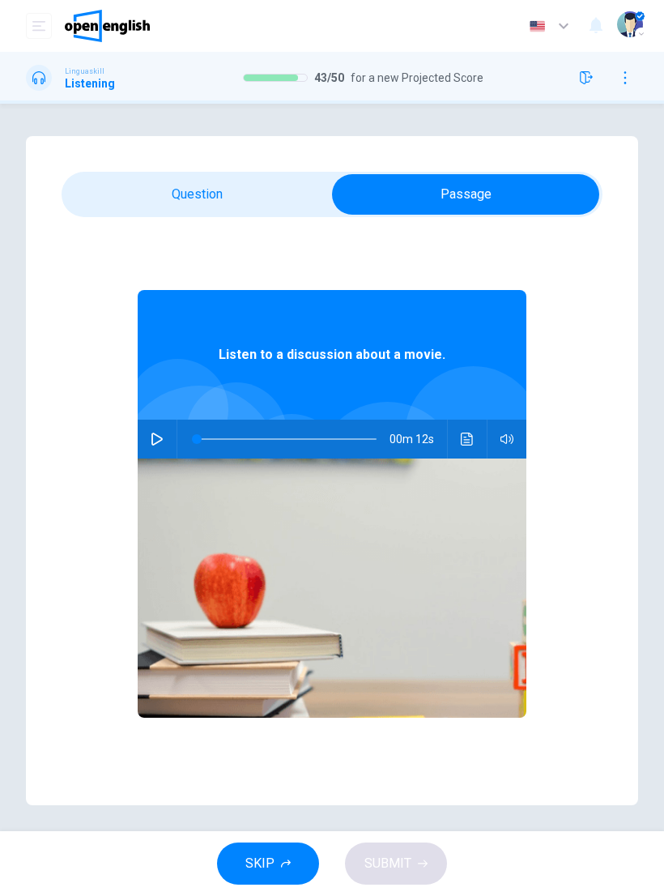
click at [156, 438] on icon "button" at bounding box center [157, 439] width 13 height 13
type input "*"
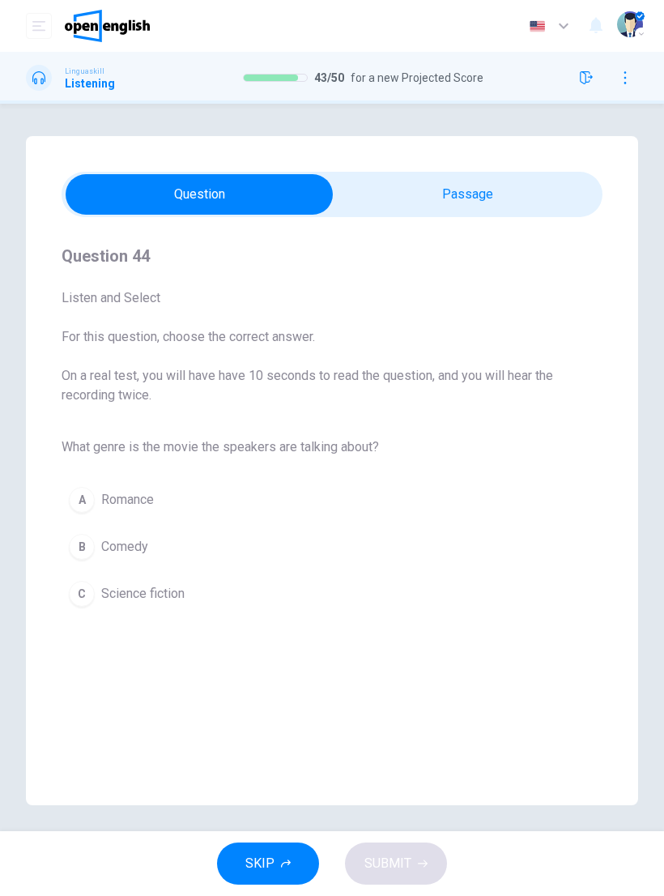
click at [159, 580] on button "C Science fiction" at bounding box center [332, 594] width 541 height 41
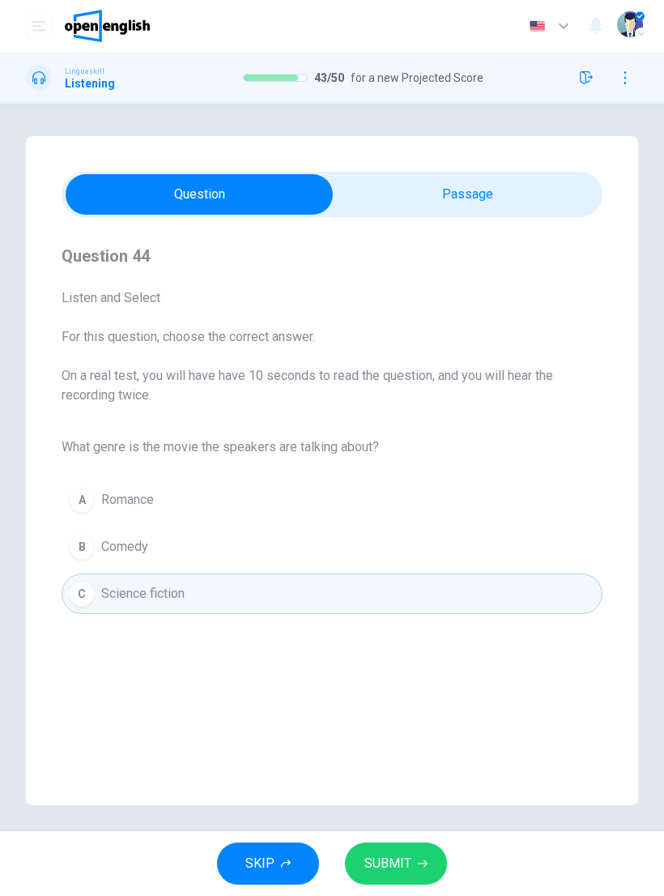
click at [405, 860] on span "SUBMIT" at bounding box center [388, 863] width 47 height 23
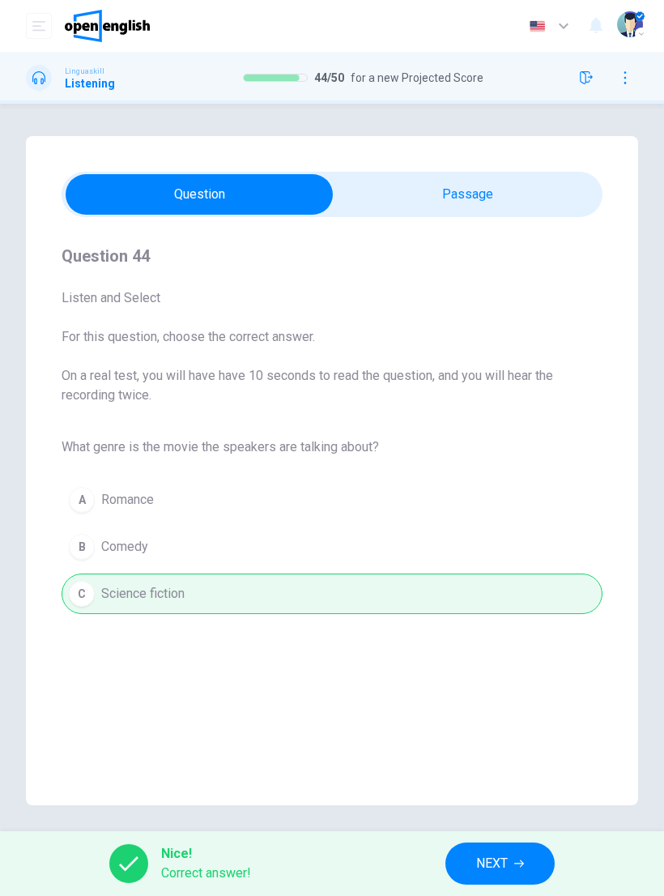
click at [522, 866] on icon "button" at bounding box center [519, 863] width 10 height 7
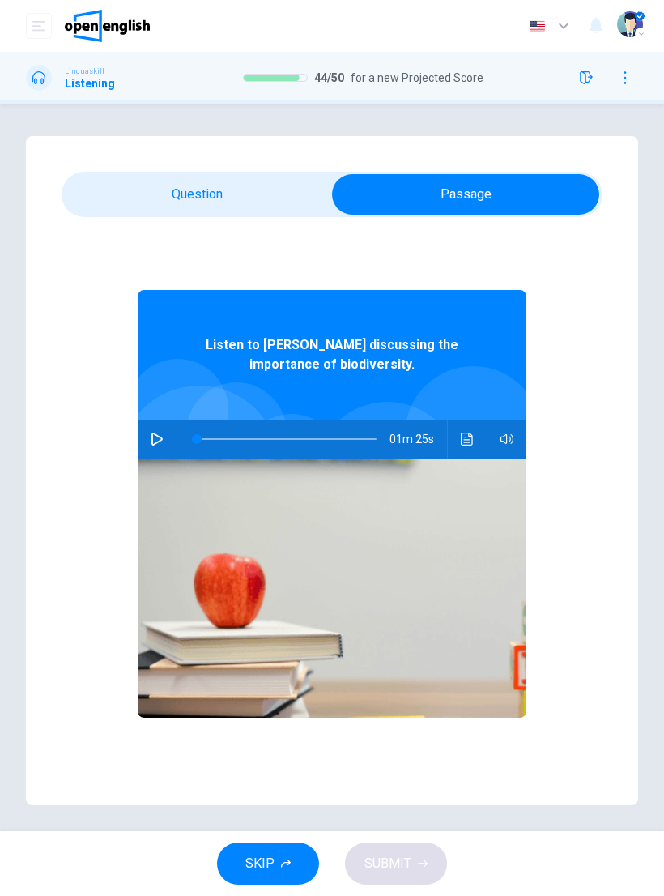
click at [153, 439] on icon "button" at bounding box center [157, 439] width 13 height 13
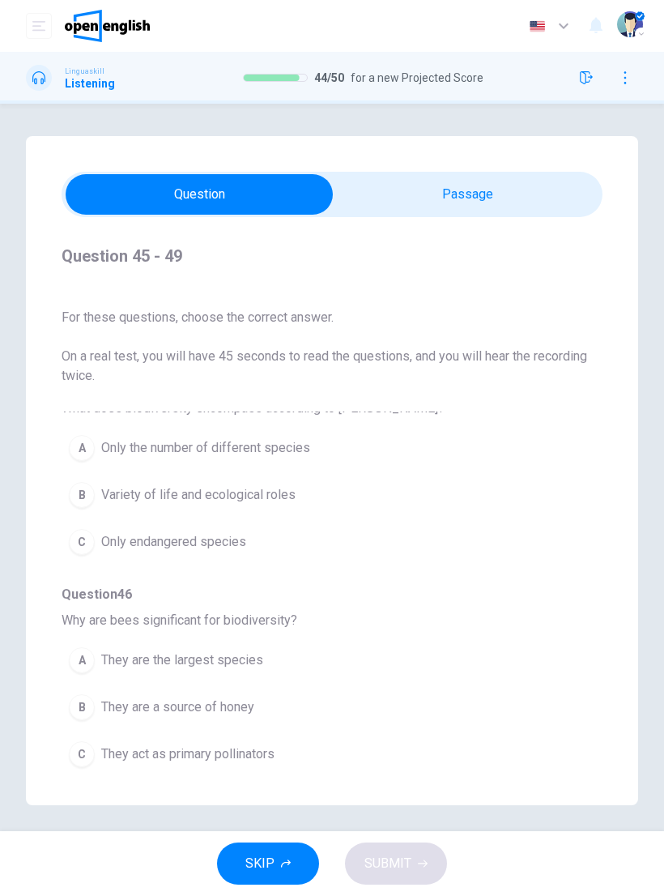
scroll to position [28, 0]
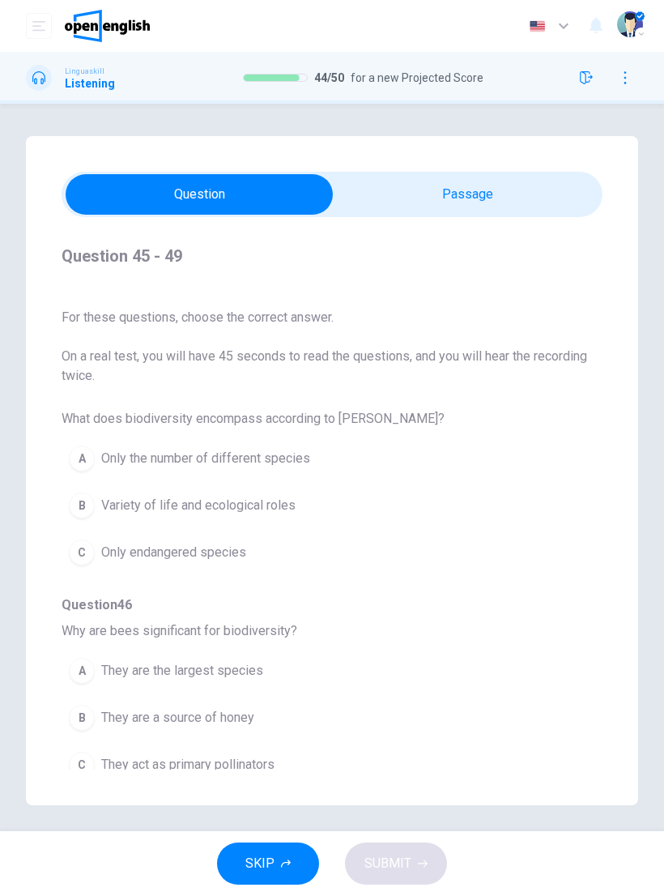
click at [270, 509] on span "Variety of life and ecological roles" at bounding box center [198, 505] width 194 height 19
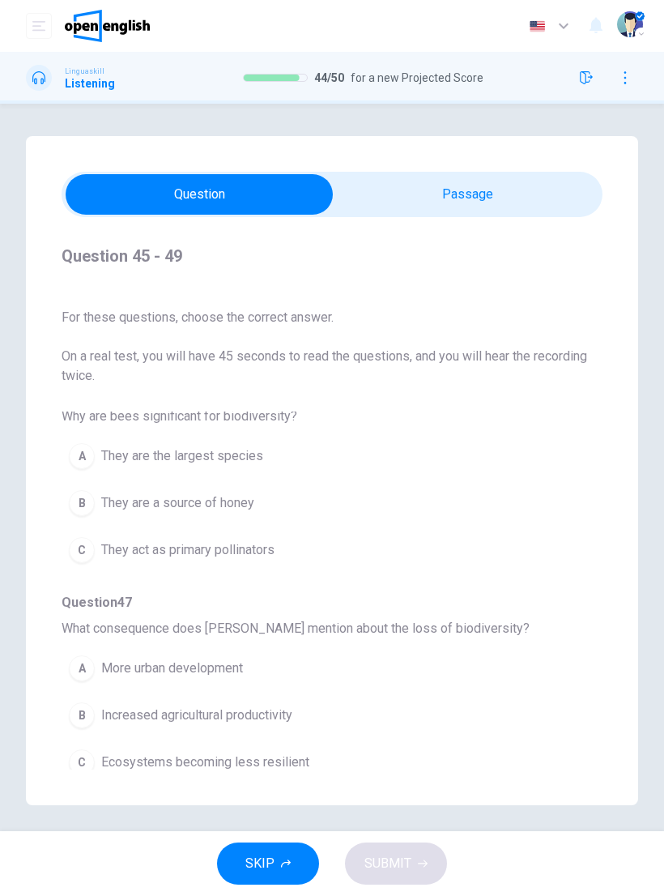
scroll to position [244, 0]
click at [251, 553] on span "They act as primary pollinators" at bounding box center [187, 549] width 173 height 19
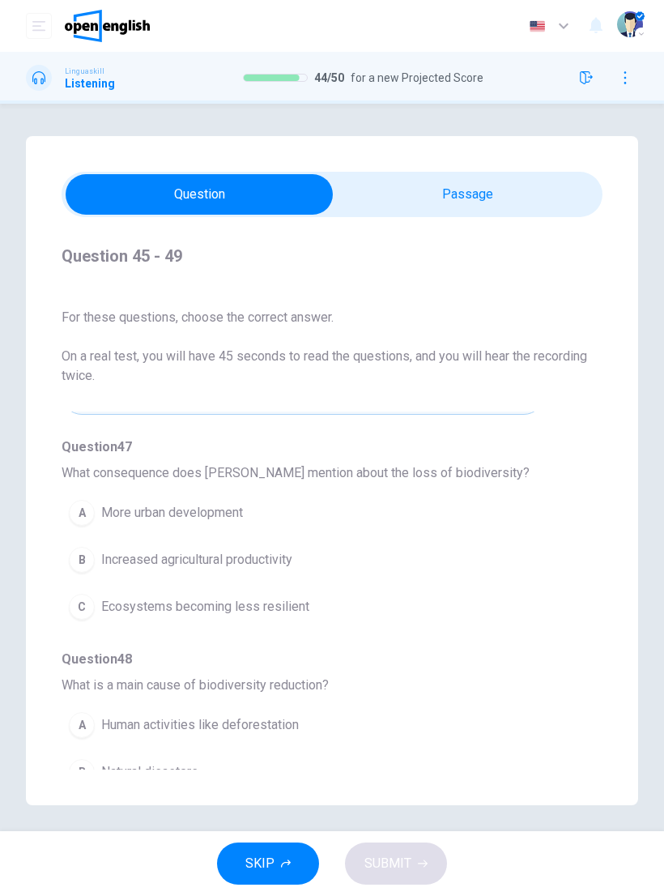
scroll to position [400, 0]
click at [284, 605] on span "Ecosystems becoming less resilient" at bounding box center [205, 605] width 208 height 19
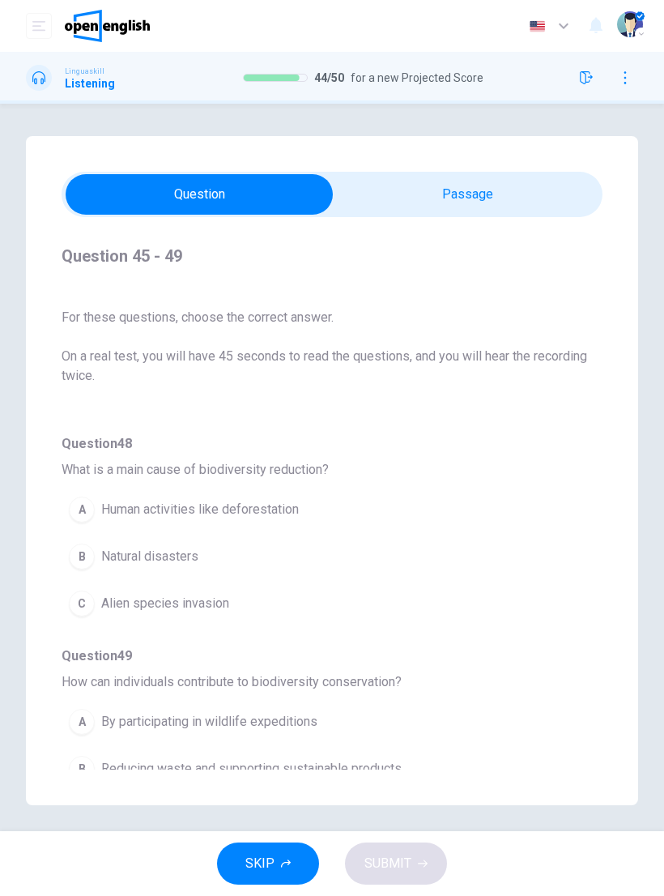
scroll to position [607, 0]
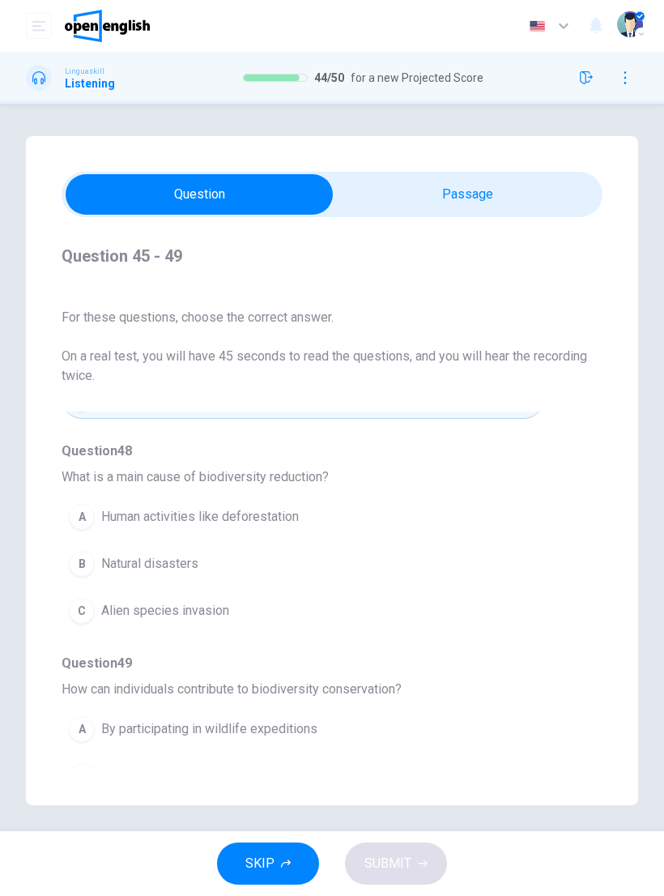
click at [282, 523] on span "Human activities like deforestation" at bounding box center [200, 516] width 198 height 19
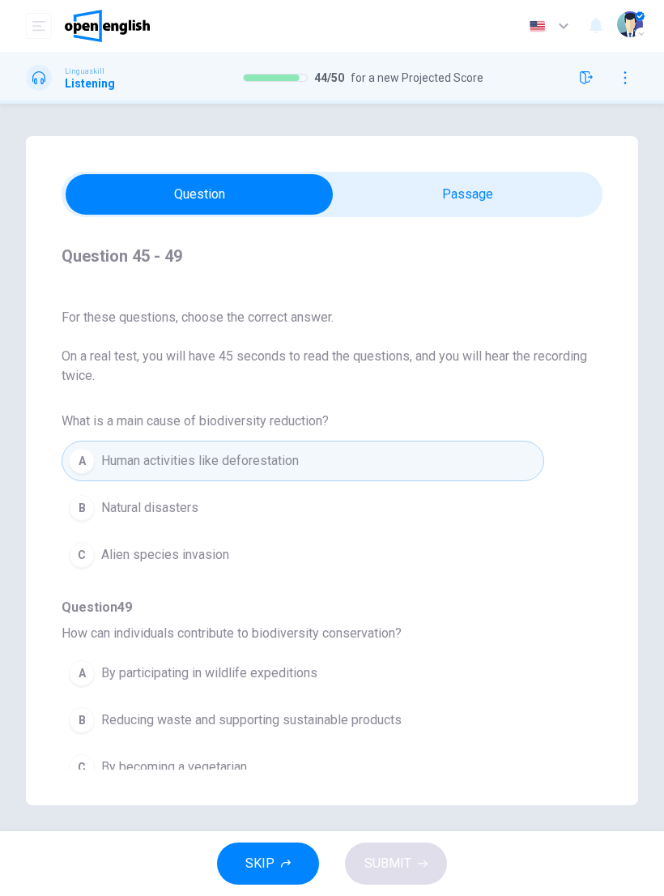
scroll to position [663, 0]
click at [339, 717] on span "Reducing waste and supporting sustainable products" at bounding box center [251, 720] width 301 height 19
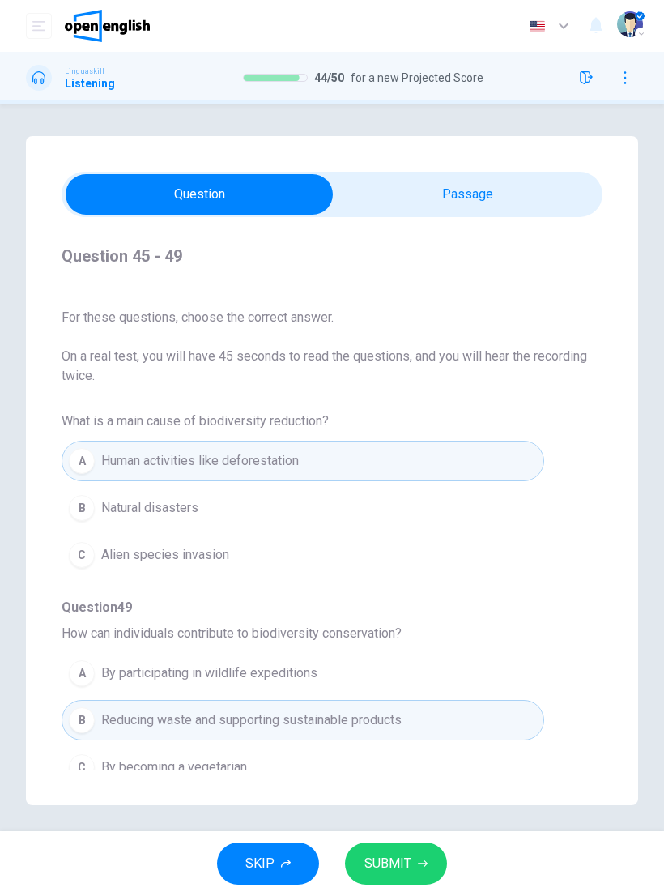
click at [404, 860] on span "SUBMIT" at bounding box center [388, 863] width 47 height 23
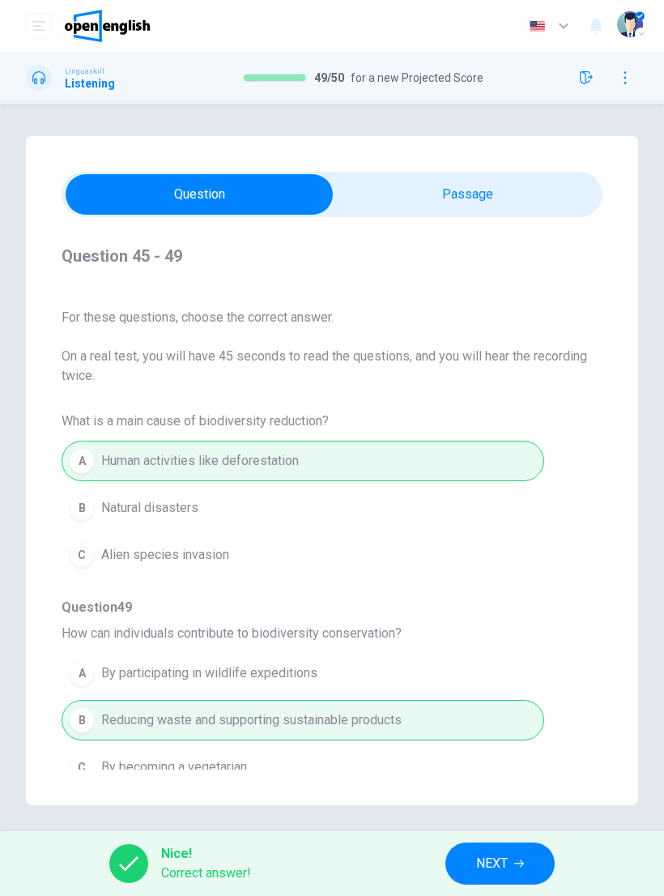
click at [513, 863] on button "NEXT" at bounding box center [500, 864] width 109 height 42
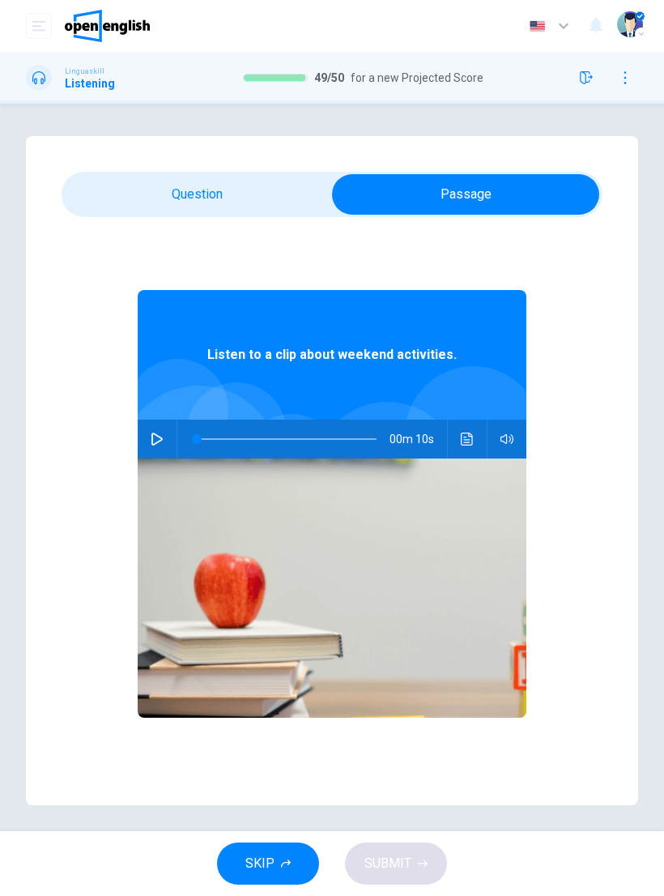
click at [166, 438] on button "button" at bounding box center [157, 439] width 26 height 39
type input "*"
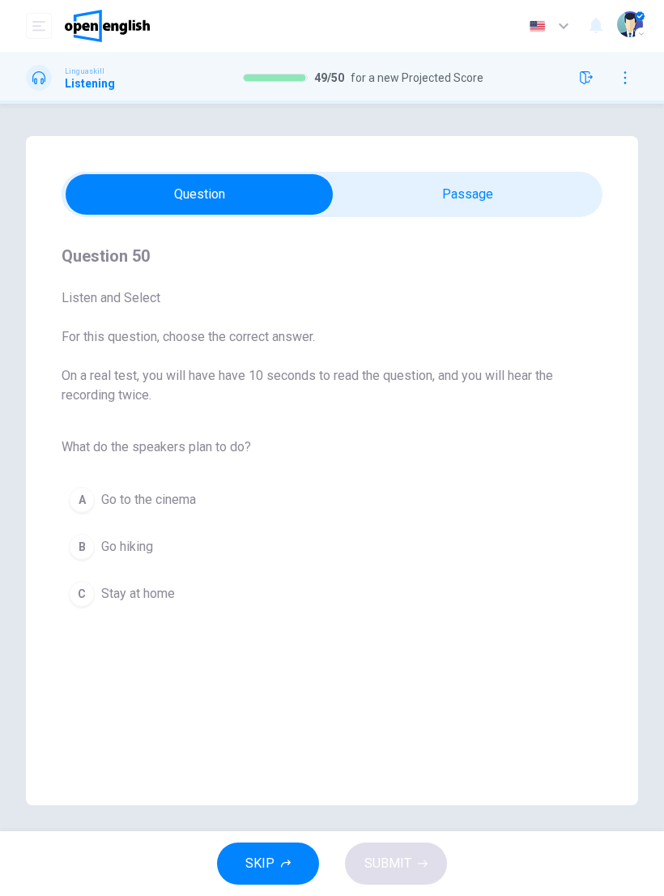
click at [153, 549] on span "Go hiking" at bounding box center [127, 546] width 52 height 19
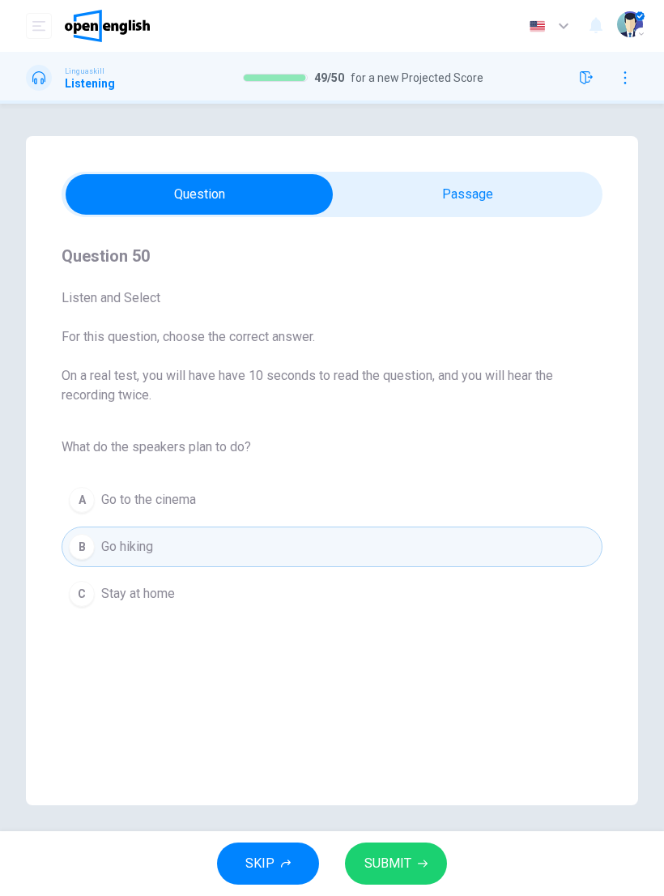
click at [402, 874] on span "SUBMIT" at bounding box center [388, 863] width 47 height 23
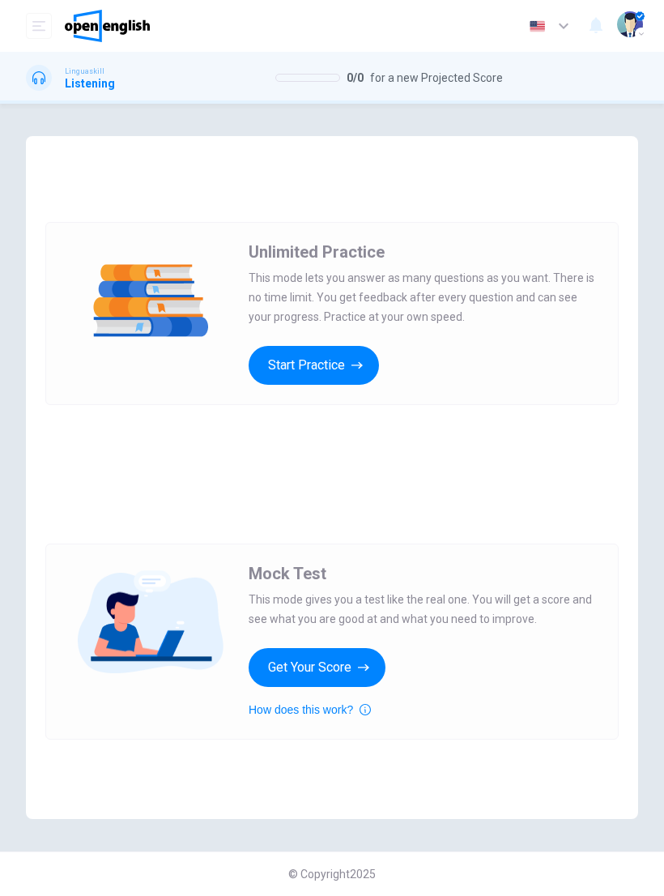
click at [349, 660] on button "Get Your Score" at bounding box center [317, 667] width 137 height 39
